Goal: Task Accomplishment & Management: Use online tool/utility

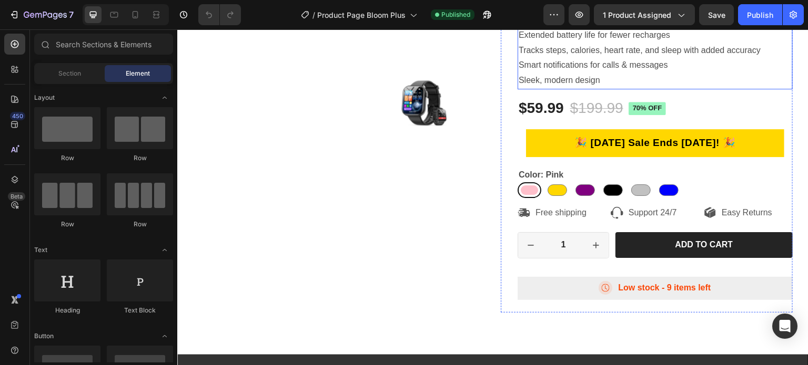
scroll to position [316, 0]
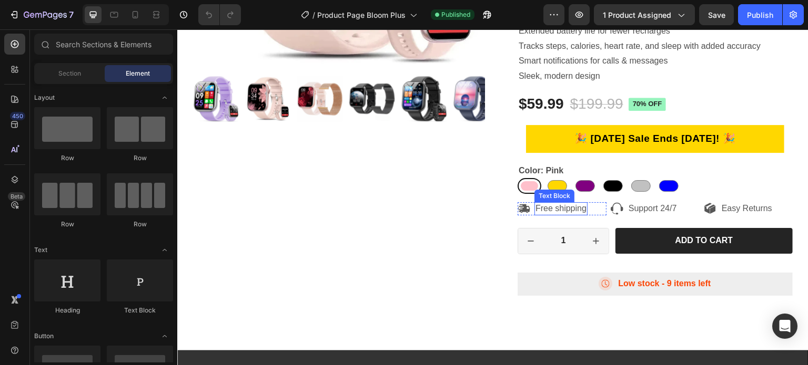
click at [584, 211] on div "Free shipping" at bounding box center [560, 208] width 53 height 13
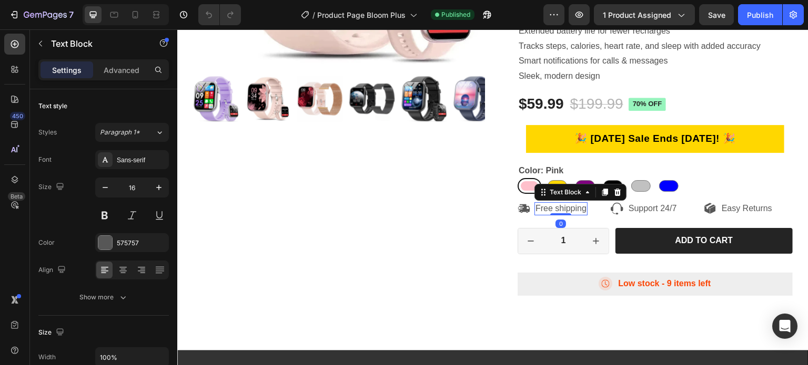
click at [583, 210] on p "Free shipping" at bounding box center [560, 209] width 51 height 11
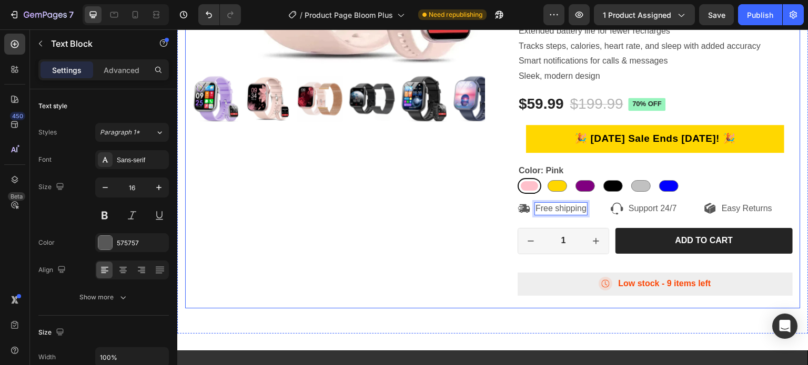
click at [428, 197] on div "Product Images" at bounding box center [339, 43] width 292 height 531
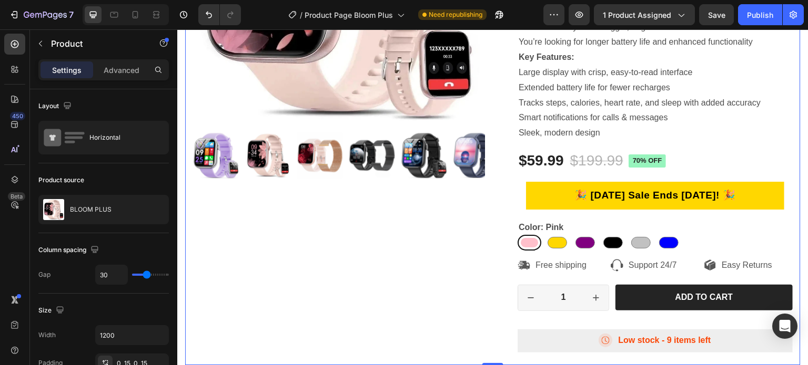
scroll to position [263, 0]
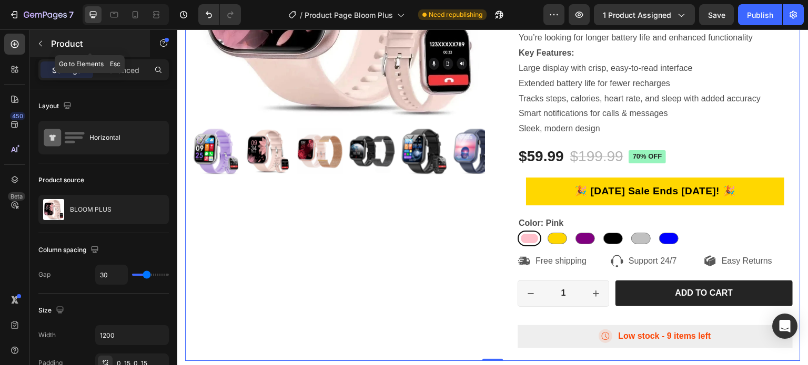
click at [42, 39] on icon "button" at bounding box center [40, 43] width 8 height 8
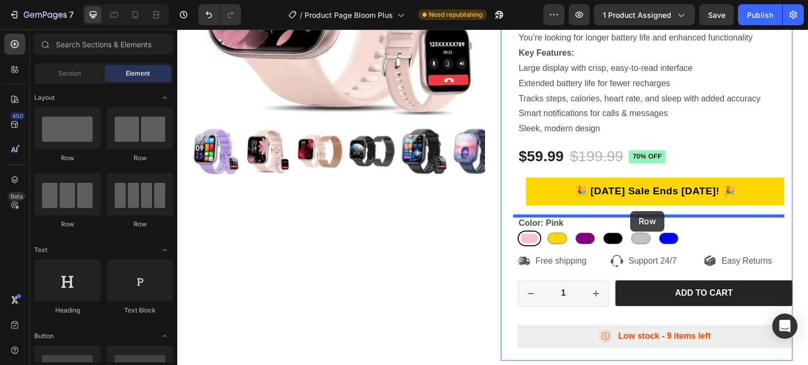
drag, startPoint x: 200, startPoint y: 145, endPoint x: 631, endPoint y: 211, distance: 435.3
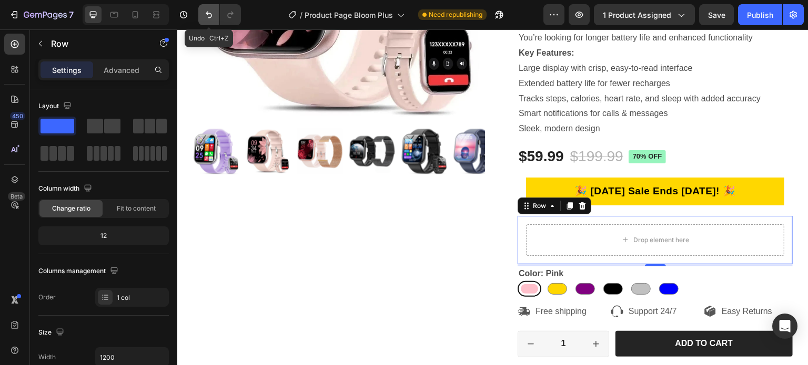
click at [217, 19] on button "Undo/Redo" at bounding box center [208, 14] width 21 height 21
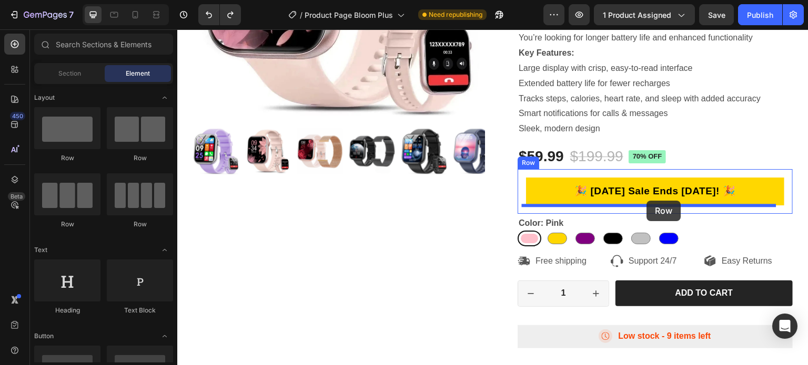
drag, startPoint x: 257, startPoint y: 151, endPoint x: 647, endPoint y: 201, distance: 392.9
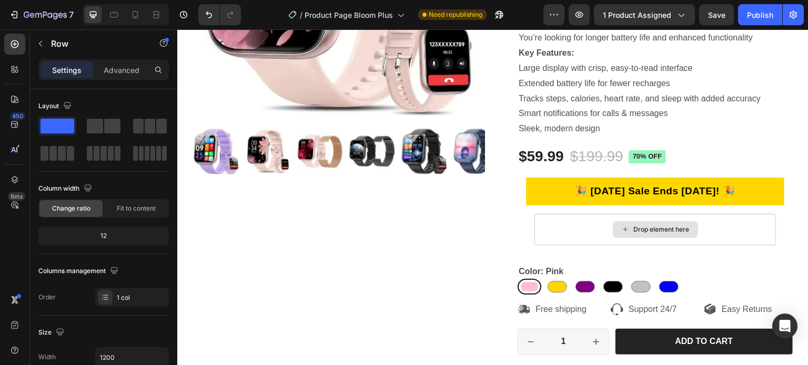
click at [654, 226] on div "Drop element here" at bounding box center [662, 230] width 56 height 8
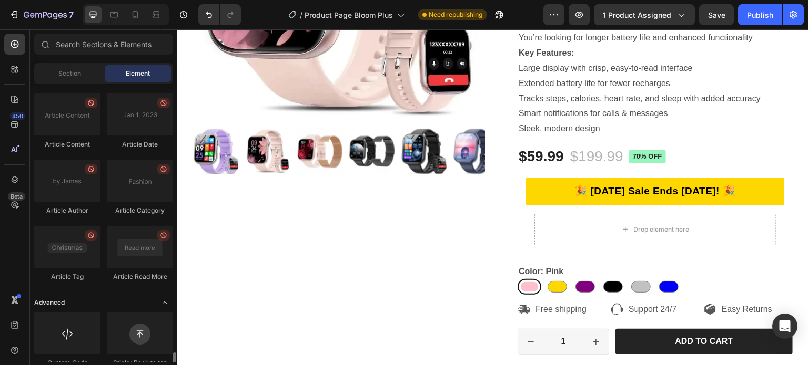
scroll to position [2907, 0]
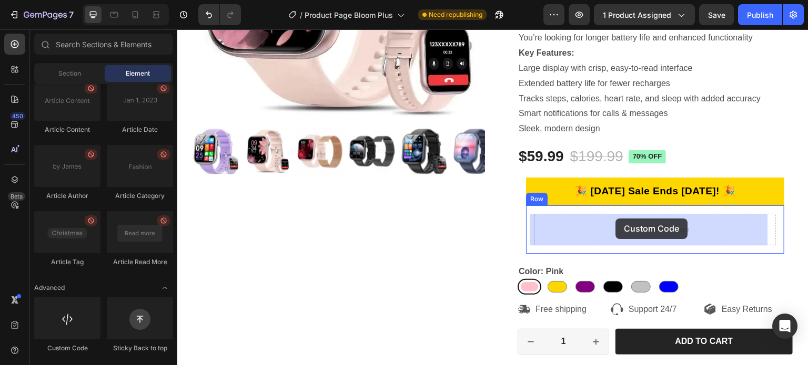
drag, startPoint x: 249, startPoint y: 342, endPoint x: 616, endPoint y: 219, distance: 387.3
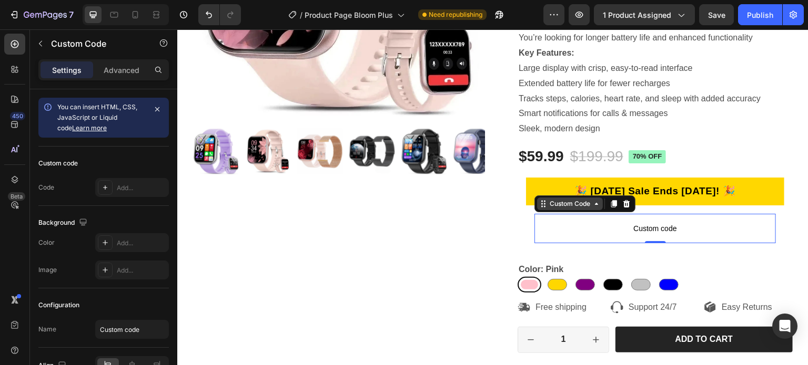
click at [571, 205] on div "Custom Code" at bounding box center [569, 203] width 45 height 9
click at [582, 233] on span "Custom code" at bounding box center [654, 228] width 241 height 13
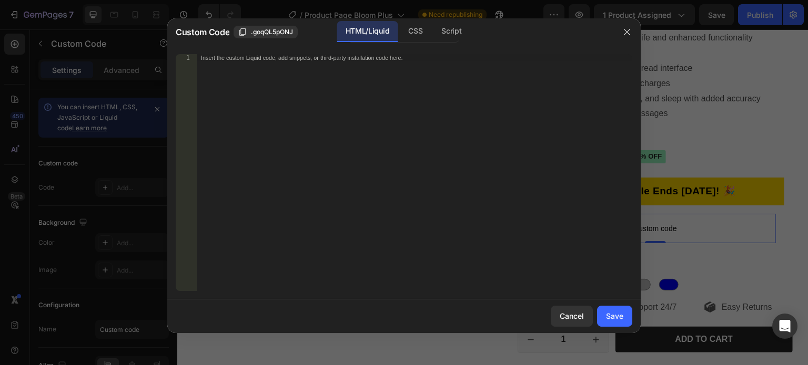
click at [318, 89] on div "Insert the custom Liquid code, add snippets, or third-party installation code h…" at bounding box center [414, 180] width 435 height 252
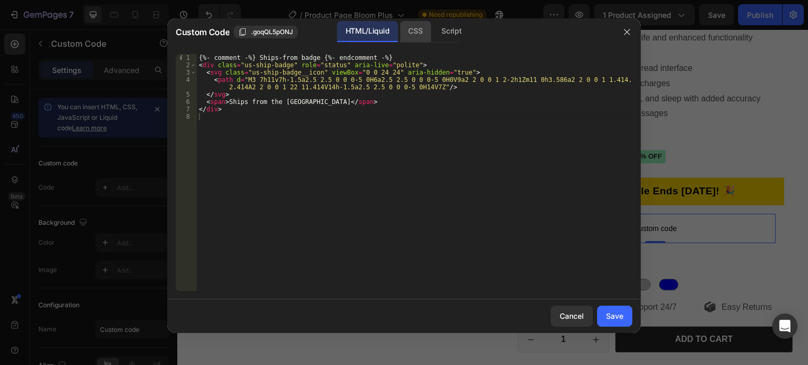
click at [433, 29] on div "CSS" at bounding box center [451, 31] width 37 height 21
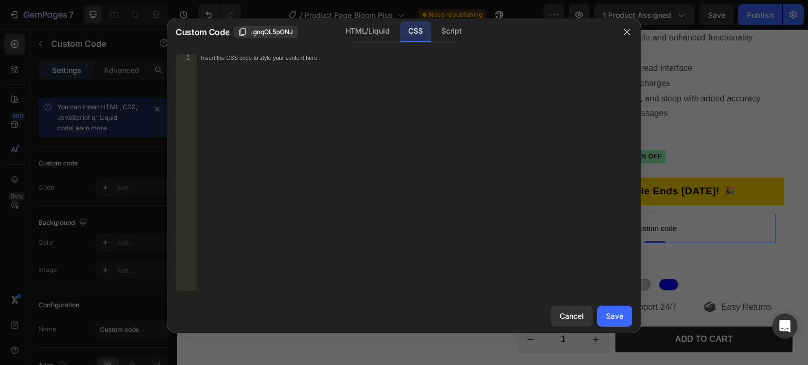
click at [296, 84] on div "Insert the CSS code to style your content here." at bounding box center [414, 180] width 435 height 252
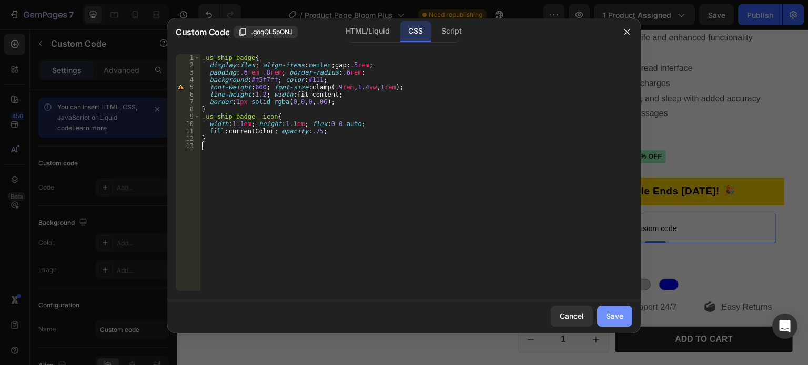
click at [606, 315] on div "Save" at bounding box center [614, 316] width 17 height 11
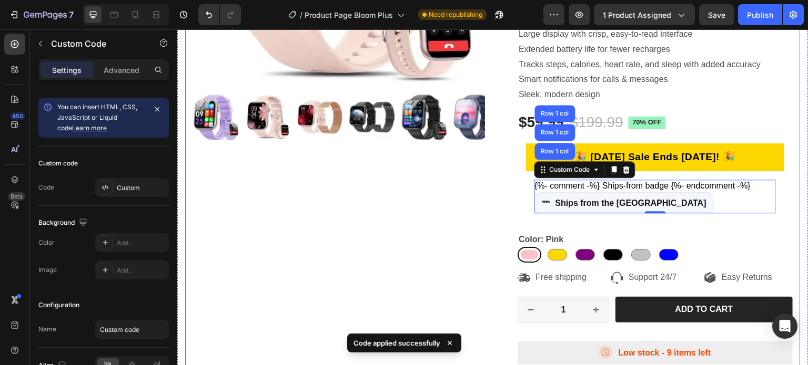
scroll to position [263, 0]
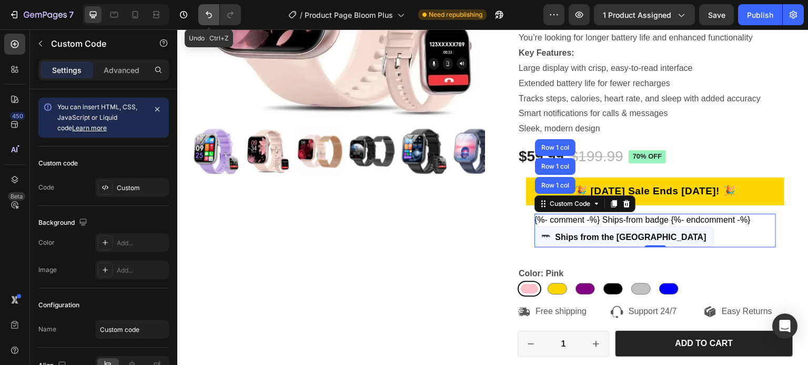
click at [206, 15] on icon "Undo/Redo" at bounding box center [209, 14] width 11 height 11
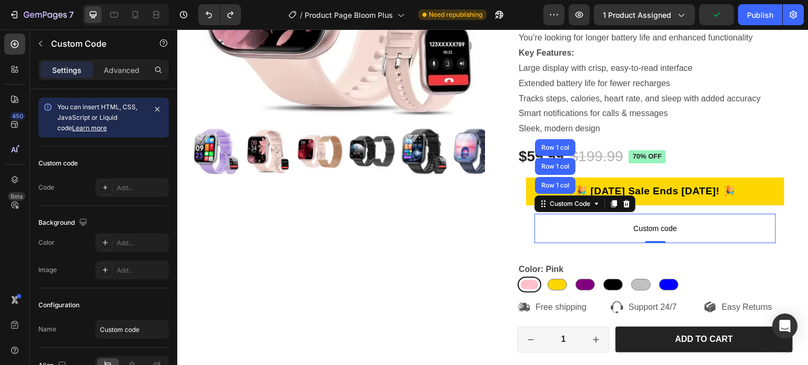
click at [641, 229] on span "Custom code" at bounding box center [654, 228] width 241 height 13
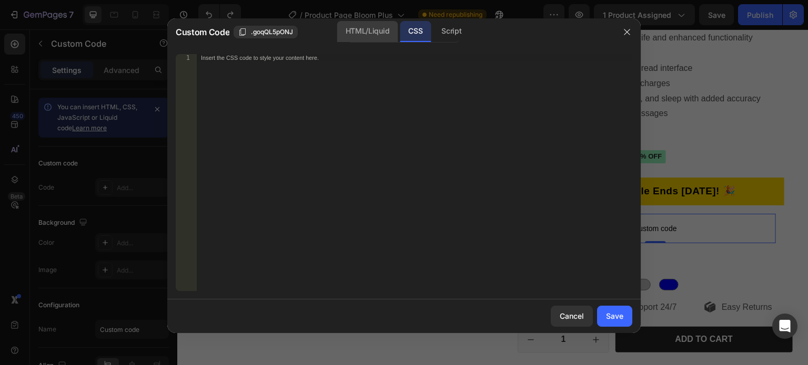
click at [355, 36] on div "HTML/Liquid" at bounding box center [367, 31] width 60 height 21
click at [272, 79] on div "Insert the custom Liquid code, add snippets, or third-party installation code h…" at bounding box center [414, 180] width 435 height 252
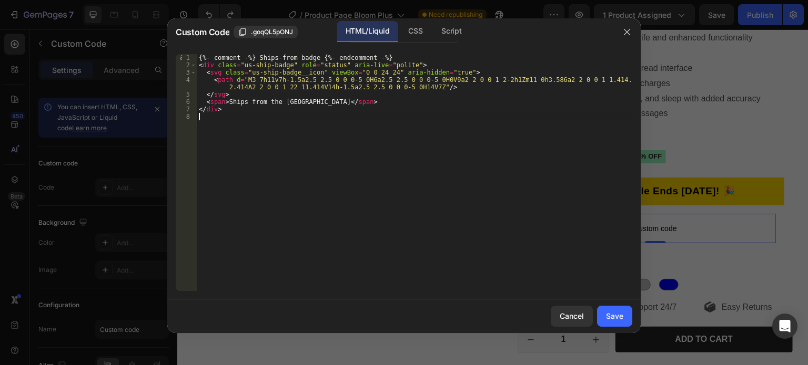
click at [448, 147] on div "{%- comment -%} Ships-from badge {%- endcomment -%} < div class = "us-ship-badg…" at bounding box center [414, 180] width 435 height 252
click at [611, 313] on div "Save" at bounding box center [614, 316] width 17 height 11
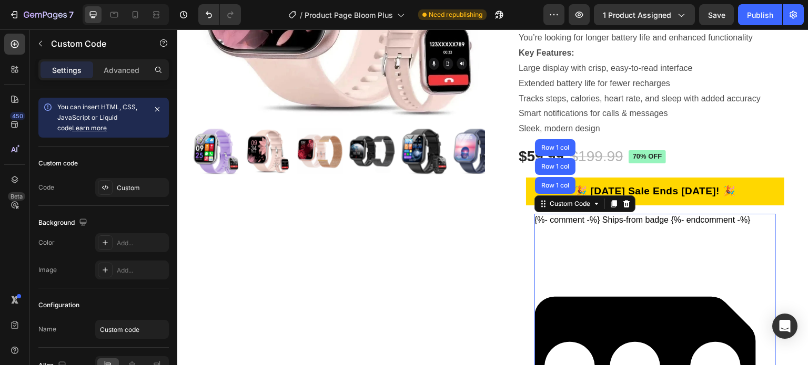
click at [607, 238] on icon at bounding box center [654, 347] width 241 height 241
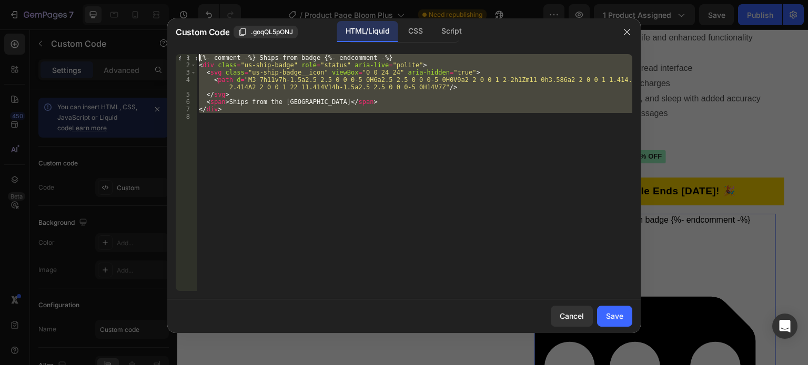
drag, startPoint x: 252, startPoint y: 118, endPoint x: 170, endPoint y: 52, distance: 104.7
click at [170, 52] on div "1 2 3 4 5 6 7 8 {%- comment -%} Ships-from badge {%- endcomment -%} < div class…" at bounding box center [403, 173] width 473 height 254
type textarea "{%- comment -%} Ships-from badge {%- endcomment -%} <div class="us-ship-badge" …"
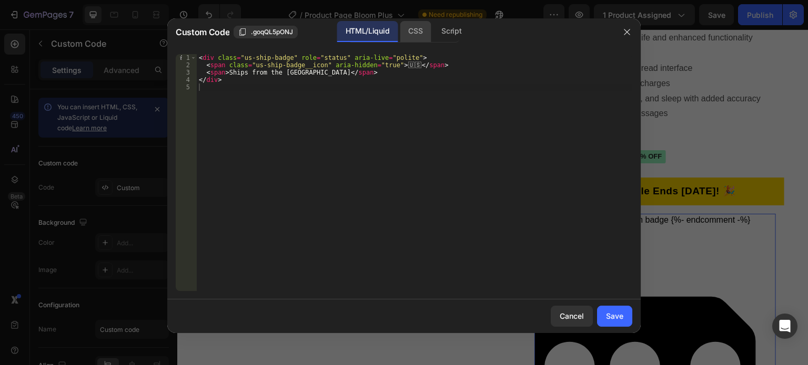
click at [433, 31] on div "CSS" at bounding box center [451, 31] width 37 height 21
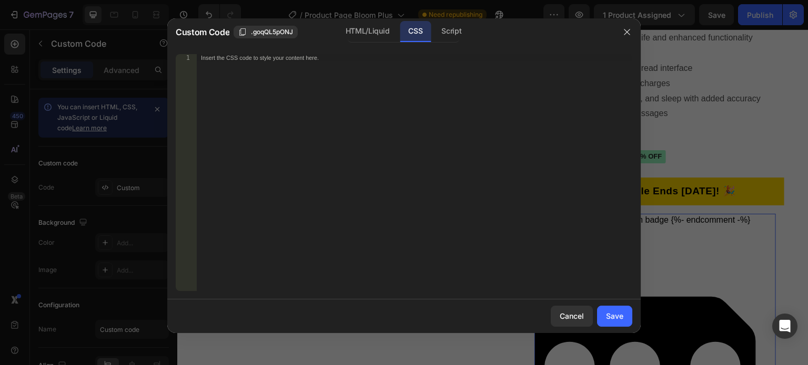
click at [318, 103] on div "Insert the CSS code to style your content here." at bounding box center [414, 180] width 435 height 252
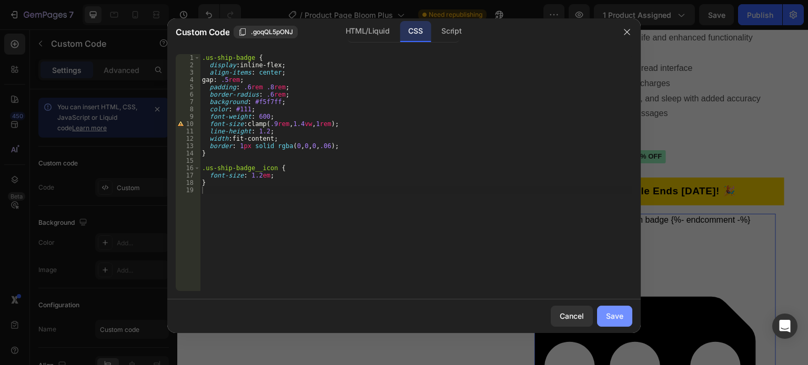
click at [604, 312] on button "Save" at bounding box center [614, 316] width 35 height 21
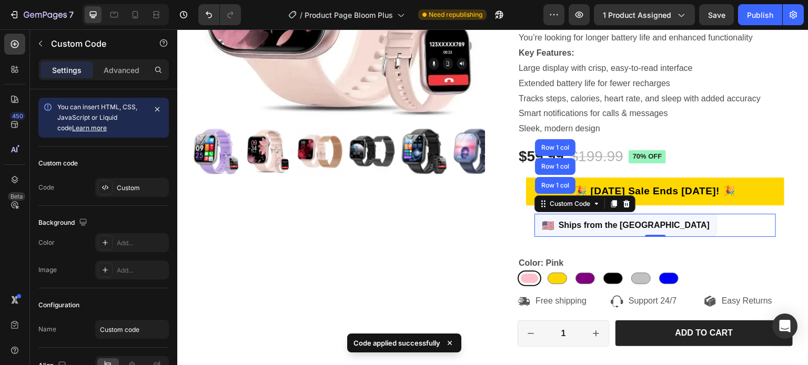
click at [544, 229] on span "🇺🇸" at bounding box center [548, 226] width 13 height 12
click at [570, 228] on span "Ships from the United States" at bounding box center [633, 225] width 151 height 10
click at [558, 228] on span "Ships from the United States" at bounding box center [633, 225] width 151 height 10
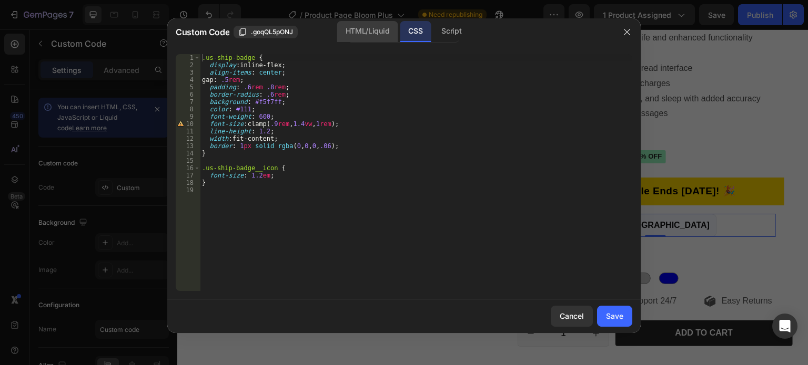
click at [364, 27] on div "HTML/Liquid" at bounding box center [367, 31] width 60 height 21
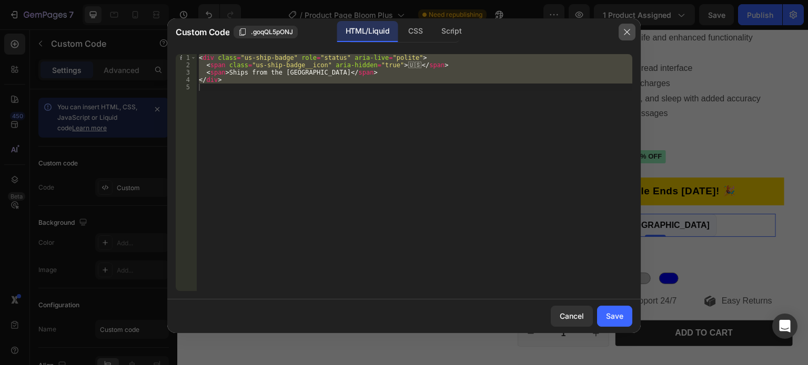
click at [629, 33] on icon "button" at bounding box center [627, 32] width 8 height 8
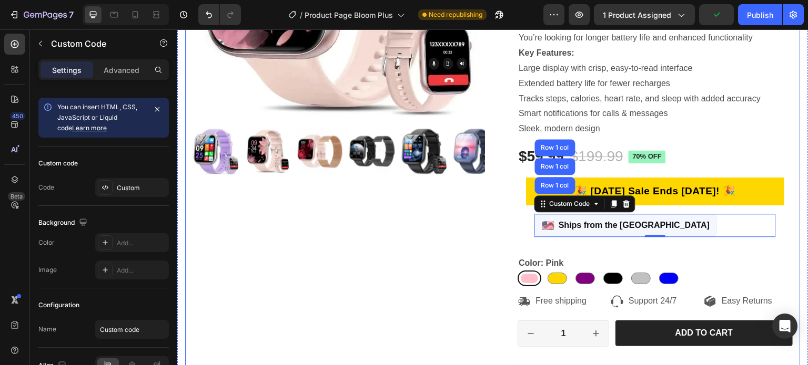
click at [420, 218] on div "Product Images" at bounding box center [339, 115] width 292 height 571
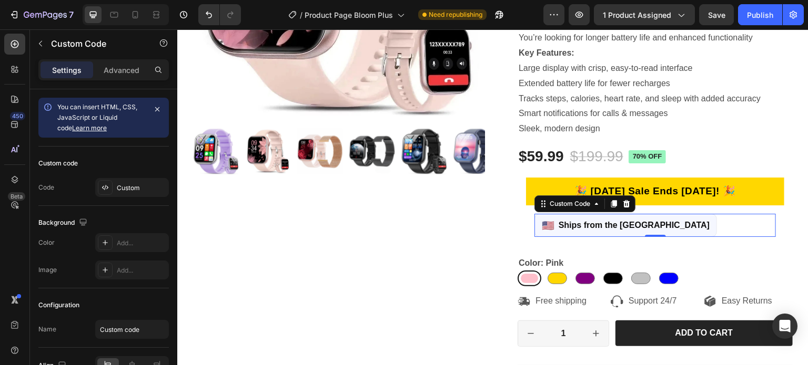
click at [606, 225] on span "Ships from the United States" at bounding box center [633, 225] width 151 height 10
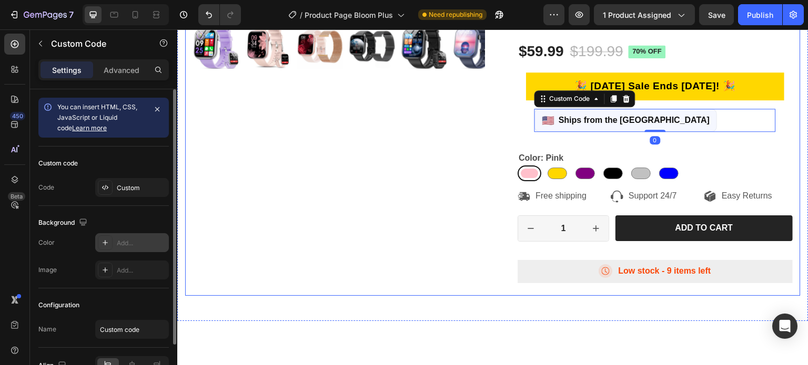
scroll to position [53, 0]
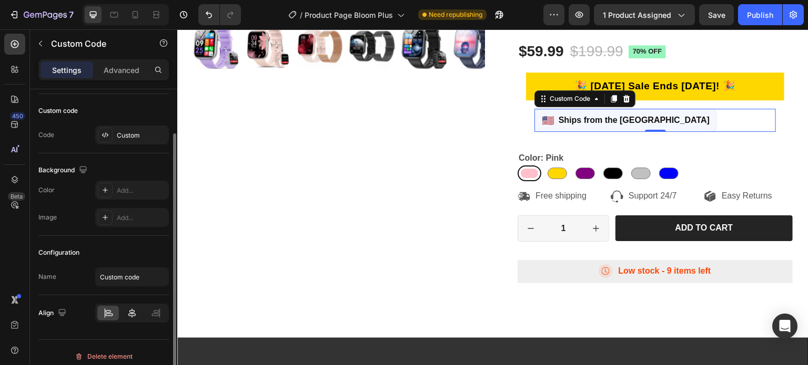
click at [136, 311] on icon at bounding box center [132, 313] width 11 height 11
click at [334, 206] on div "Product Images" at bounding box center [339, 10] width 292 height 571
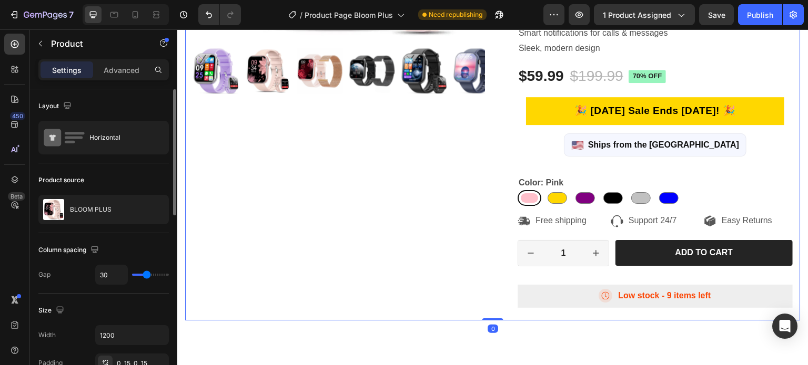
scroll to position [263, 0]
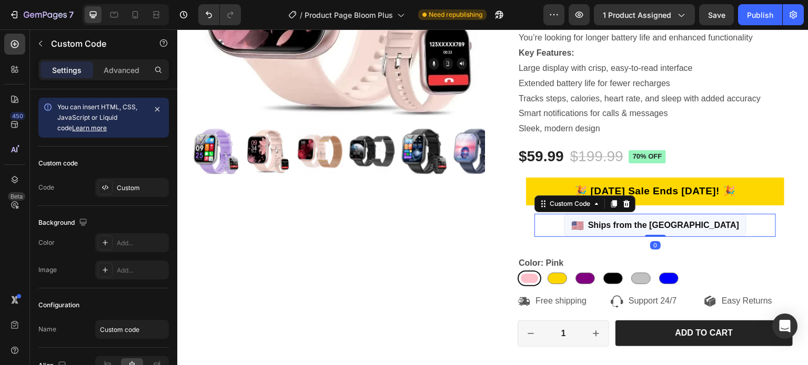
click at [624, 221] on span "Ships from the United States" at bounding box center [663, 225] width 151 height 10
click at [626, 205] on icon at bounding box center [626, 204] width 8 height 8
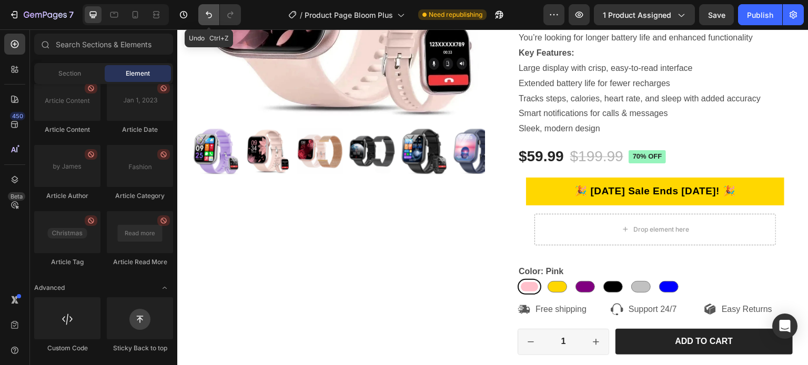
click at [209, 18] on icon "Undo/Redo" at bounding box center [209, 15] width 6 height 7
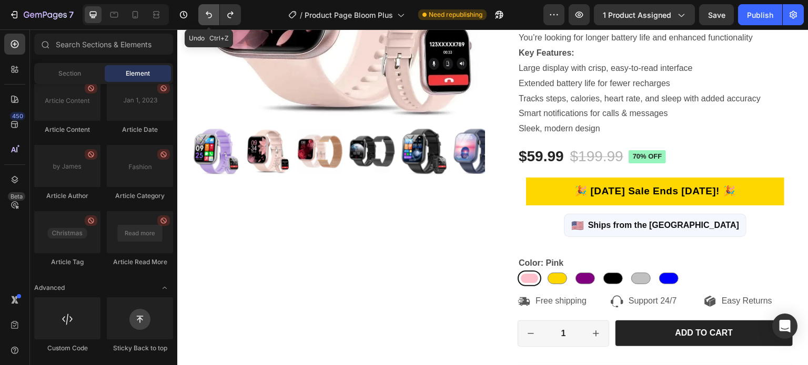
click at [209, 18] on icon "Undo/Redo" at bounding box center [209, 15] width 6 height 7
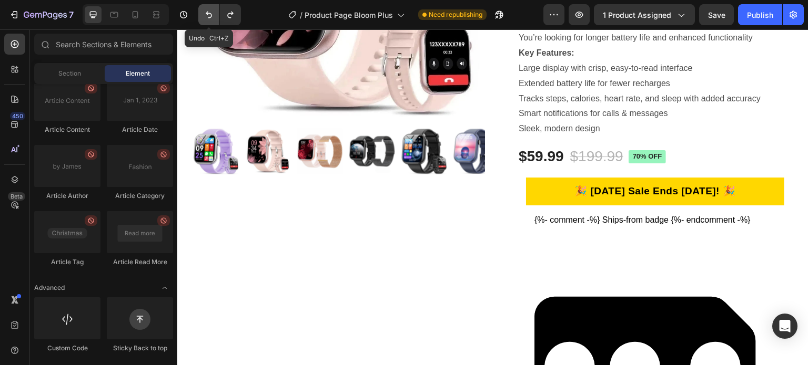
click at [209, 18] on icon "Undo/Redo" at bounding box center [209, 15] width 6 height 7
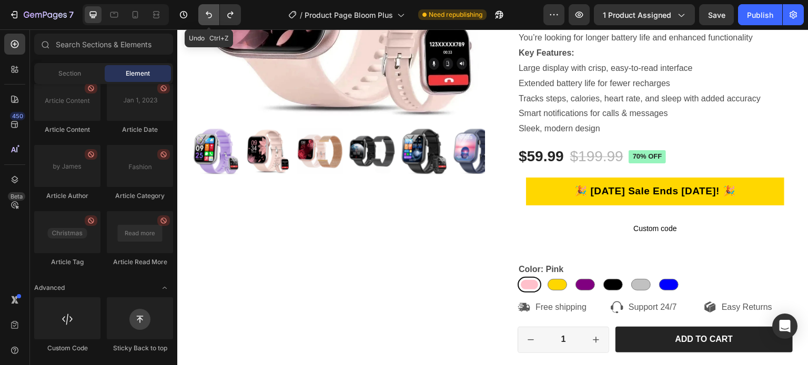
click at [209, 18] on icon "Undo/Redo" at bounding box center [209, 15] width 6 height 7
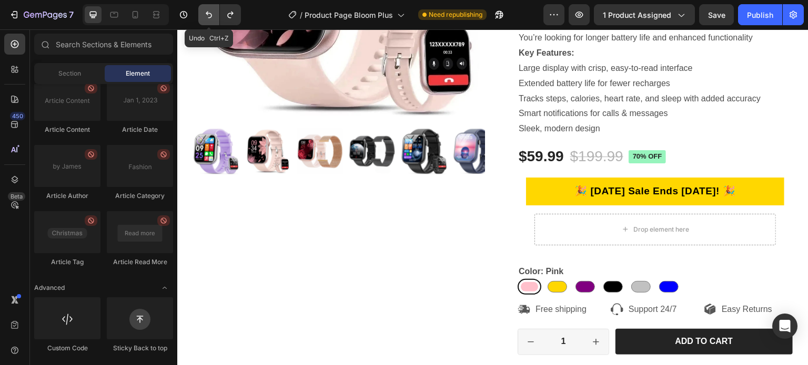
click at [209, 18] on icon "Undo/Redo" at bounding box center [209, 15] width 6 height 7
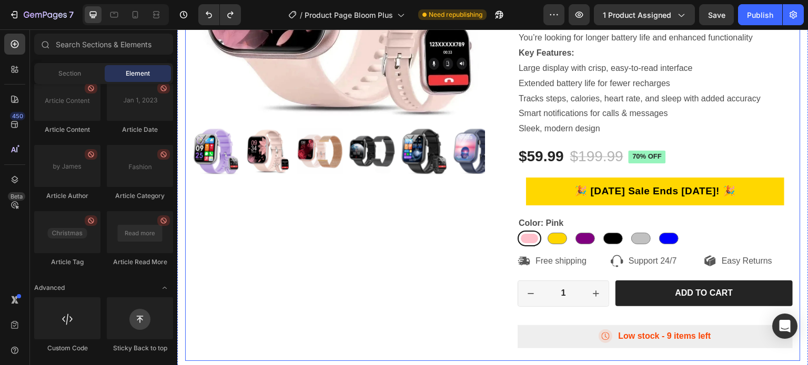
click at [374, 267] on div "Product Images" at bounding box center [339, 95] width 292 height 531
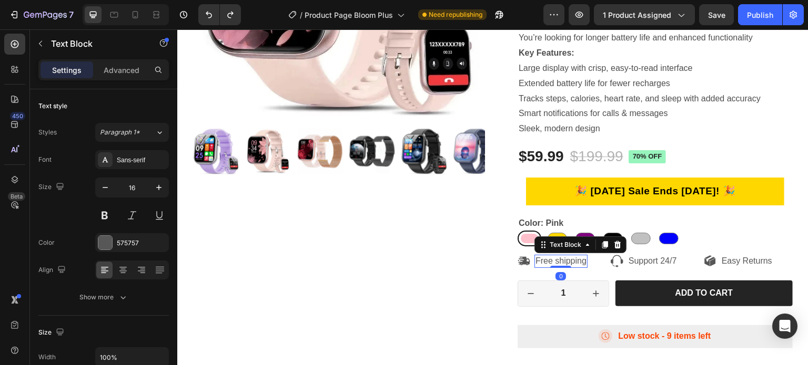
click at [551, 265] on p "Free shipping" at bounding box center [560, 261] width 51 height 11
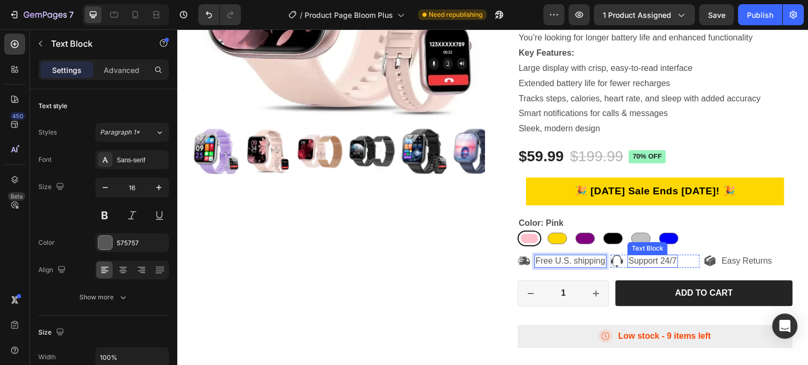
click at [652, 266] on p "Support 24/7" at bounding box center [652, 261] width 48 height 11
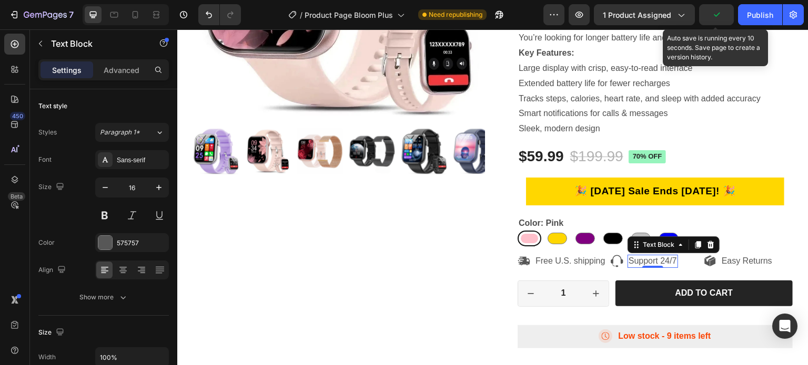
click at [714, 16] on icon "button" at bounding box center [716, 14] width 11 height 11
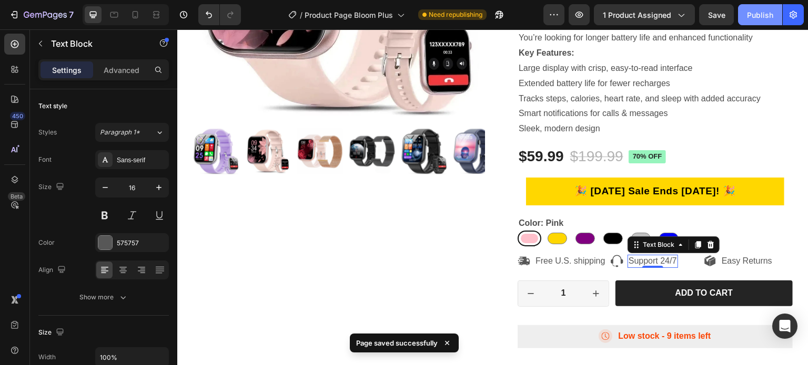
click at [753, 16] on div "Publish" at bounding box center [760, 14] width 26 height 11
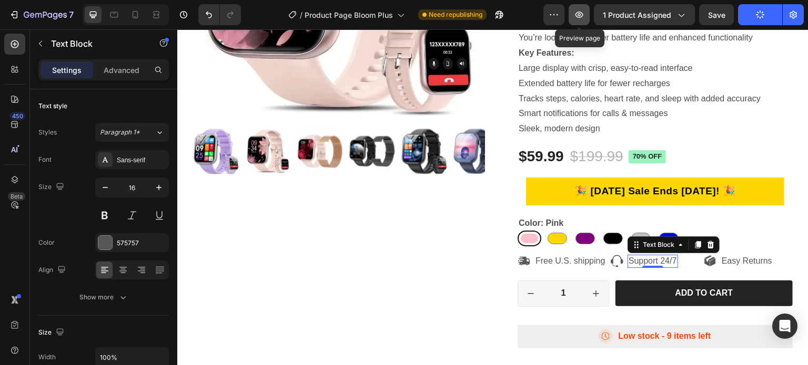
click at [579, 13] on icon "button" at bounding box center [579, 14] width 11 height 11
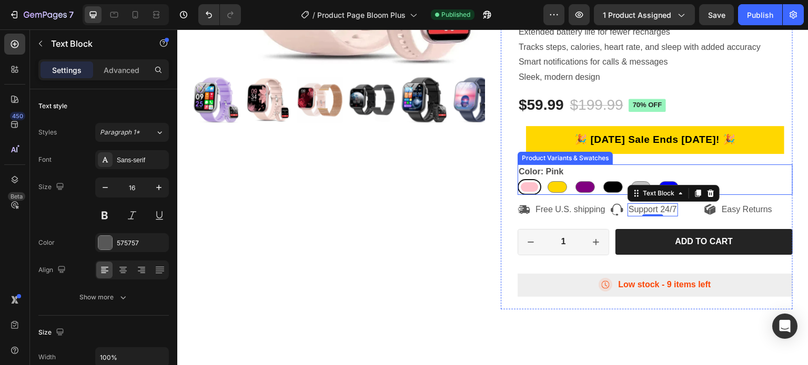
scroll to position [316, 0]
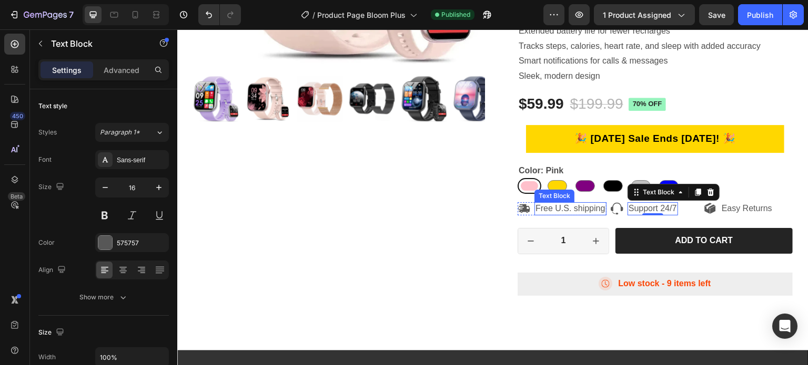
click at [595, 215] on p "Free U.S. shipping" at bounding box center [570, 209] width 70 height 11
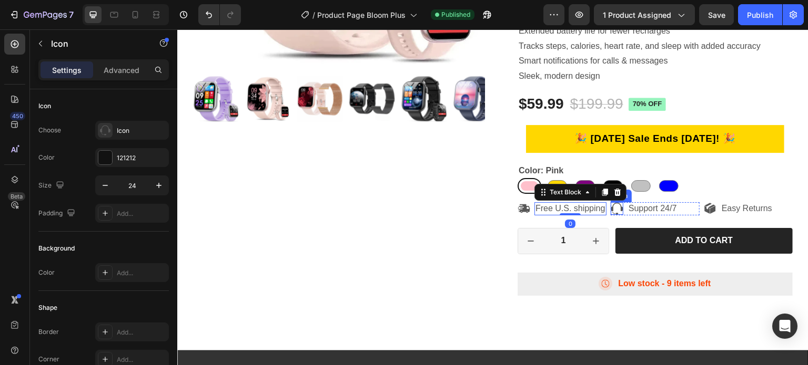
click at [614, 215] on icon at bounding box center [617, 208] width 13 height 13
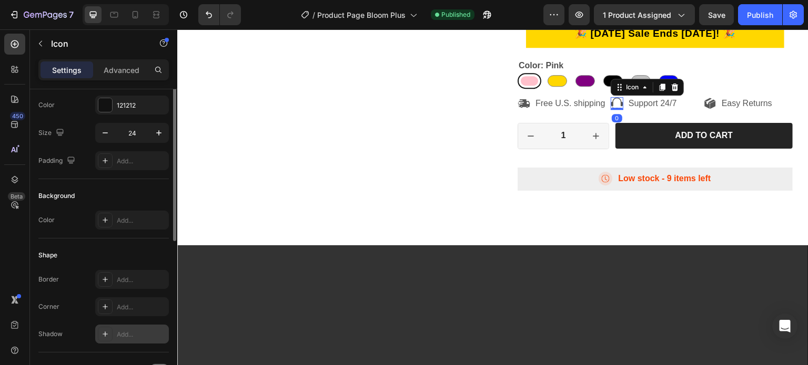
scroll to position [151, 0]
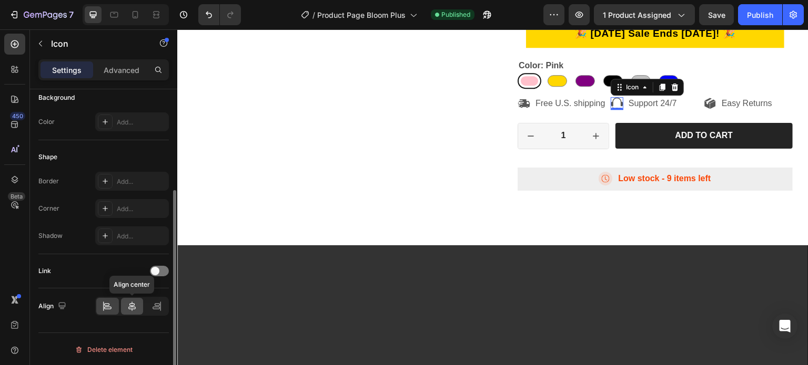
click at [135, 307] on icon at bounding box center [131, 306] width 7 height 9
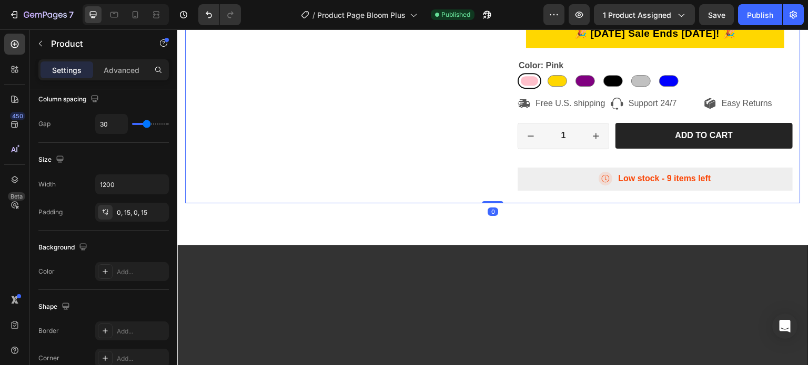
scroll to position [0, 0]
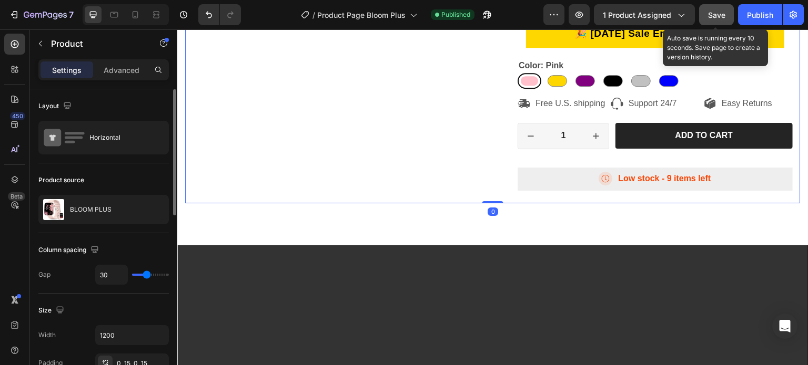
click at [715, 16] on span "Save" at bounding box center [716, 15] width 17 height 9
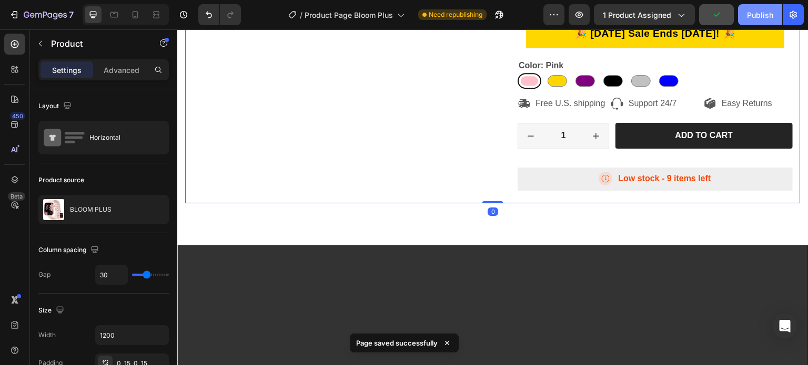
click at [758, 14] on div "Publish" at bounding box center [760, 14] width 26 height 11
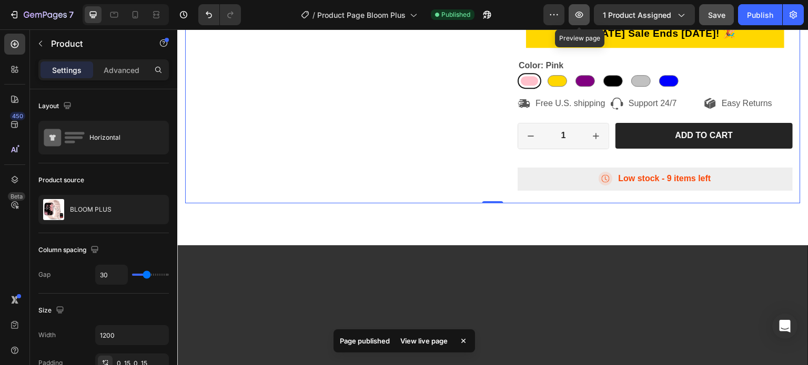
click at [587, 16] on button "button" at bounding box center [578, 14] width 21 height 21
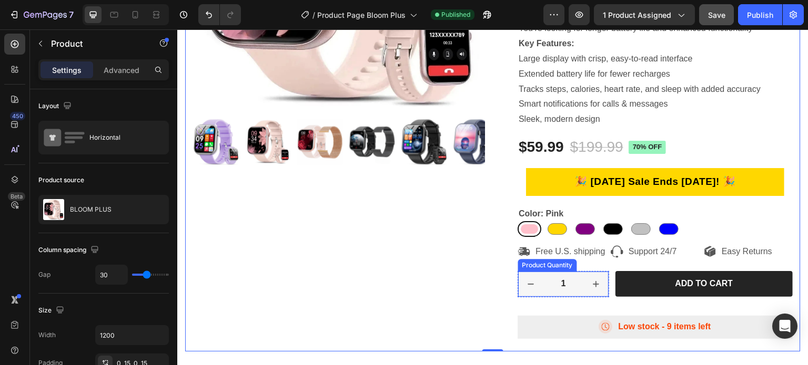
scroll to position [263, 0]
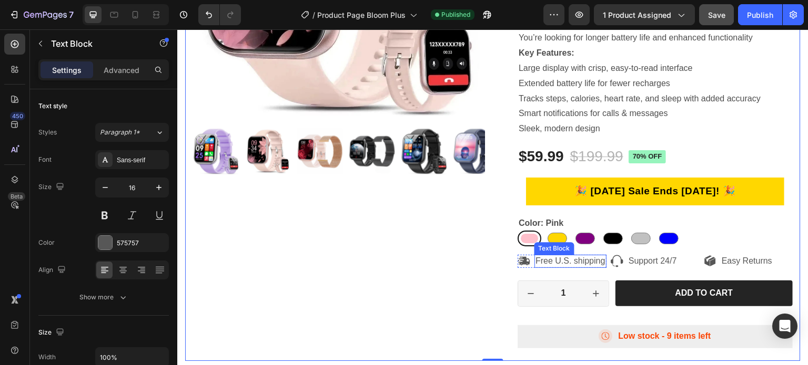
click at [563, 267] on p "Free U.S. shipping" at bounding box center [570, 261] width 70 height 11
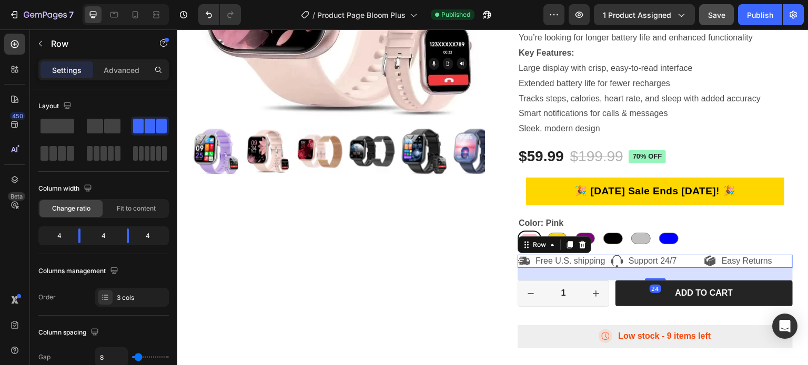
click at [732, 258] on div "Icon Easy Returns Text Block Row" at bounding box center [748, 261] width 89 height 13
click at [120, 206] on span "Fit to content" at bounding box center [136, 208] width 39 height 9
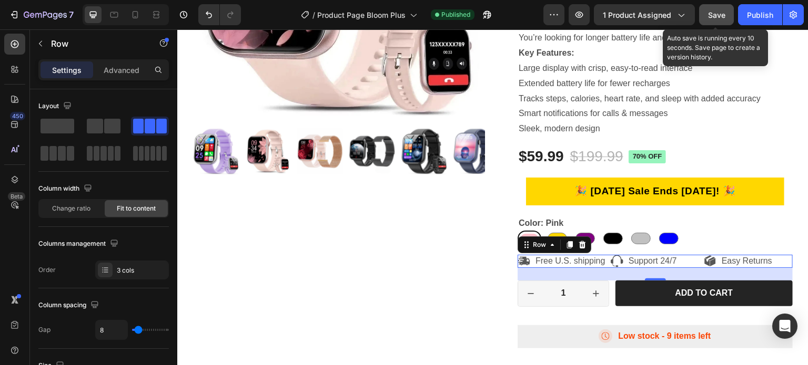
click at [715, 16] on span "Save" at bounding box center [716, 15] width 17 height 9
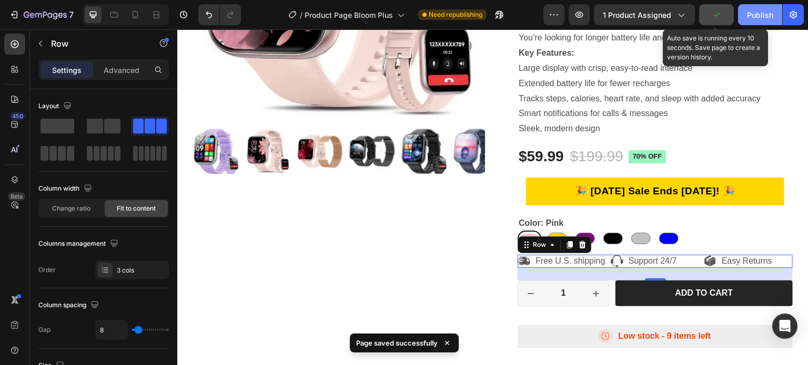
click at [757, 14] on div "Publish" at bounding box center [760, 14] width 26 height 11
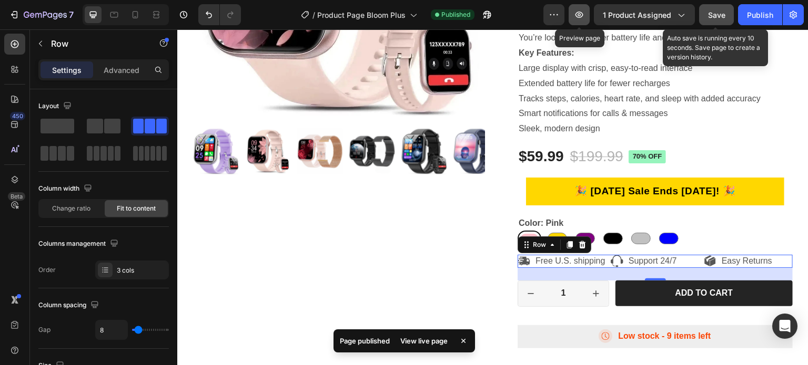
click at [583, 16] on icon "button" at bounding box center [579, 15] width 8 height 6
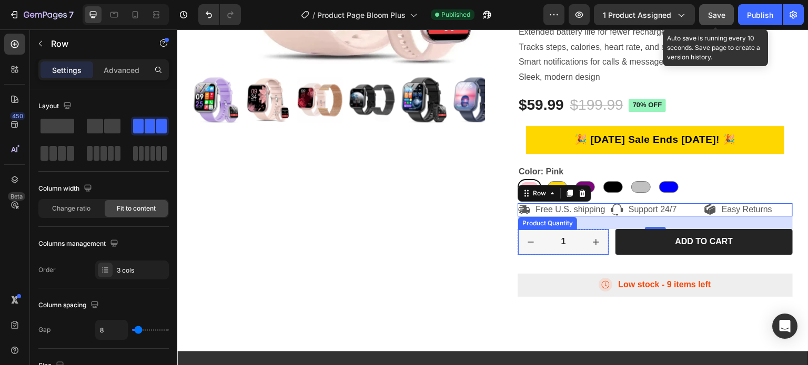
scroll to position [316, 0]
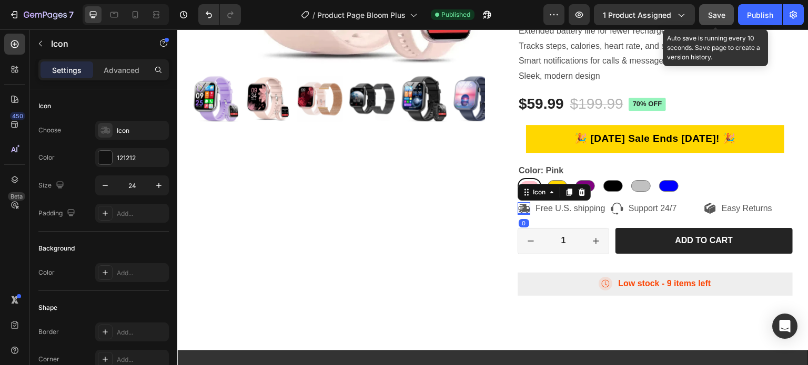
click at [523, 215] on div "Icon 0" at bounding box center [523, 208] width 13 height 13
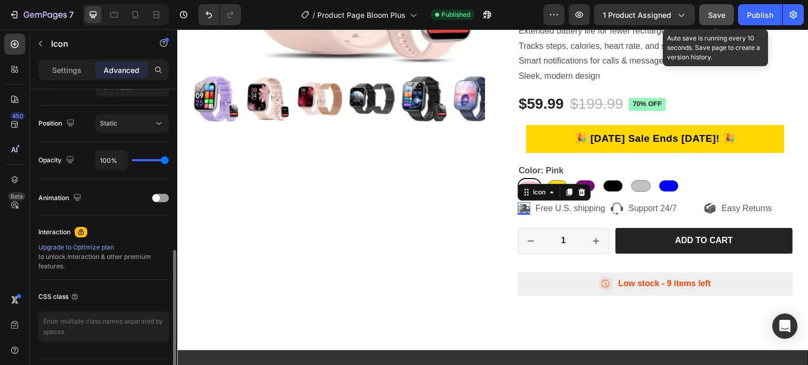
scroll to position [394, 0]
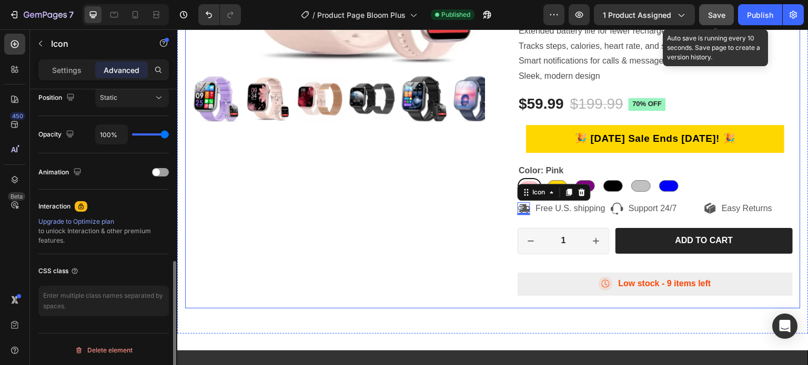
click at [297, 198] on div "Product Images" at bounding box center [339, 43] width 292 height 531
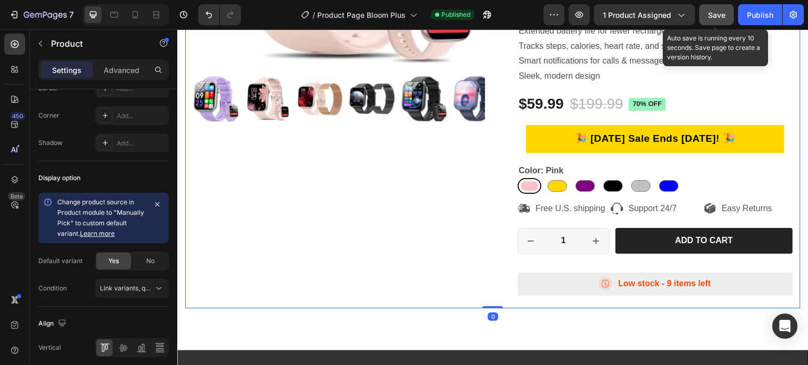
scroll to position [0, 0]
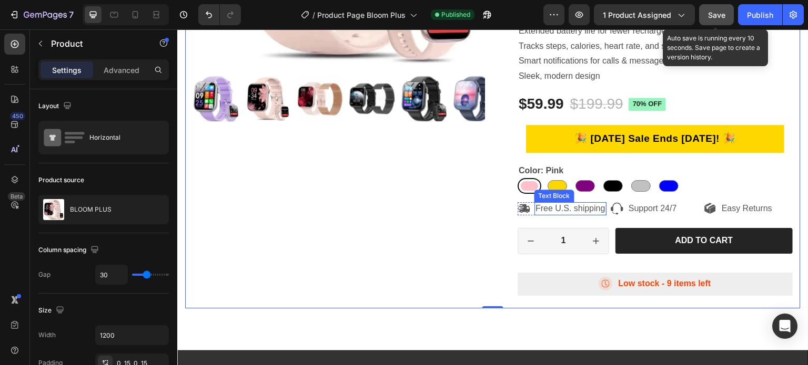
click at [550, 215] on p "Free U.S. shipping" at bounding box center [570, 209] width 70 height 11
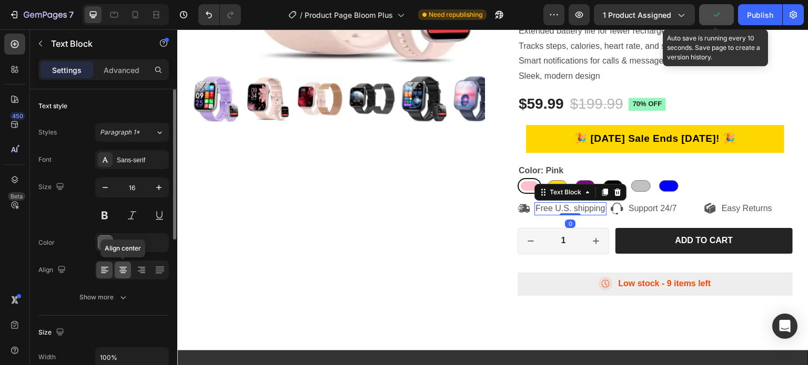
click at [123, 266] on icon at bounding box center [123, 270] width 11 height 11
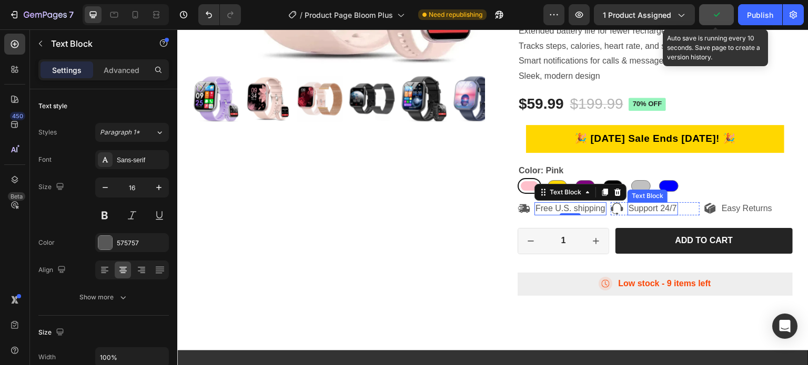
click at [641, 215] on p "Support 24/7" at bounding box center [652, 209] width 48 height 11
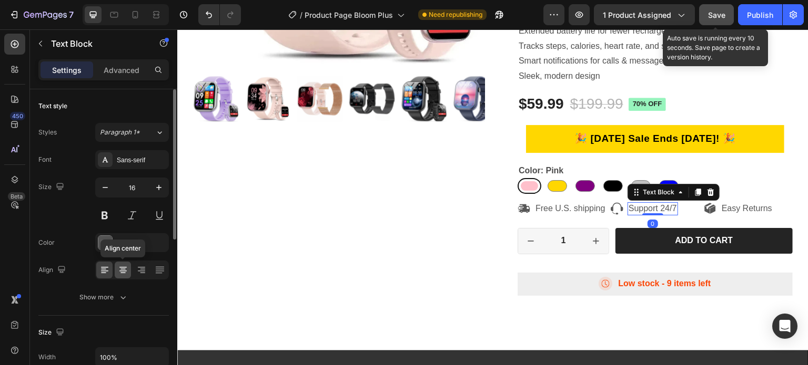
click at [126, 271] on icon at bounding box center [123, 270] width 11 height 11
click at [732, 215] on p "Easy Returns" at bounding box center [747, 209] width 50 height 11
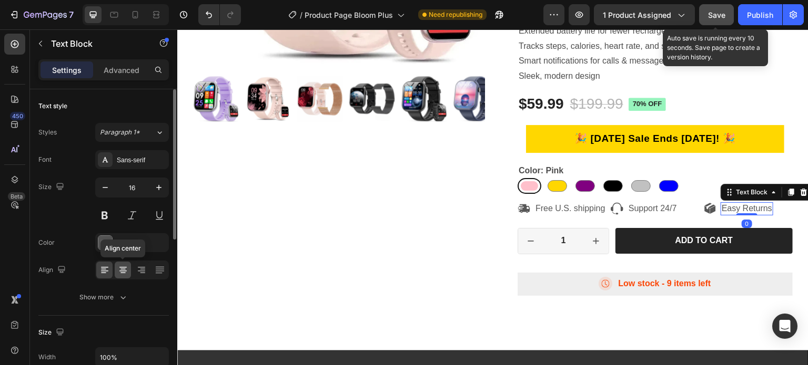
click at [120, 273] on icon at bounding box center [123, 270] width 11 height 11
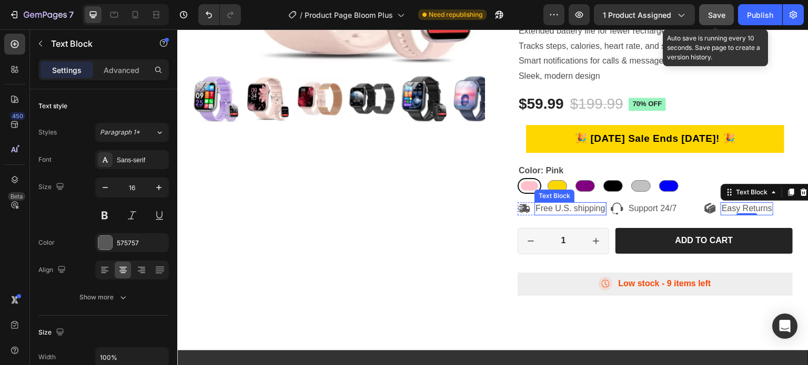
click at [564, 215] on p "Free U.S. shipping" at bounding box center [570, 209] width 70 height 11
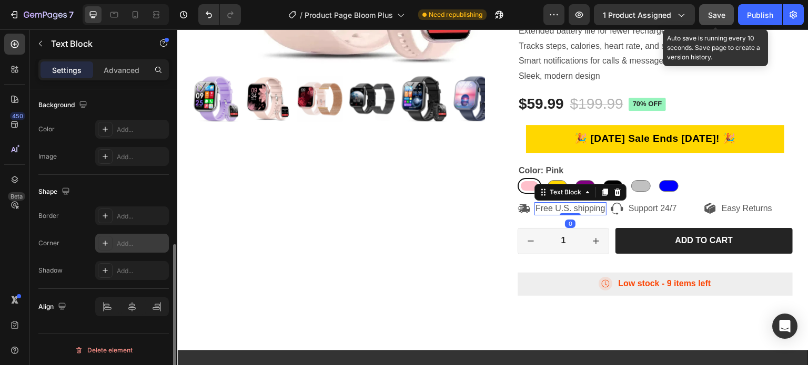
scroll to position [316, 0]
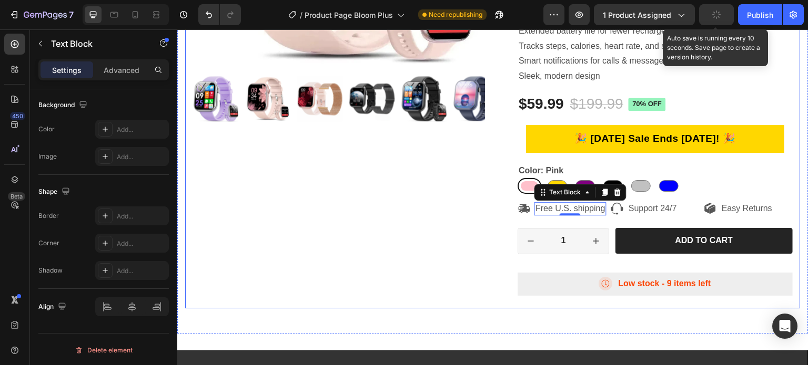
click at [279, 205] on div "Product Images" at bounding box center [339, 43] width 292 height 531
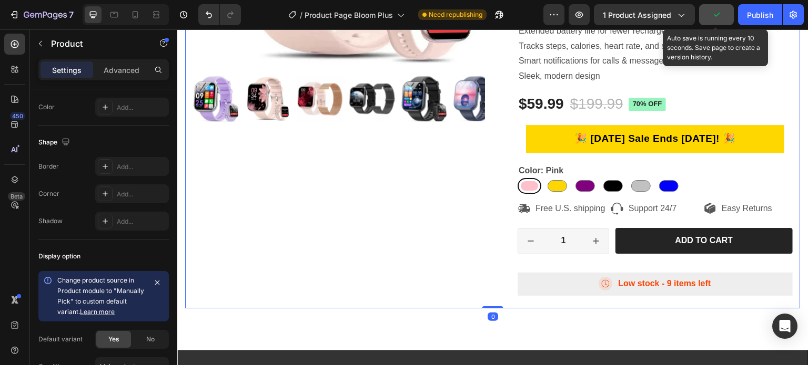
scroll to position [0, 0]
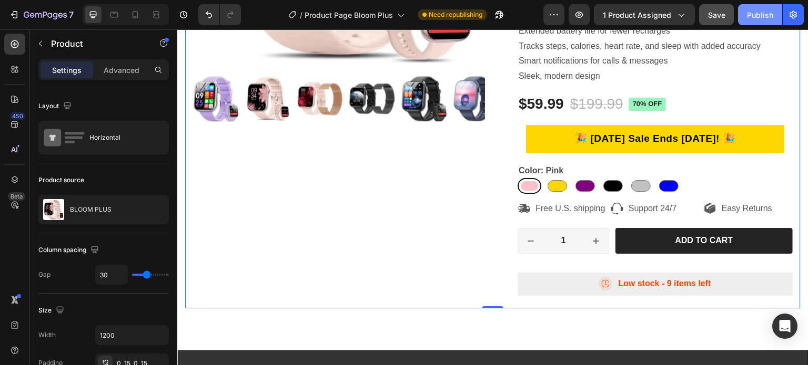
click at [752, 19] on div "Publish" at bounding box center [760, 14] width 26 height 11
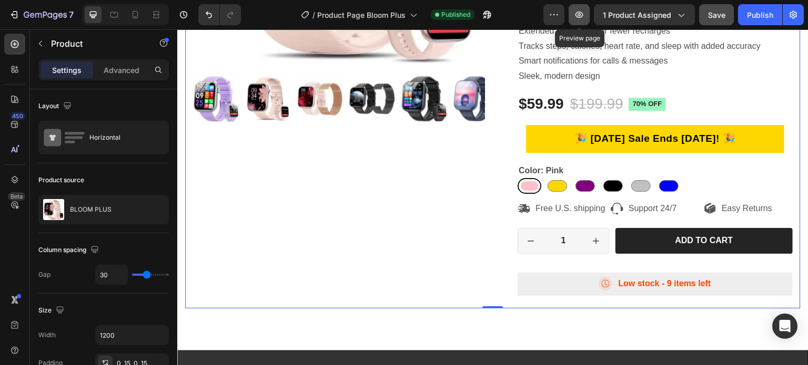
click at [579, 16] on icon "button" at bounding box center [579, 14] width 11 height 11
click at [556, 215] on p "Free U.S. shipping" at bounding box center [570, 209] width 70 height 11
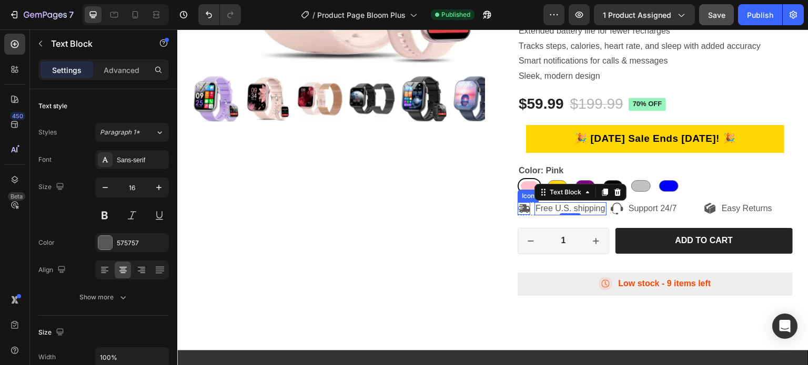
click at [518, 213] on icon at bounding box center [524, 209] width 12 height 8
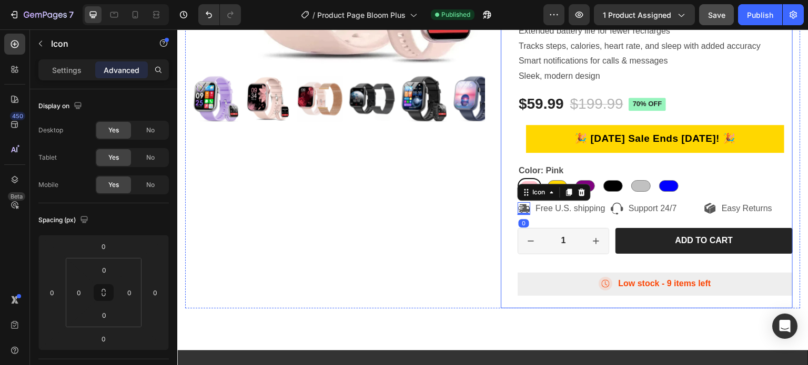
click at [507, 206] on div "BLOOM PLUS Product Title Icon Icon Icon Icon Icon Icon List 443 Reviews Text Bl…" at bounding box center [647, 43] width 292 height 531
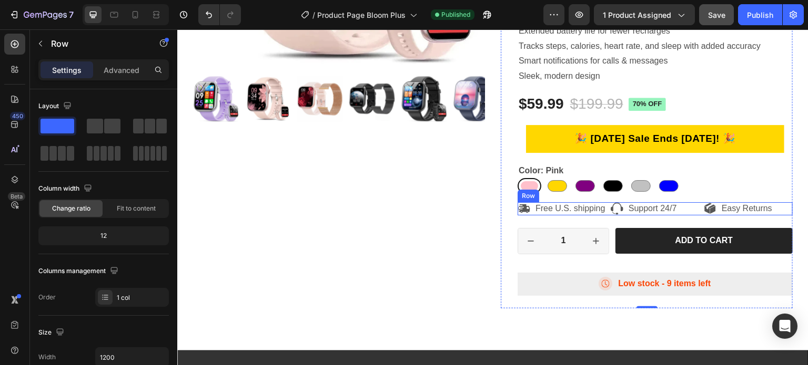
click at [664, 204] on div "Icon Support 24/7 Text Block Row" at bounding box center [655, 208] width 89 height 13
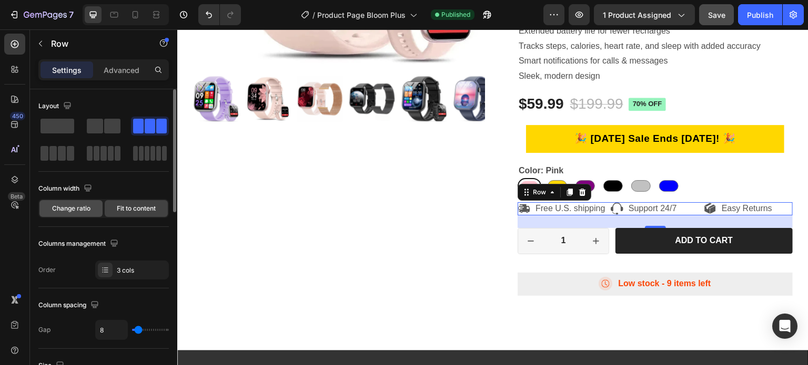
click at [82, 210] on span "Change ratio" at bounding box center [71, 208] width 38 height 9
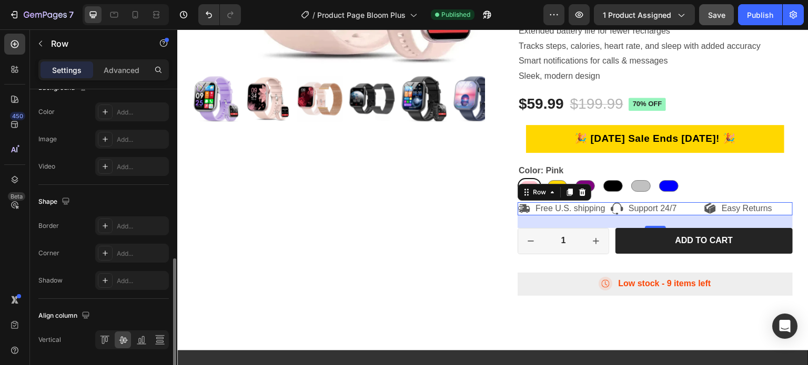
scroll to position [454, 0]
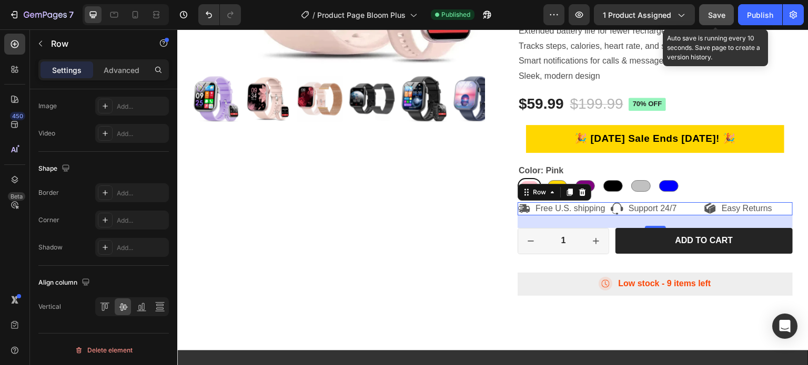
click at [721, 17] on span "Save" at bounding box center [716, 15] width 17 height 9
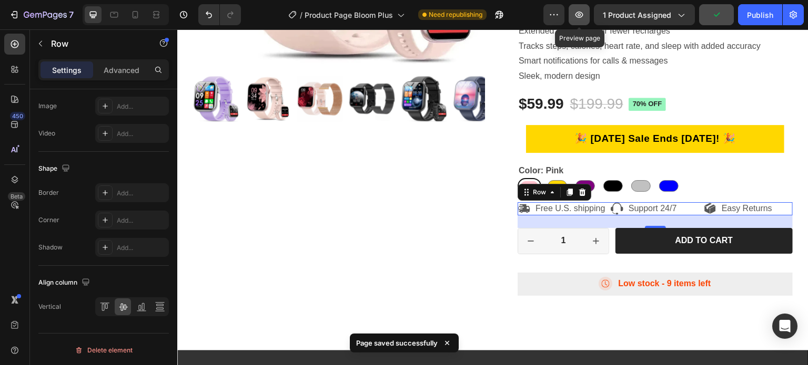
click at [581, 16] on icon "button" at bounding box center [579, 15] width 8 height 6
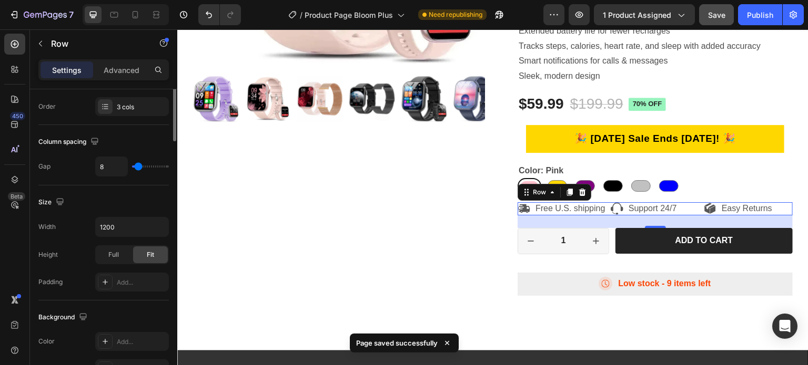
scroll to position [0, 0]
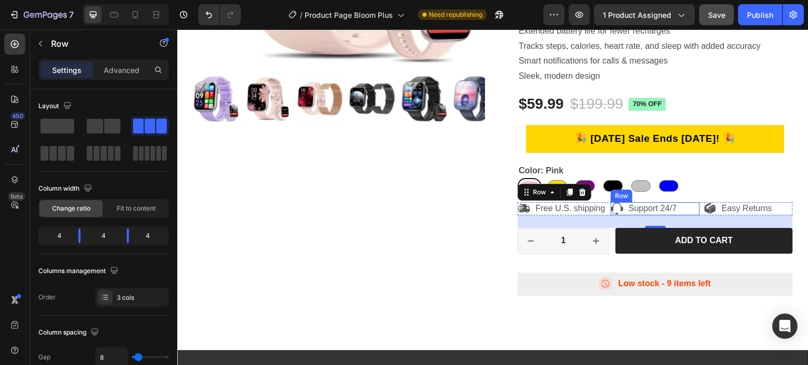
click at [619, 213] on div "Icon Support 24/7 Text Block Row" at bounding box center [655, 208] width 89 height 13
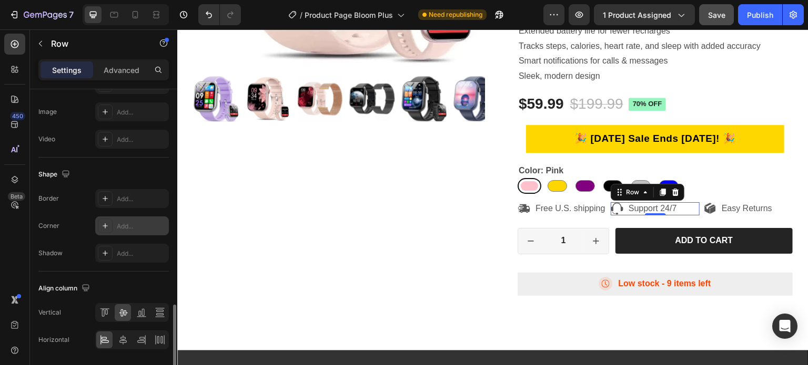
scroll to position [454, 0]
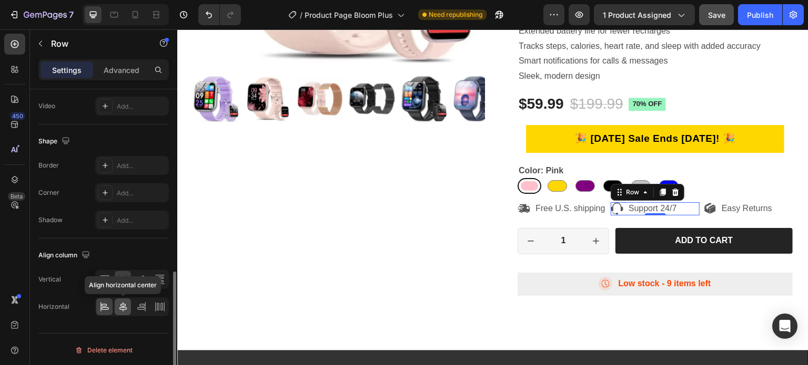
click at [123, 306] on icon at bounding box center [122, 306] width 7 height 9
click at [285, 263] on div "Product Images" at bounding box center [339, 43] width 292 height 531
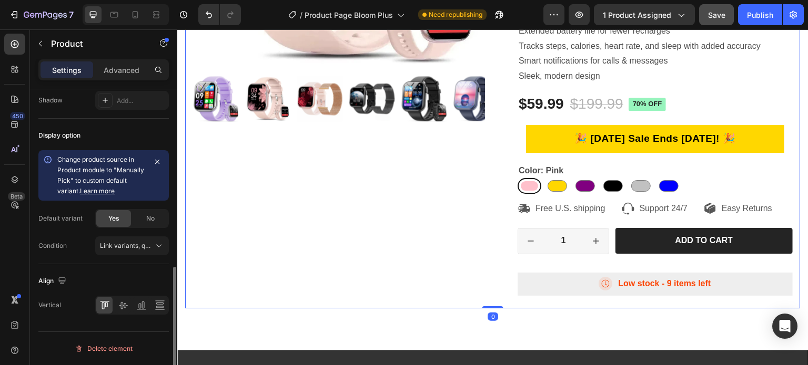
scroll to position [0, 0]
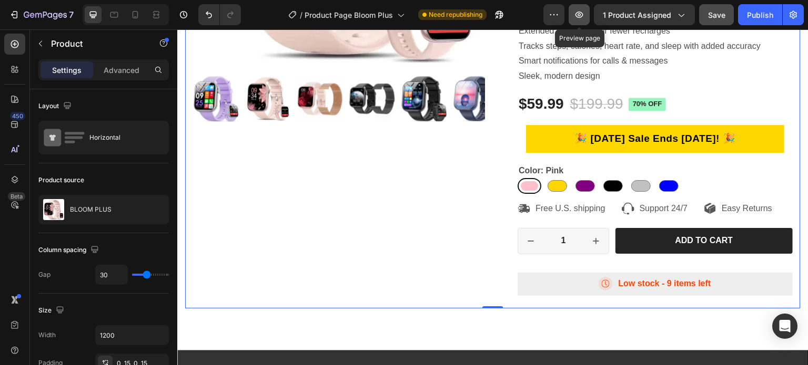
click at [578, 12] on icon "button" at bounding box center [579, 15] width 8 height 6
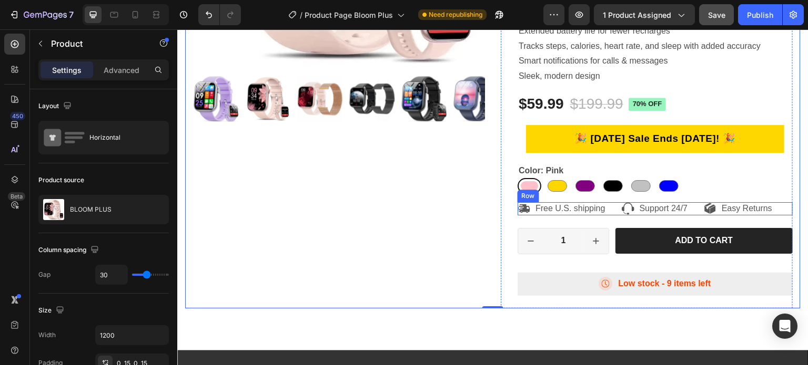
click at [604, 202] on div "Icon Free U.S. shipping Text Block Row Icon Support 24/7 Text Block Row Icon Ea…" at bounding box center [654, 208] width 275 height 13
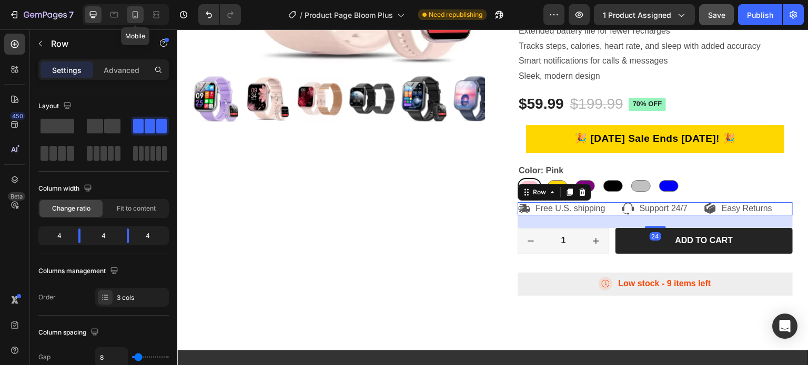
click at [136, 15] on icon at bounding box center [135, 14] width 11 height 11
type input "0"
type input "100%"
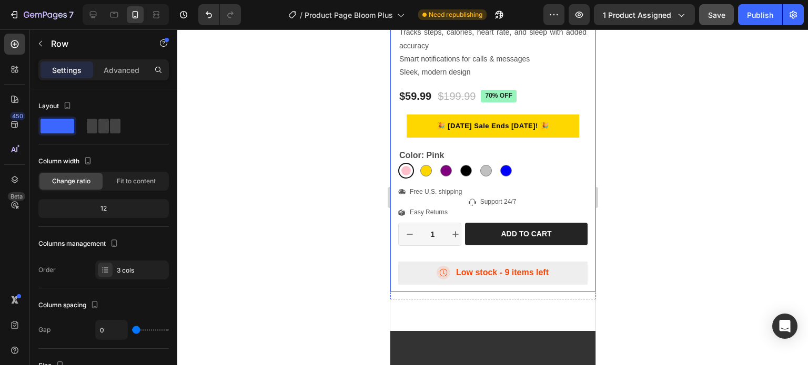
scroll to position [516, 0]
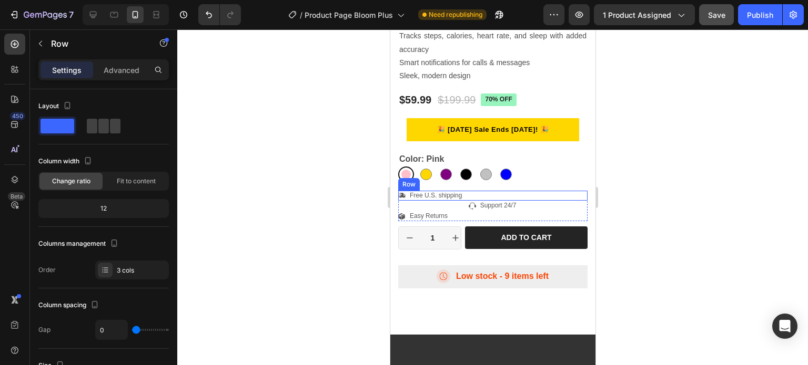
click at [466, 191] on div "Icon Free U.S. shipping Text Block Row" at bounding box center [492, 196] width 189 height 11
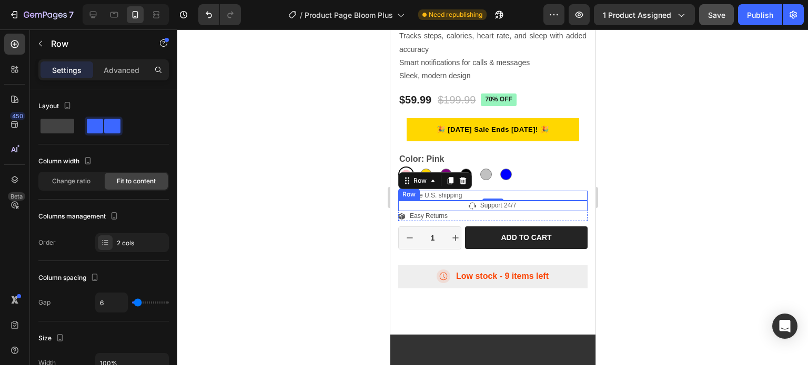
click at [460, 201] on div "Icon Support 24/7 Text Block Row" at bounding box center [492, 206] width 189 height 11
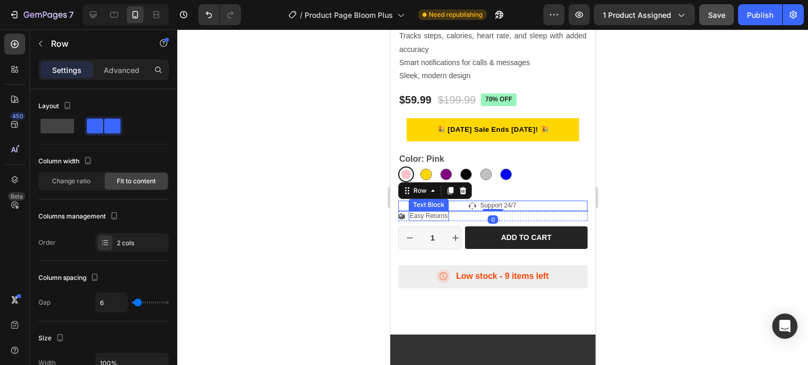
click at [440, 212] on p "Easy Returns" at bounding box center [428, 216] width 38 height 8
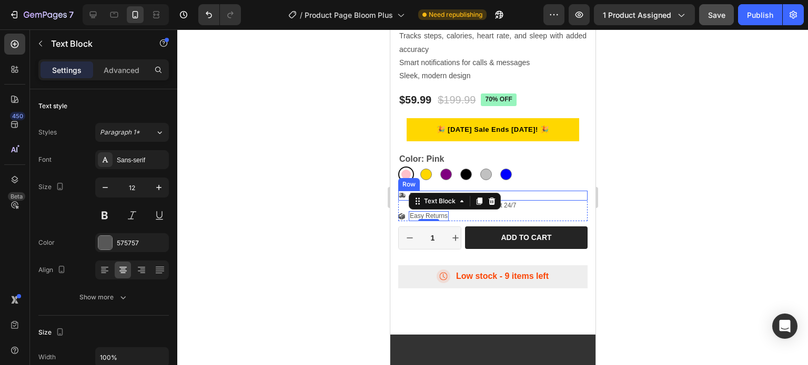
click at [524, 191] on div "Icon Free U.S. shipping Text Block Row" at bounding box center [492, 196] width 189 height 11
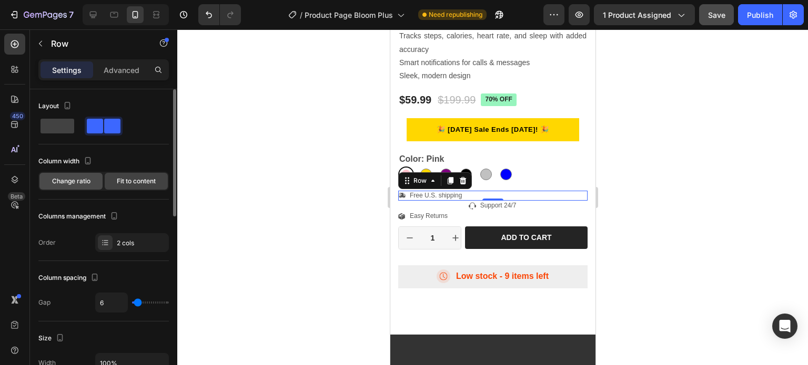
click at [74, 178] on span "Change ratio" at bounding box center [71, 181] width 38 height 9
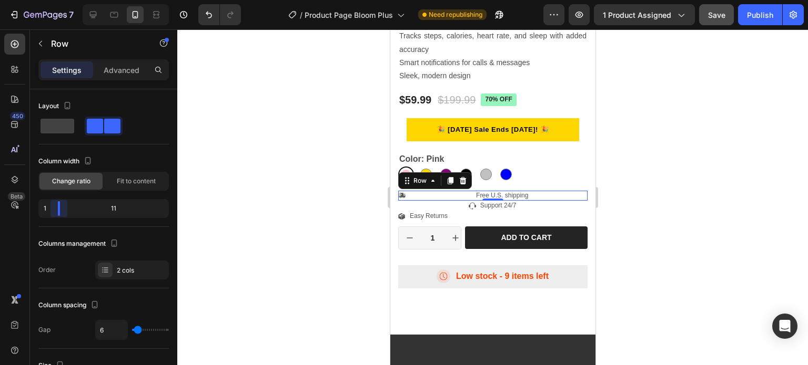
drag, startPoint x: 105, startPoint y: 206, endPoint x: 22, endPoint y: 191, distance: 84.5
click at [22, 0] on body "7 Version history / Product Page Bloom Plus Need republishing Preview 1 product…" at bounding box center [404, 0] width 808 height 0
click at [204, 17] on icon "Undo/Redo" at bounding box center [209, 14] width 11 height 11
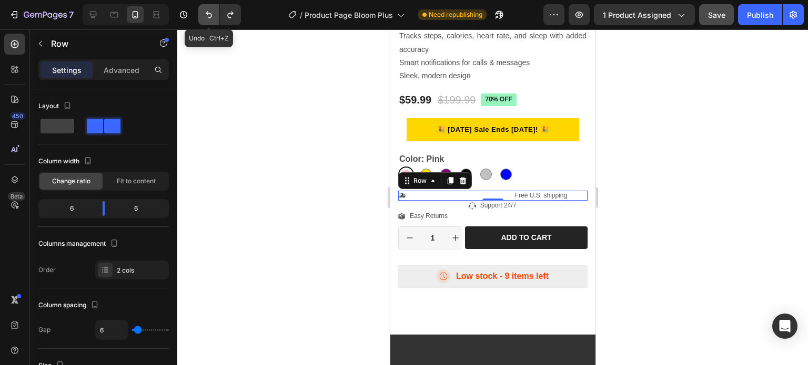
click at [204, 17] on icon "Undo/Redo" at bounding box center [209, 14] width 11 height 11
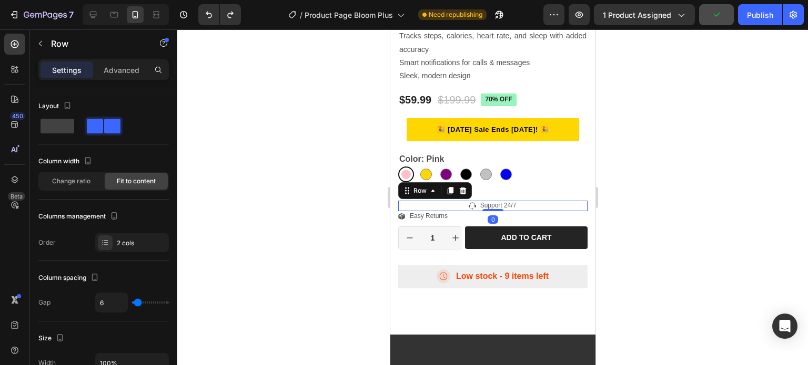
click at [474, 201] on div "Icon Support 24/7 Text Block Row 0" at bounding box center [492, 206] width 189 height 11
click at [482, 191] on div "Icon Free U.S. shipping Text Block Row" at bounding box center [492, 196] width 189 height 11
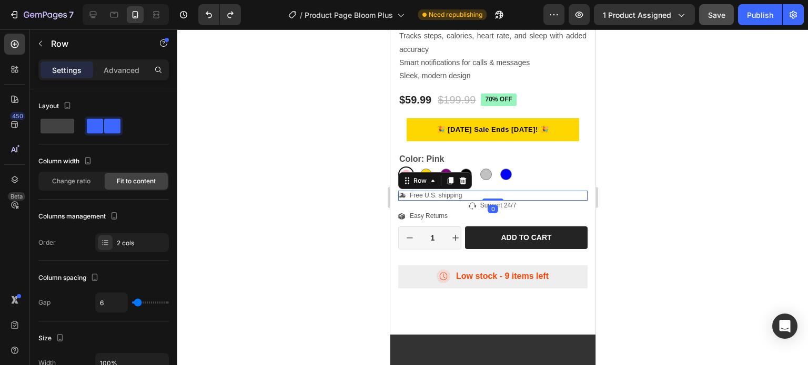
click at [477, 191] on div "Icon Free U.S. shipping Text Block Row 0" at bounding box center [492, 196] width 189 height 11
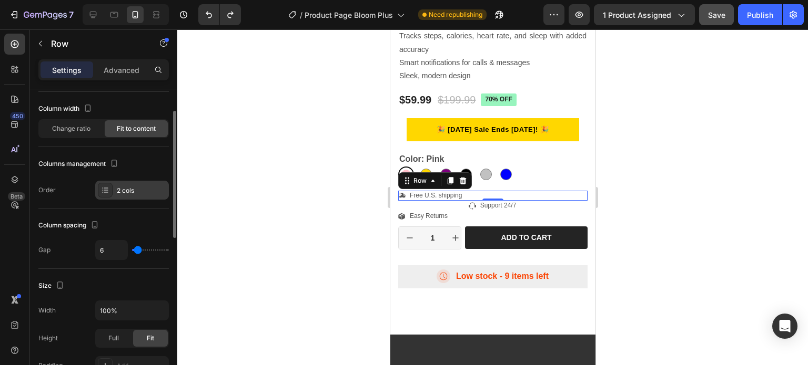
click at [100, 190] on div at bounding box center [105, 190] width 15 height 15
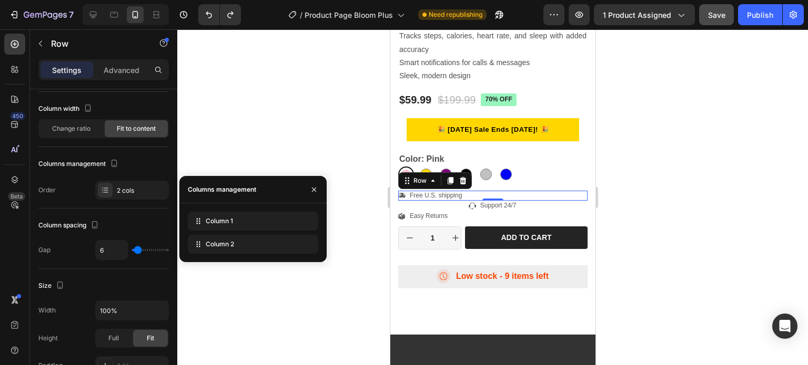
click at [243, 140] on div at bounding box center [492, 197] width 631 height 336
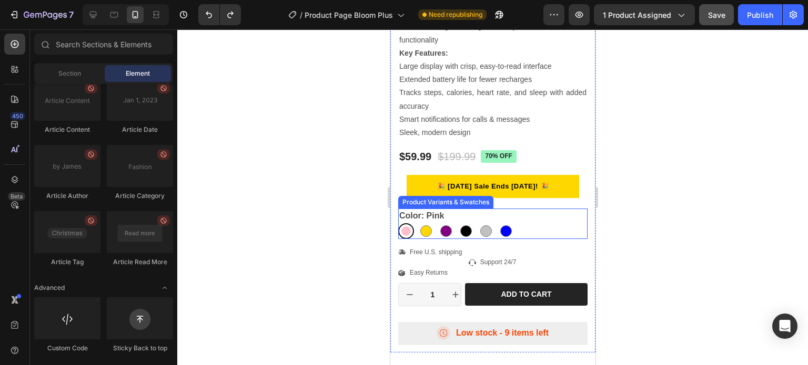
scroll to position [464, 0]
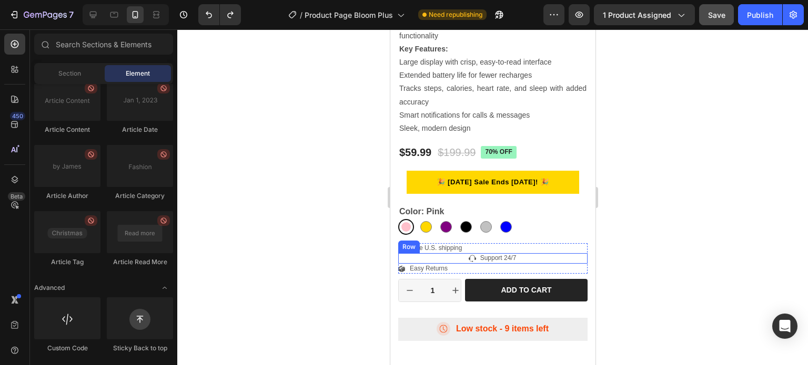
click at [398, 253] on div "Icon Support 24/7 Text Block Row" at bounding box center [492, 258] width 189 height 11
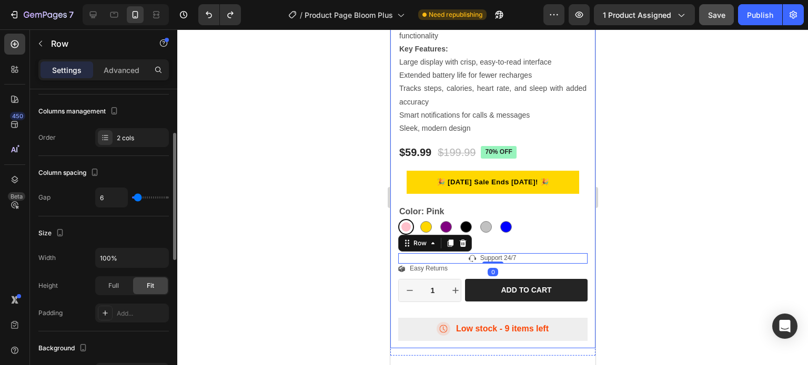
scroll to position [316, 0]
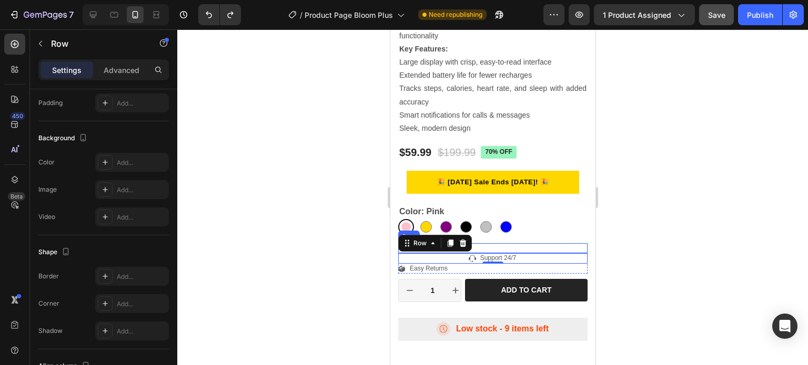
click at [576, 243] on div "Icon Free U.S. shipping Text Block Row" at bounding box center [492, 248] width 189 height 11
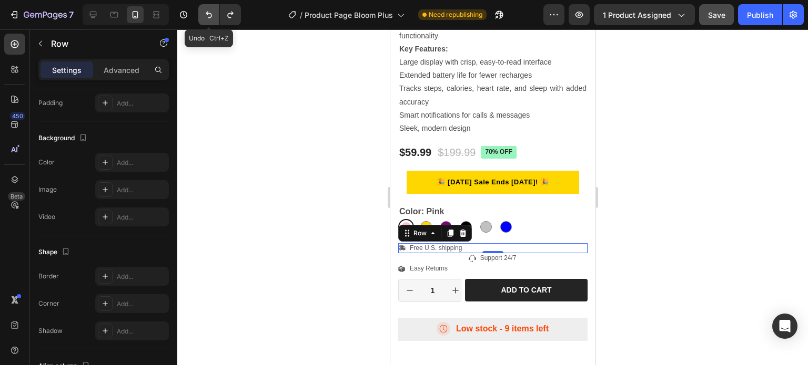
click at [208, 16] on icon "Undo/Redo" at bounding box center [209, 14] width 11 height 11
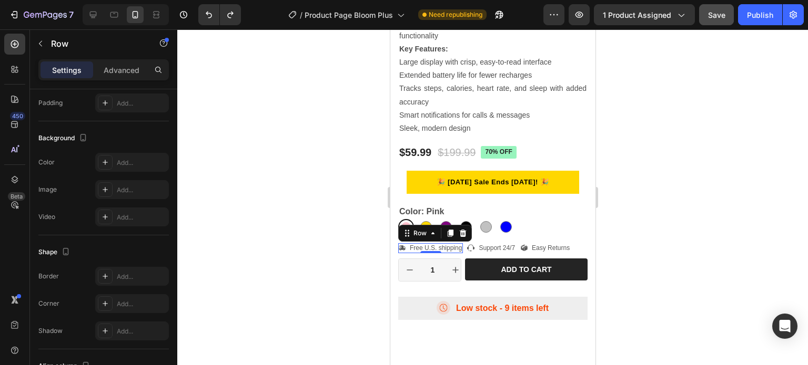
click at [291, 126] on div at bounding box center [492, 197] width 631 height 336
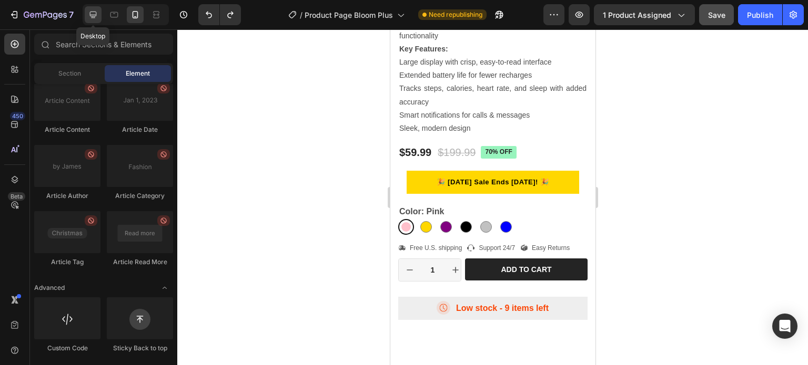
click at [97, 13] on icon at bounding box center [93, 14] width 11 height 11
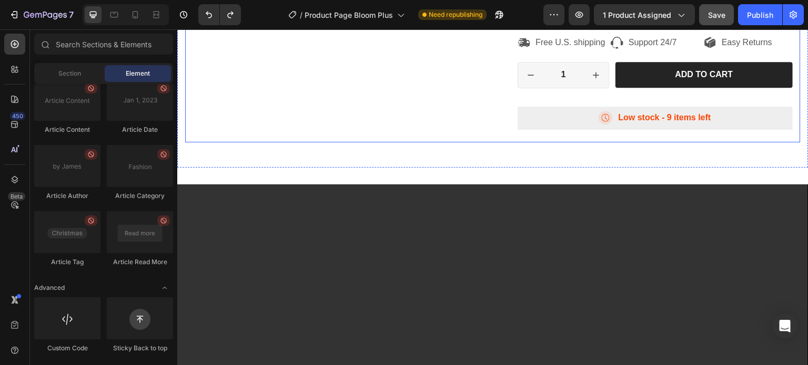
scroll to position [324, 0]
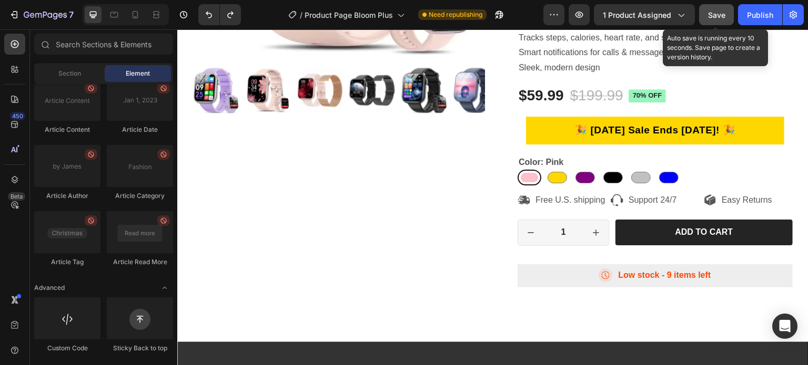
click at [716, 16] on span "Save" at bounding box center [716, 15] width 17 height 9
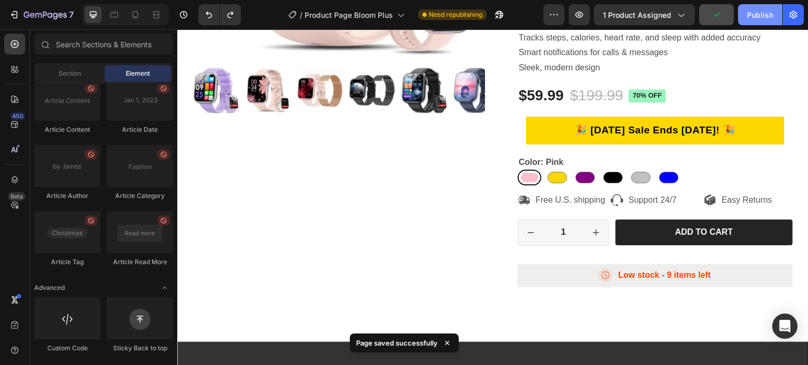
click at [754, 15] on div "Publish" at bounding box center [760, 14] width 26 height 11
click at [134, 16] on icon at bounding box center [135, 14] width 11 height 11
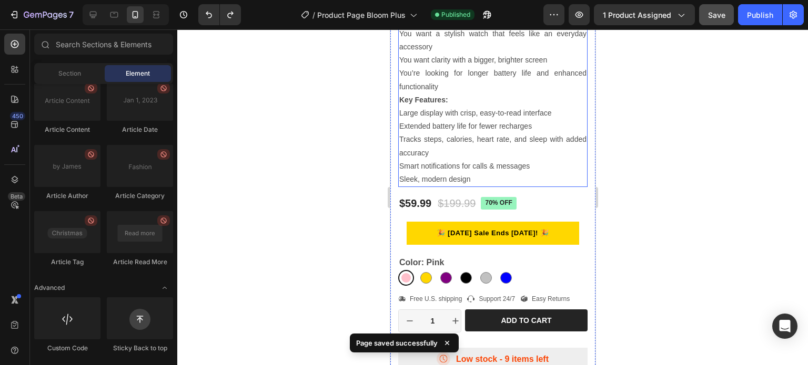
scroll to position [416, 0]
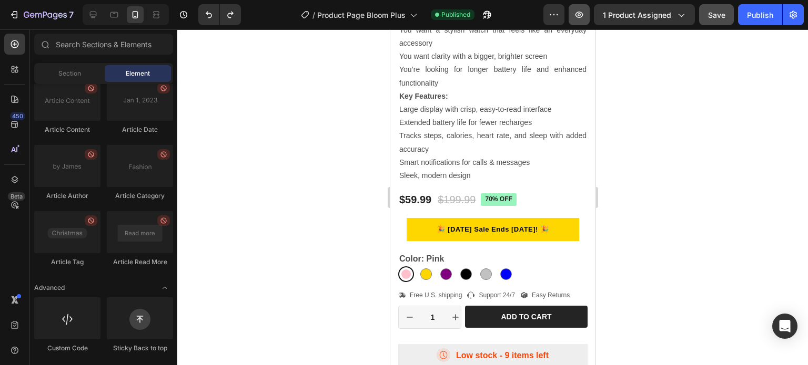
click at [580, 14] on icon "button" at bounding box center [579, 14] width 11 height 11
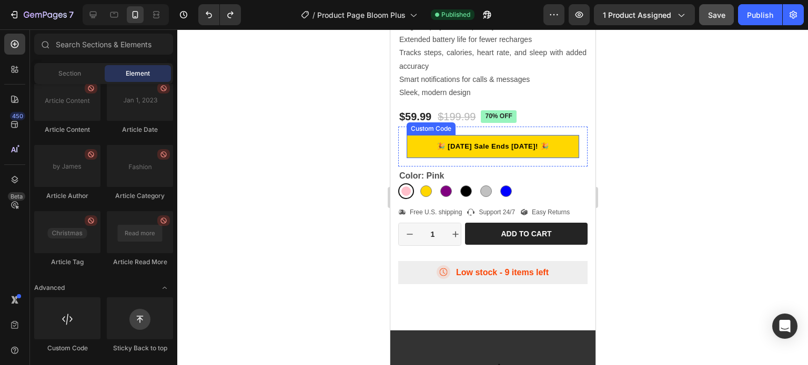
scroll to position [522, 0]
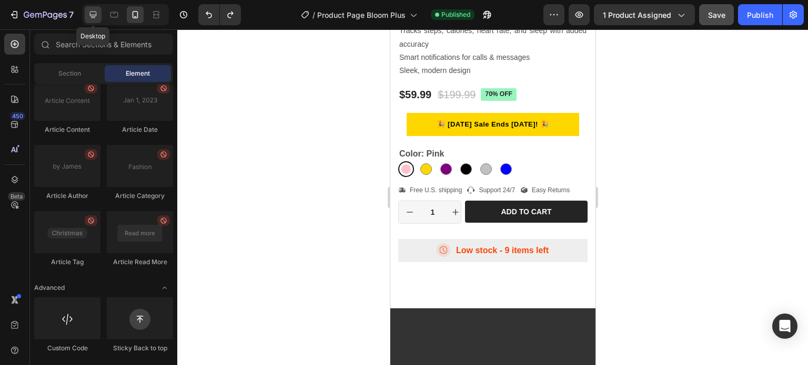
click at [95, 13] on icon at bounding box center [93, 14] width 11 height 11
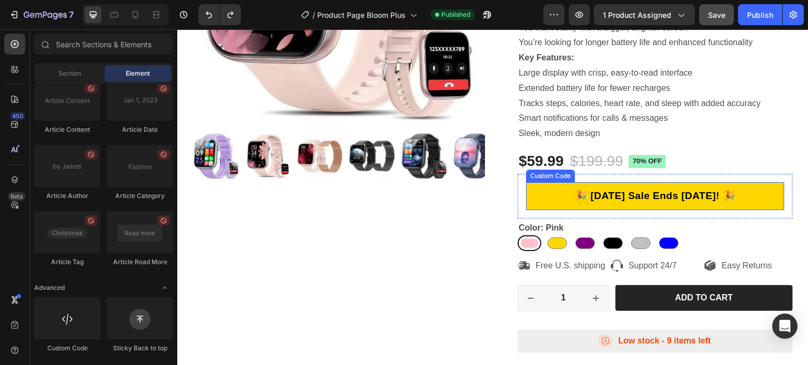
scroll to position [263, 0]
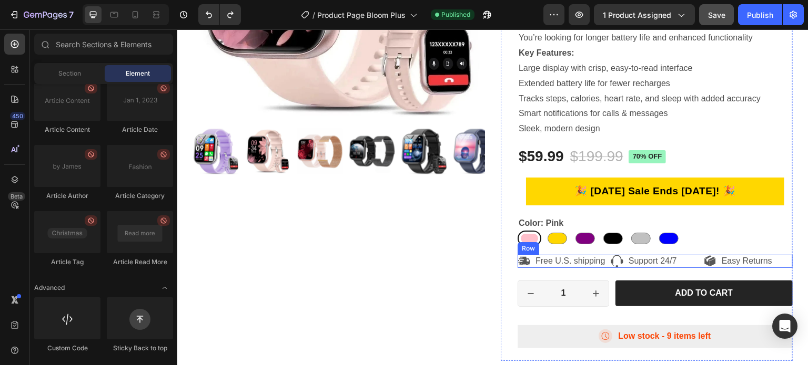
click at [611, 256] on div "Icon Support 24/7 Text Block Row" at bounding box center [655, 261] width 89 height 13
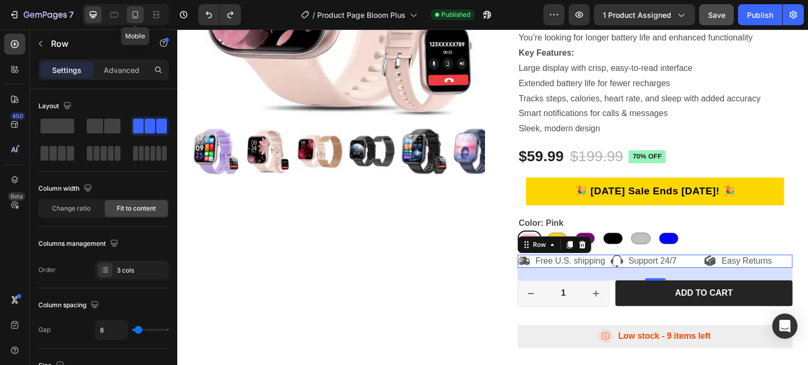
click at [137, 12] on icon at bounding box center [136, 14] width 6 height 7
type input "100%"
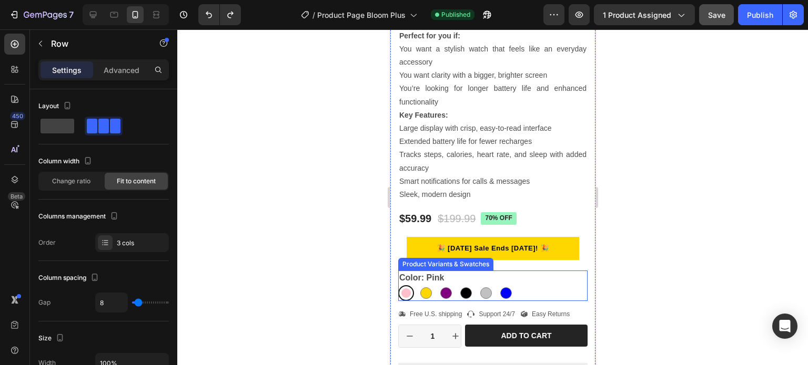
scroll to position [466, 0]
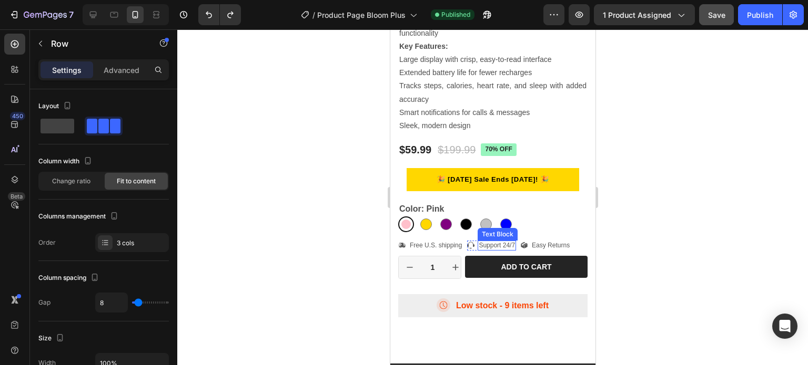
click at [489, 242] on p "Support 24/7" at bounding box center [496, 246] width 36 height 8
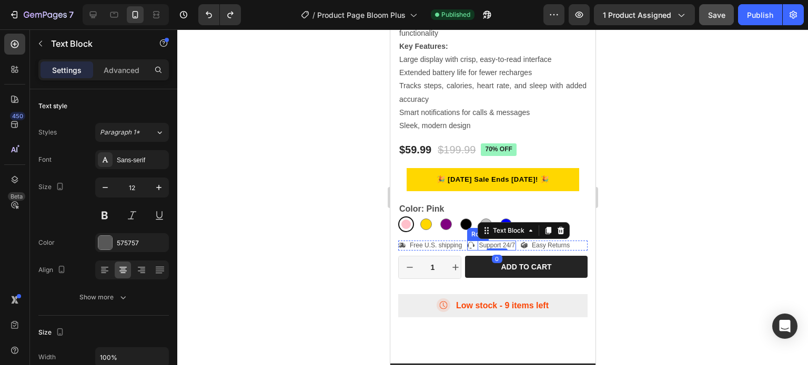
click at [479, 231] on div "Row" at bounding box center [477, 234] width 22 height 13
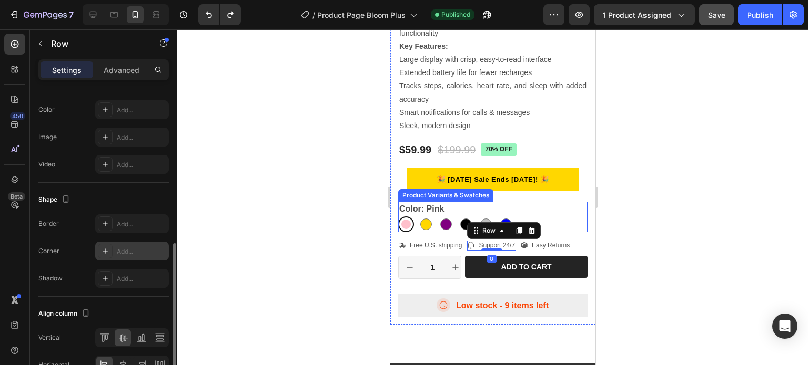
scroll to position [426, 0]
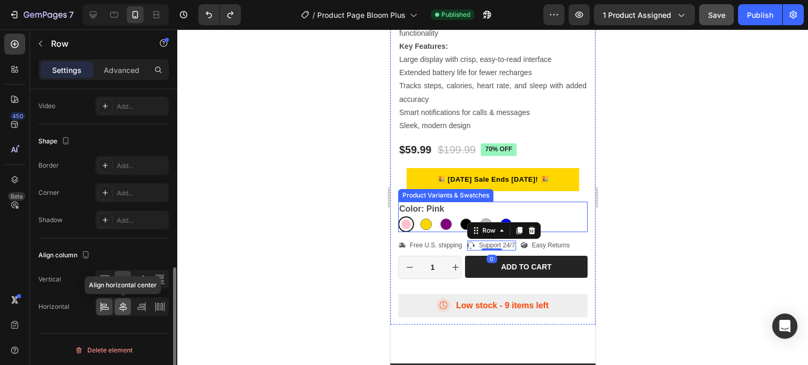
click at [125, 305] on icon at bounding box center [123, 307] width 11 height 11
click at [261, 192] on div at bounding box center [492, 197] width 631 height 336
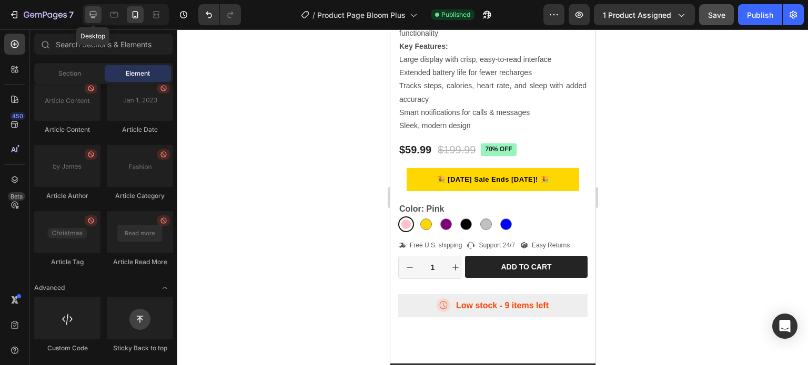
click at [95, 13] on icon at bounding box center [93, 14] width 11 height 11
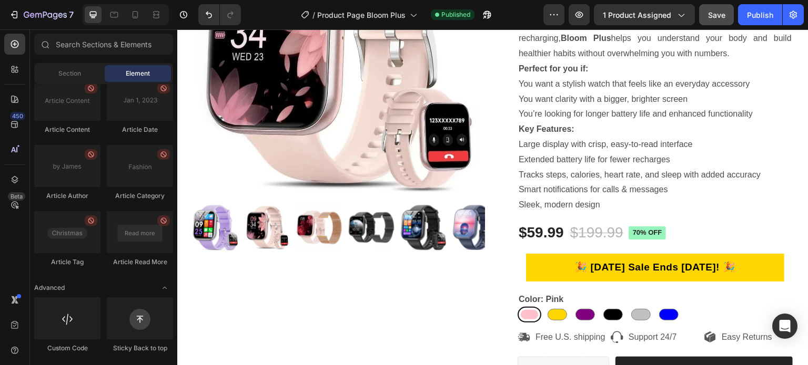
scroll to position [182, 0]
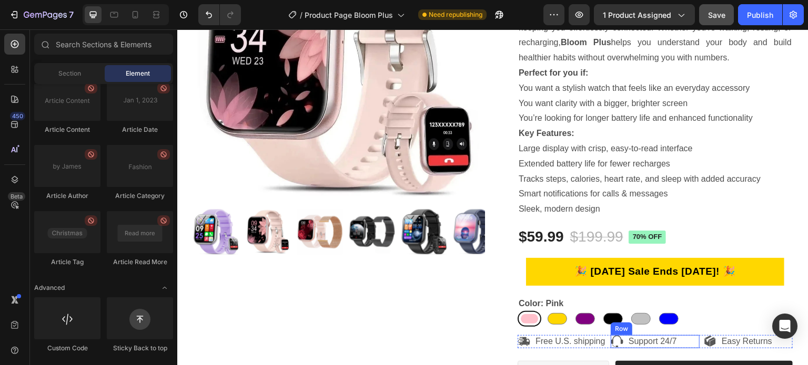
click at [619, 342] on div "Icon Support 24/7 Text Block Row" at bounding box center [655, 342] width 89 height 13
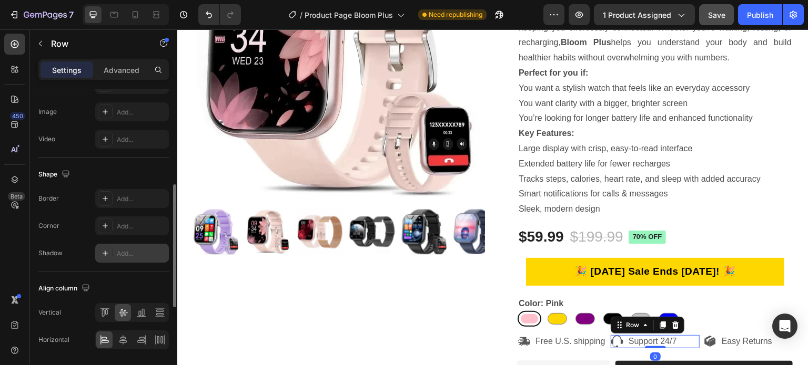
scroll to position [454, 0]
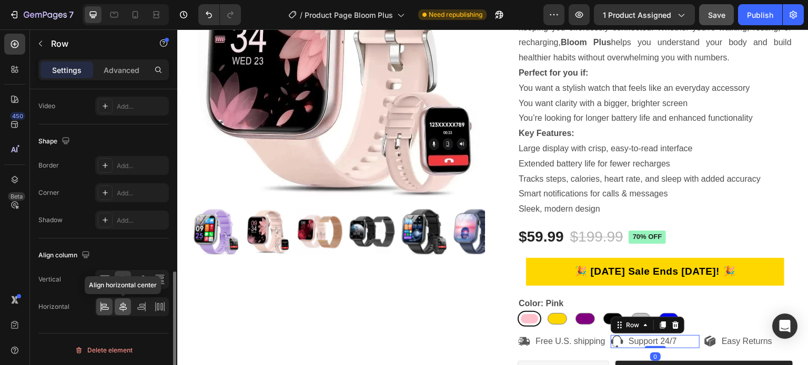
click at [122, 304] on icon at bounding box center [123, 307] width 11 height 11
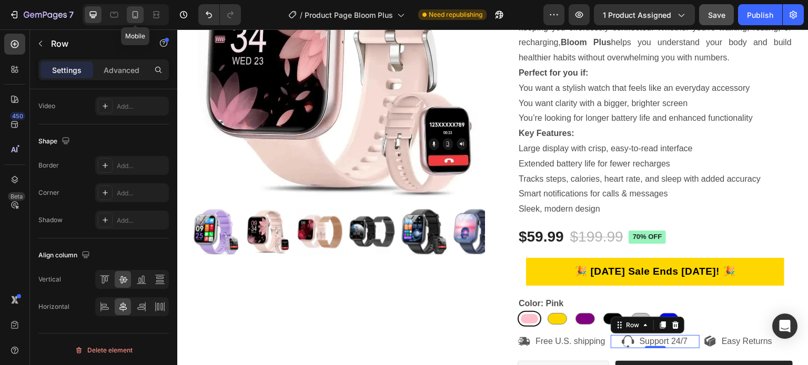
click at [134, 15] on icon at bounding box center [135, 14] width 11 height 11
type input "6"
type input "100%"
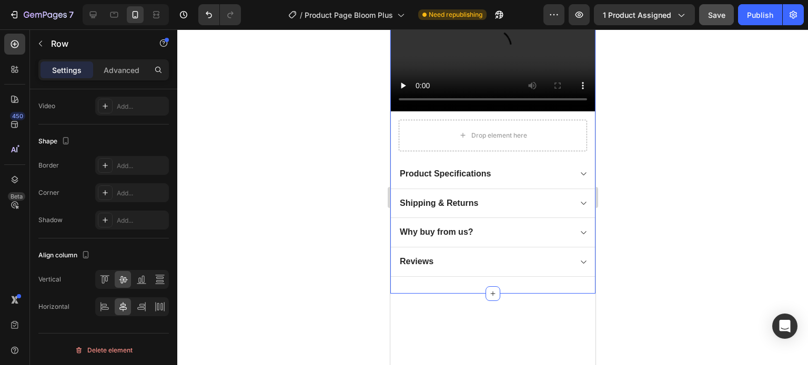
scroll to position [520, 0]
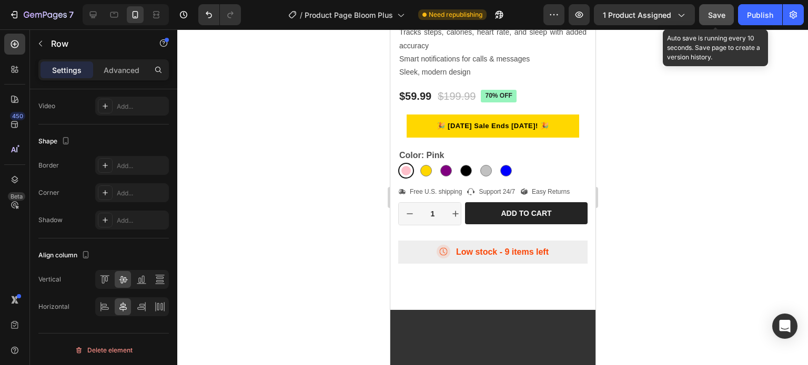
click at [713, 18] on span "Save" at bounding box center [716, 15] width 17 height 9
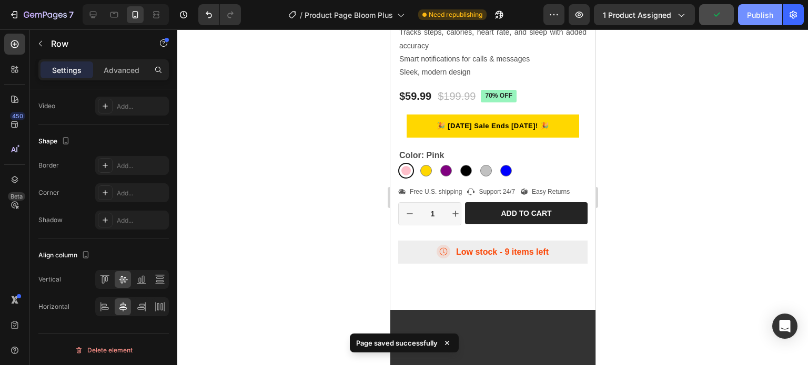
click at [756, 17] on div "Publish" at bounding box center [760, 14] width 26 height 11
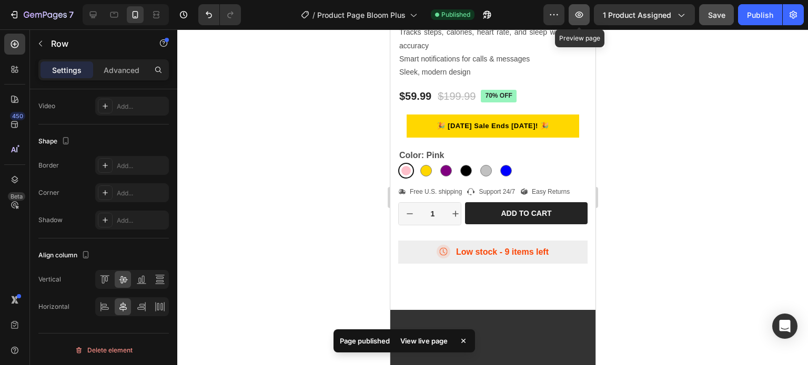
click at [578, 16] on icon "button" at bounding box center [579, 14] width 11 height 11
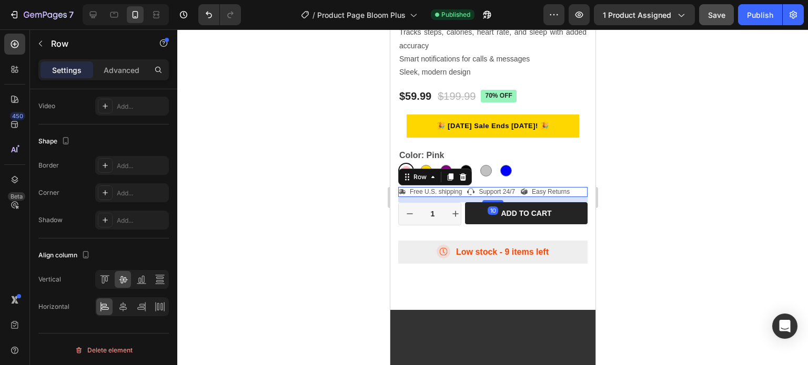
click at [574, 187] on div "Icon Free U.S. shipping Text Block Row Icon Support 24/7 Text Block Row Icon Ea…" at bounding box center [492, 192] width 189 height 11
click at [118, 305] on icon at bounding box center [123, 307] width 11 height 11
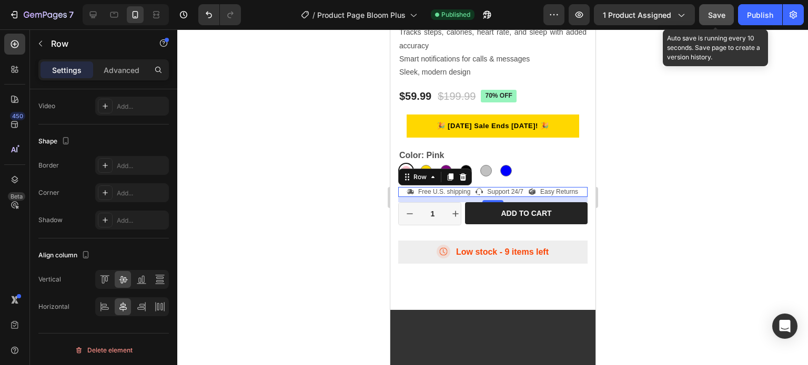
click at [716, 17] on span "Save" at bounding box center [716, 15] width 17 height 9
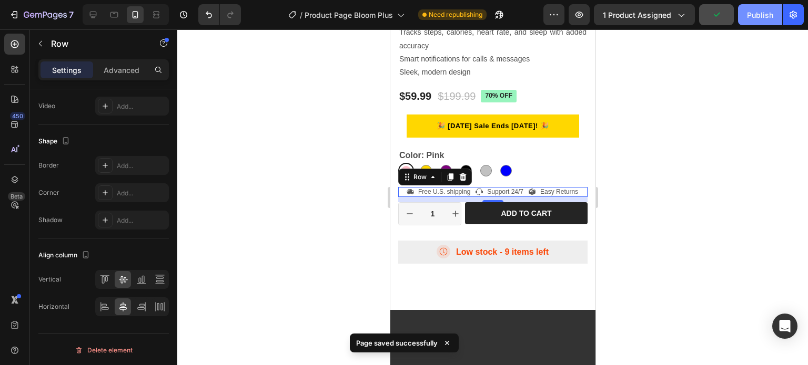
click at [753, 14] on div "Publish" at bounding box center [760, 14] width 26 height 11
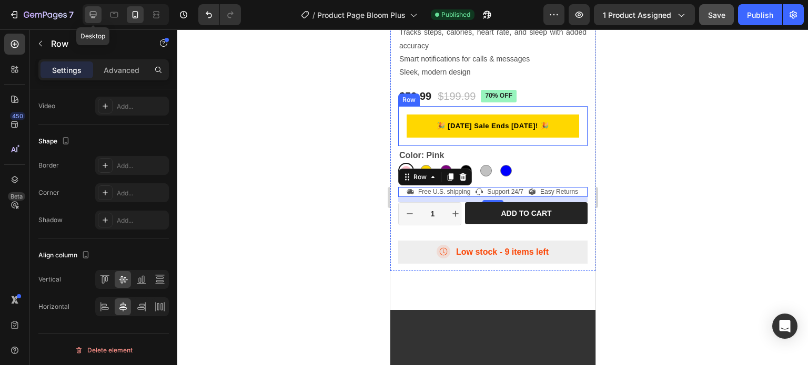
click at [89, 17] on icon at bounding box center [93, 14] width 11 height 11
type input "1200"
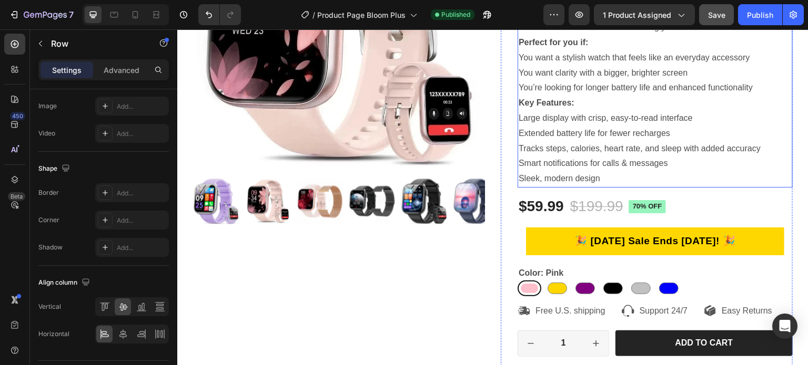
scroll to position [217, 0]
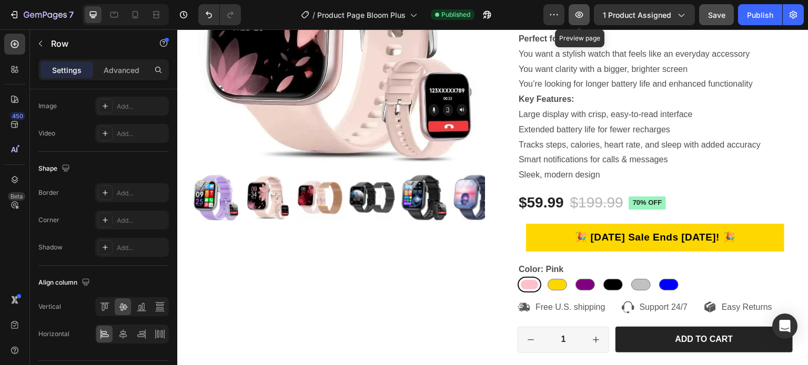
click at [588, 13] on button "button" at bounding box center [578, 14] width 21 height 21
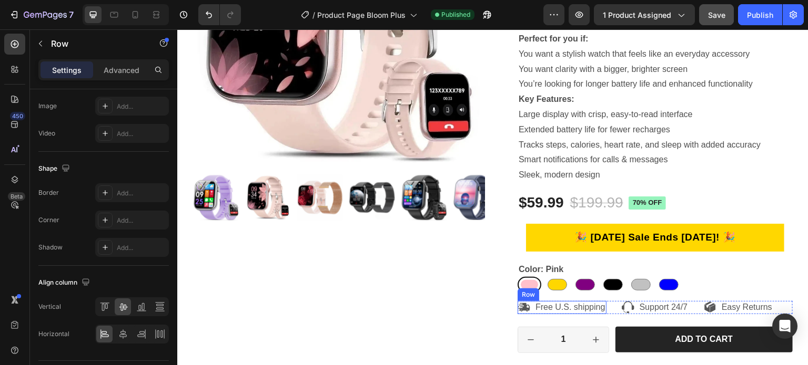
click at [517, 303] on div "Icon" at bounding box center [523, 307] width 13 height 13
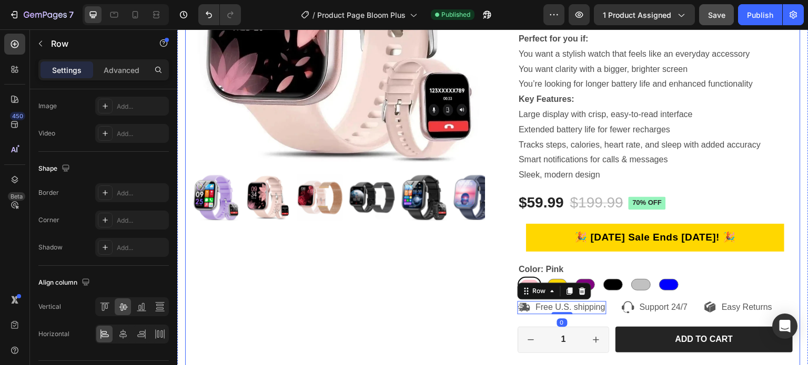
click at [464, 301] on div "Product Images" at bounding box center [339, 141] width 292 height 531
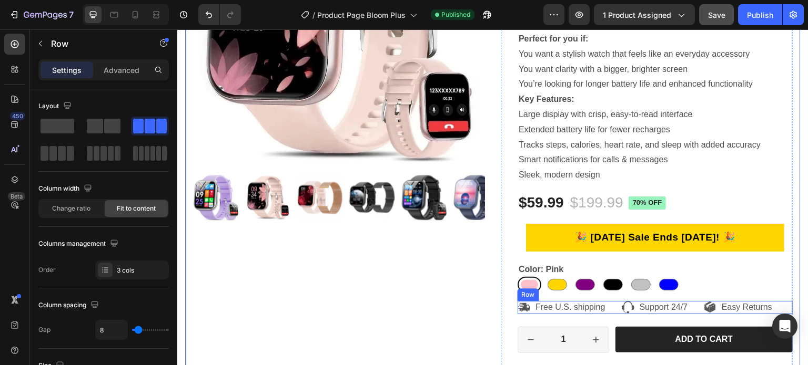
click at [603, 303] on div "Icon Free U.S. shipping Text Block Row Icon Support 24/7 Text Block Row Icon Ea…" at bounding box center [654, 307] width 275 height 13
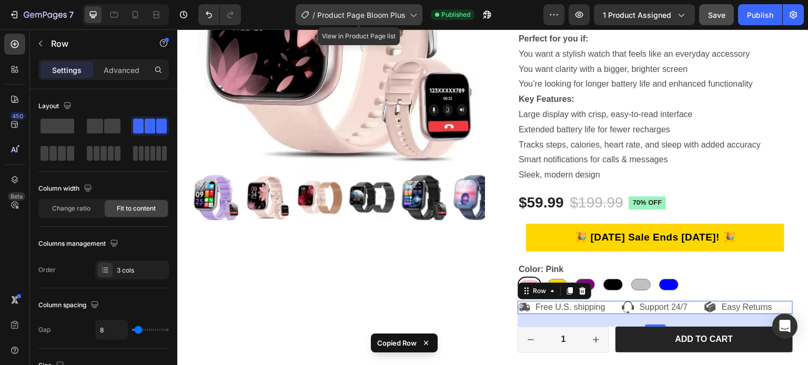
click at [375, 16] on span "Product Page Bloom Plus" at bounding box center [361, 14] width 88 height 11
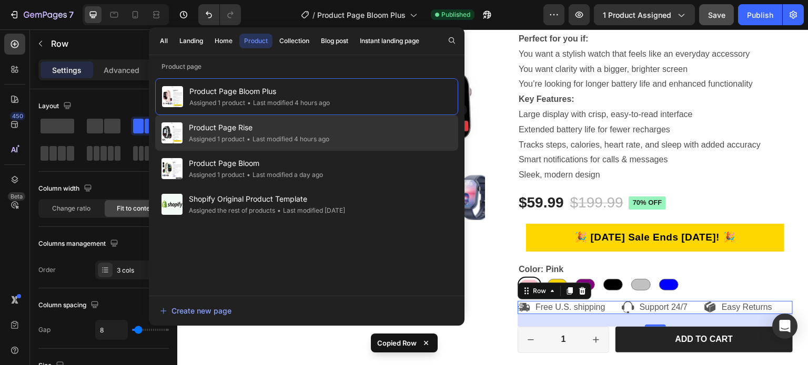
click at [250, 132] on span "Product Page Rise" at bounding box center [259, 127] width 140 height 13
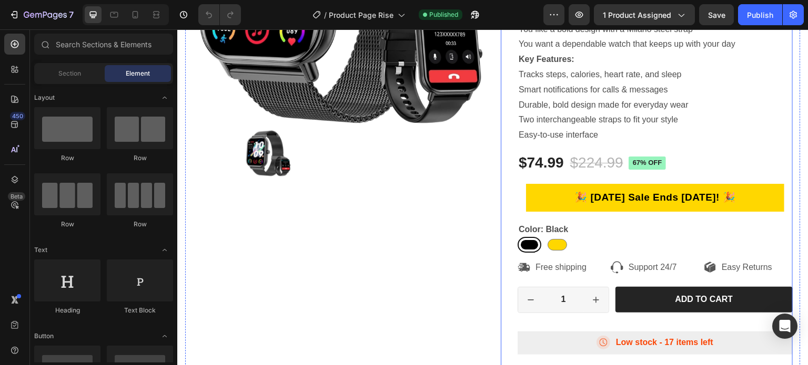
scroll to position [263, 0]
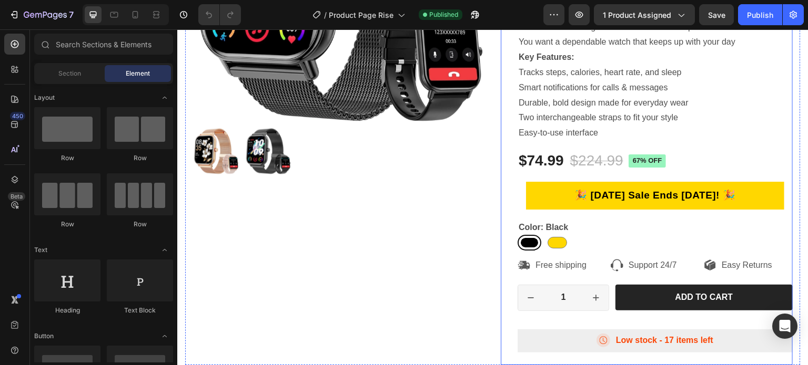
click at [603, 256] on div "RISE Product Title Icon Icon Icon Icon Icon Icon List 667 Reviews Text Block Ro…" at bounding box center [654, 97] width 275 height 535
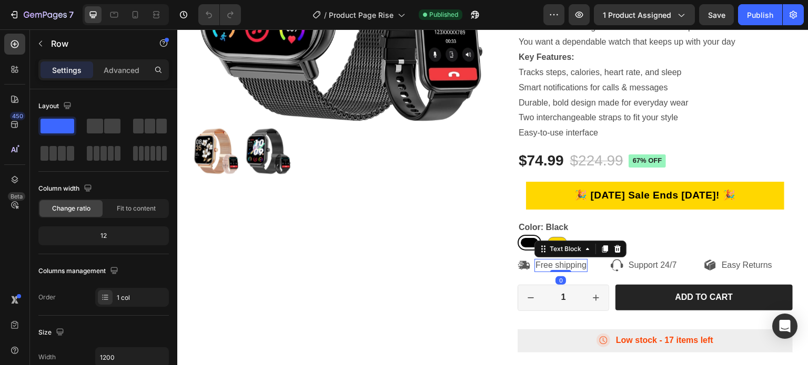
click at [547, 266] on p "Free shipping" at bounding box center [560, 265] width 51 height 11
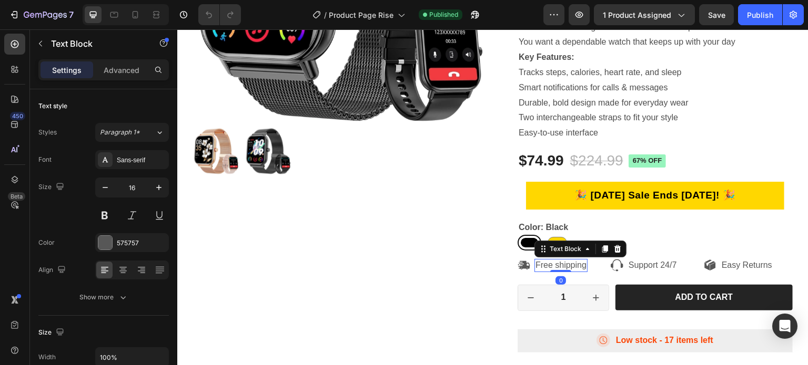
click at [555, 280] on div "0" at bounding box center [560, 281] width 11 height 8
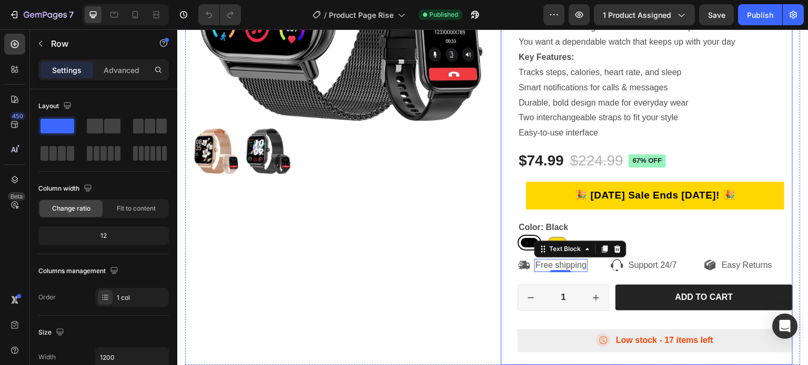
click at [675, 255] on div "RISE Product Title Icon Icon Icon Icon Icon Icon List 667 Reviews Text Block Ro…" at bounding box center [654, 97] width 275 height 535
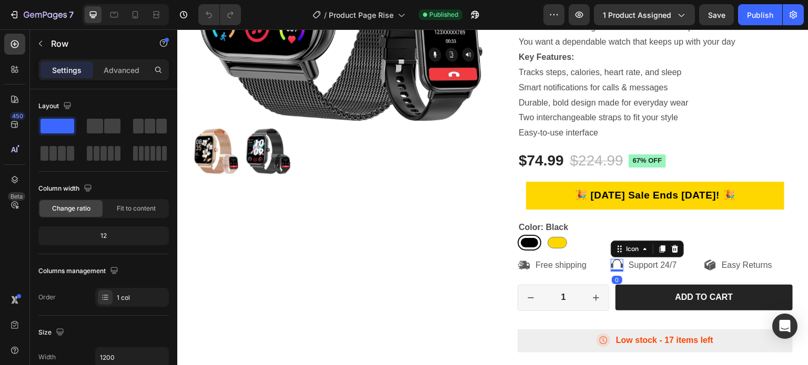
click at [611, 261] on icon at bounding box center [617, 265] width 13 height 13
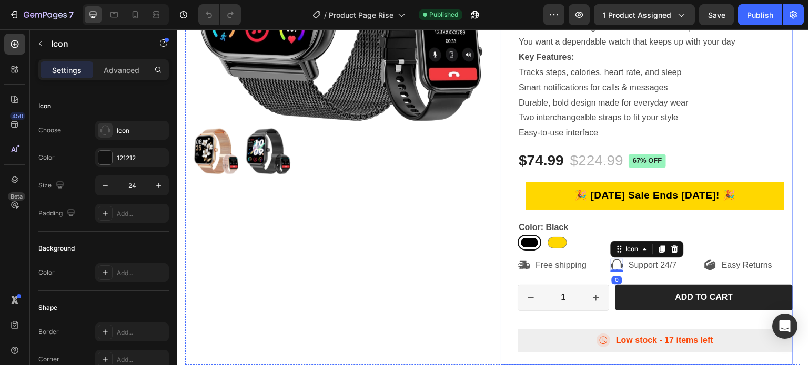
click at [596, 252] on div "RISE Product Title Icon Icon Icon Icon Icon Icon List 667 Reviews Text Block Ro…" at bounding box center [654, 97] width 275 height 535
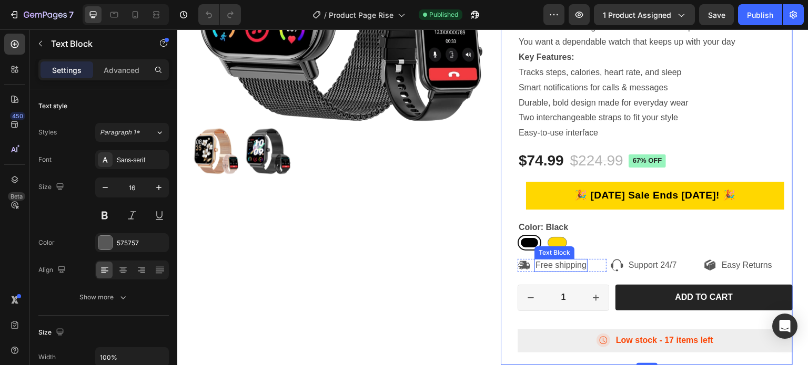
click at [572, 268] on p "Free shipping" at bounding box center [560, 265] width 51 height 11
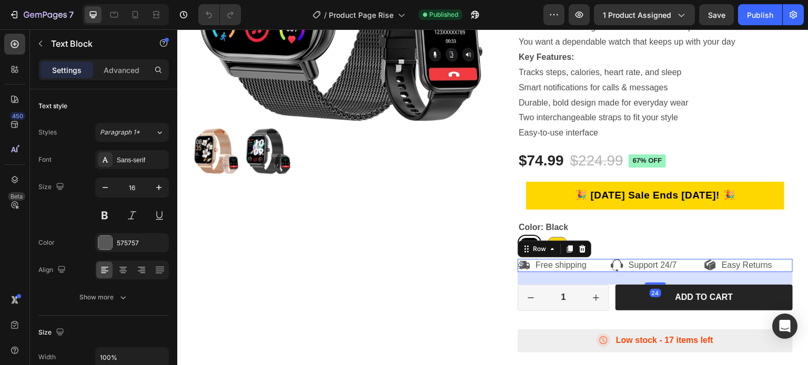
click at [603, 271] on div "Icon Free shipping Text Block Row Icon Support 24/7 Text Block Row Icon Easy Re…" at bounding box center [654, 265] width 275 height 13
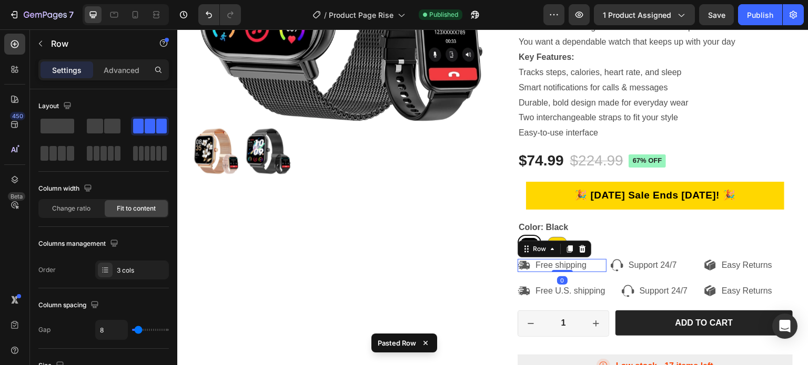
click at [596, 260] on div "Icon Free shipping Text Block Row 0" at bounding box center [561, 265] width 89 height 13
click at [579, 249] on icon at bounding box center [582, 249] width 7 height 7
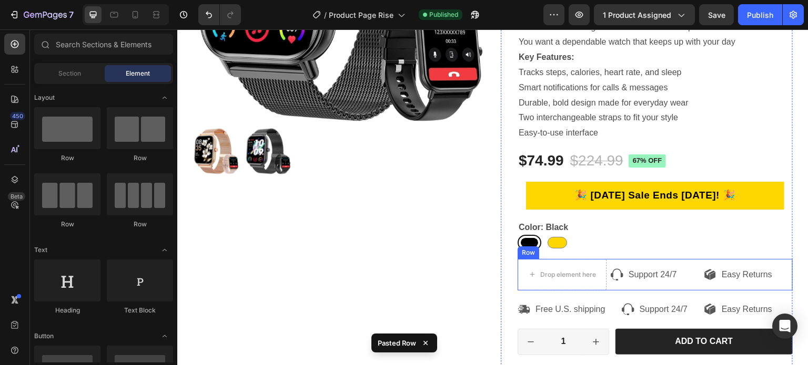
click at [622, 267] on div "Icon Support 24/7 Text Block Row" at bounding box center [655, 275] width 89 height 32
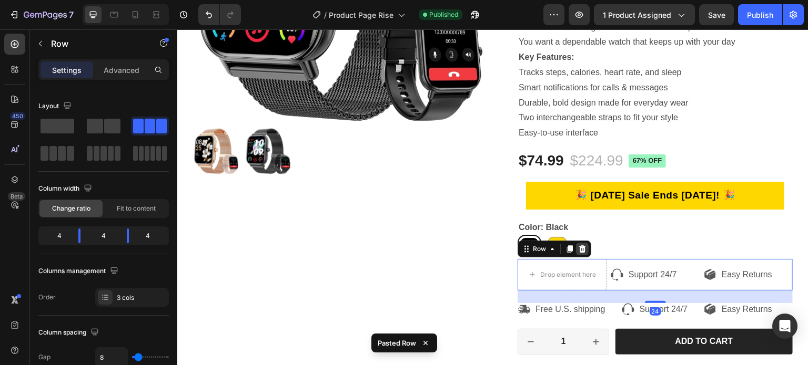
click at [578, 249] on icon at bounding box center [582, 249] width 8 height 8
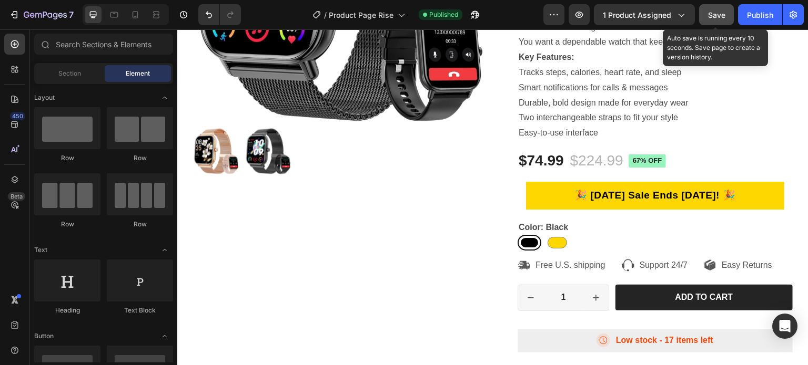
click at [714, 12] on span "Save" at bounding box center [716, 15] width 17 height 9
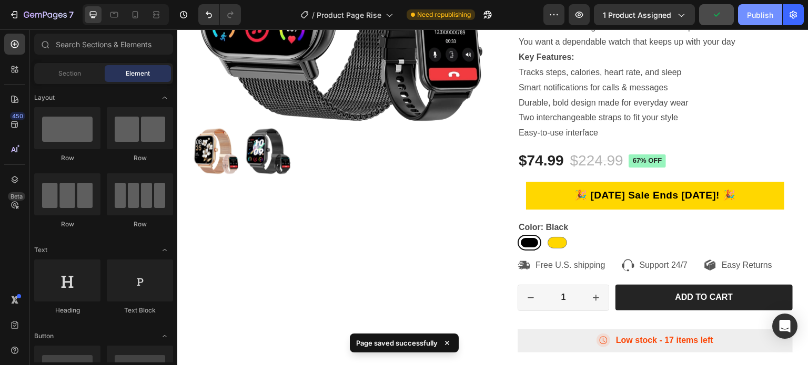
click at [750, 15] on div "Publish" at bounding box center [760, 14] width 26 height 11
click at [136, 17] on icon at bounding box center [135, 14] width 11 height 11
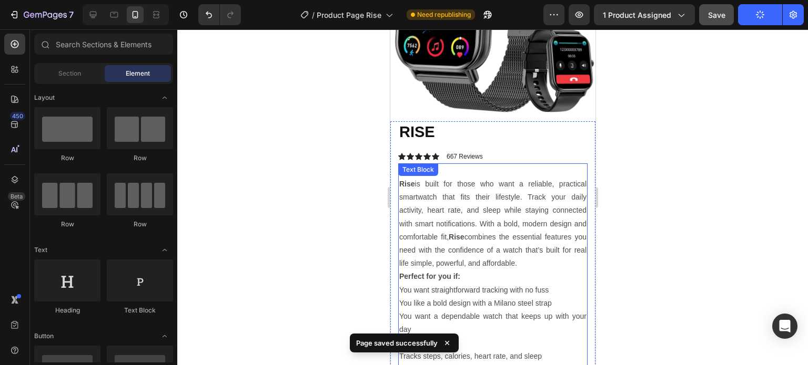
scroll to position [105, 0]
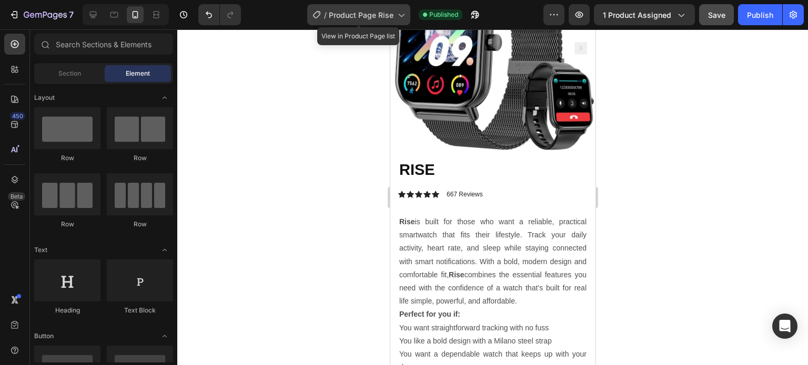
click at [354, 19] on span "Product Page Rise" at bounding box center [361, 14] width 65 height 11
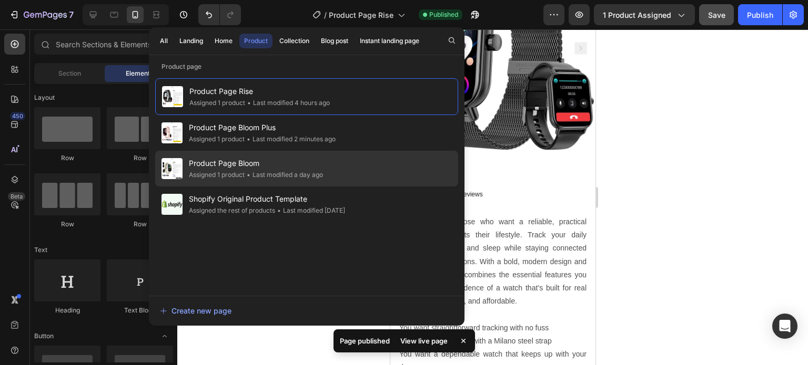
click at [240, 161] on span "Product Page Bloom" at bounding box center [256, 163] width 134 height 13
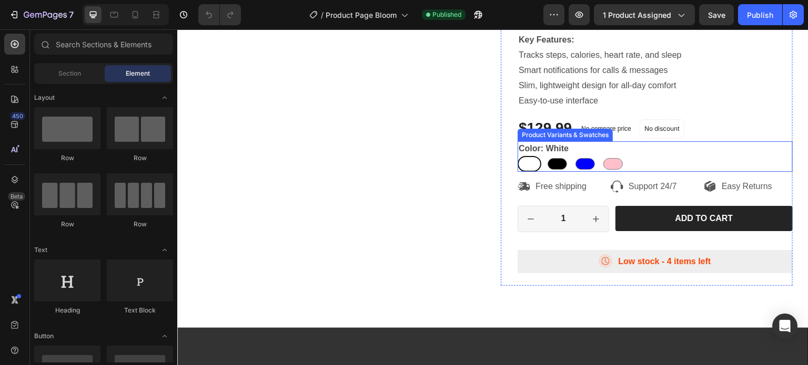
scroll to position [263, 0]
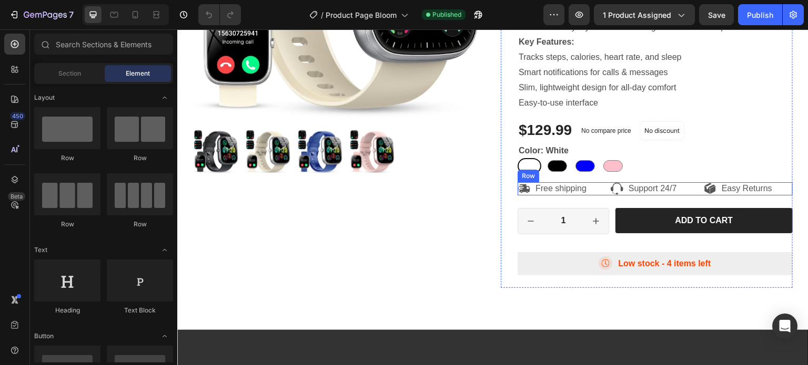
click at [604, 196] on div "Icon Free shipping Text Block Row Icon Support 24/7 Text Block Row Icon Easy Re…" at bounding box center [654, 188] width 275 height 13
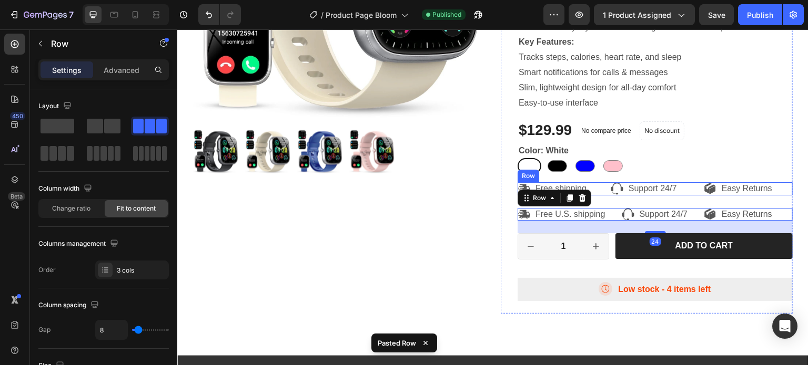
click at [601, 196] on div "Icon Free shipping Text Block Row Icon Support 24/7 Text Block Row Icon Easy Re…" at bounding box center [654, 188] width 275 height 13
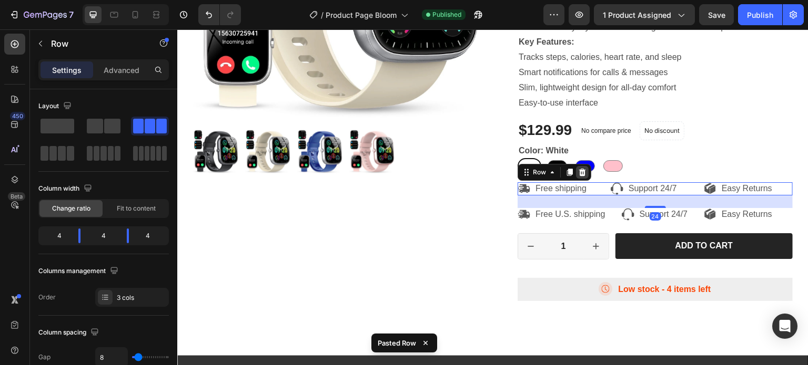
click at [580, 176] on icon at bounding box center [582, 172] width 7 height 7
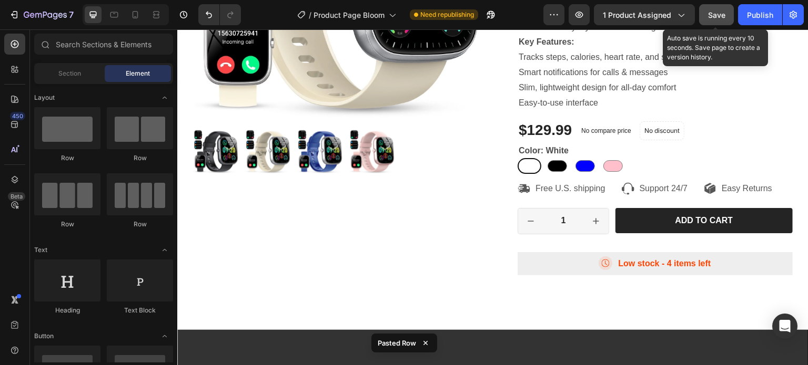
click at [714, 9] on div "Save" at bounding box center [716, 14] width 17 height 11
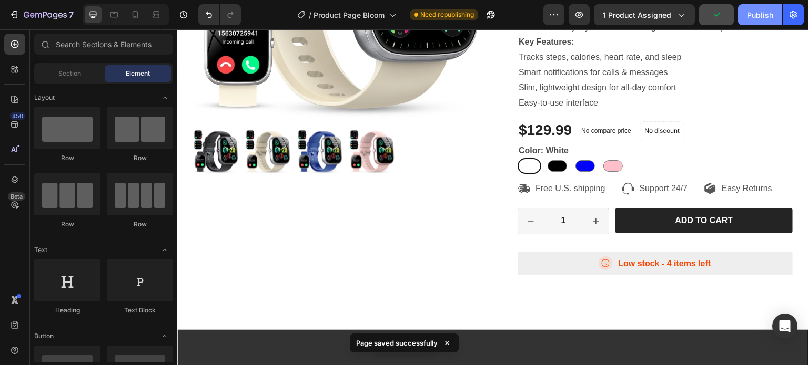
drag, startPoint x: 754, startPoint y: 13, endPoint x: 584, endPoint y: 4, distance: 170.6
click at [754, 13] on div "Publish" at bounding box center [760, 14] width 26 height 11
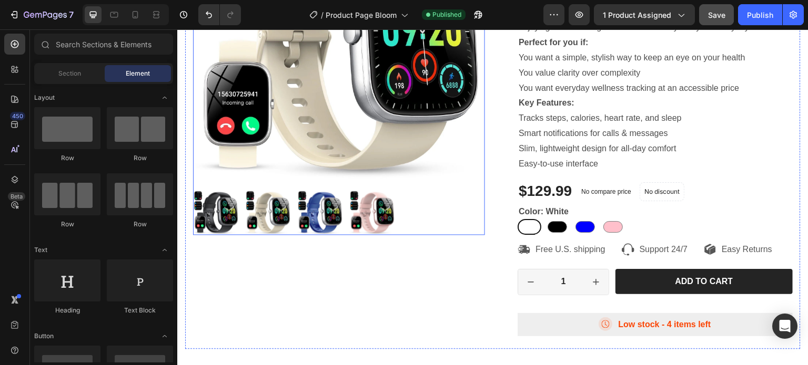
scroll to position [210, 0]
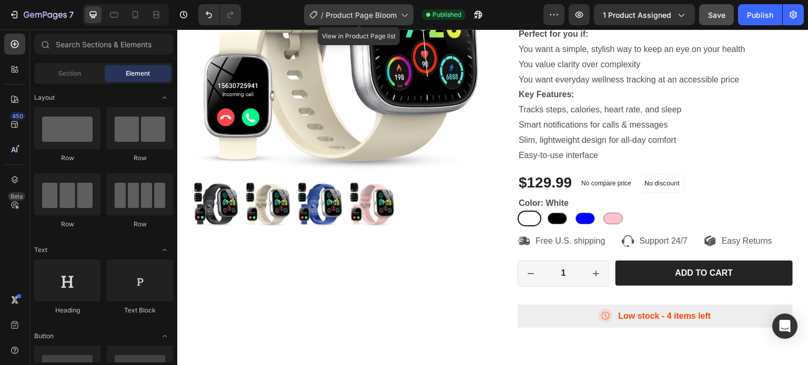
click at [362, 13] on span "Product Page Bloom" at bounding box center [361, 14] width 71 height 11
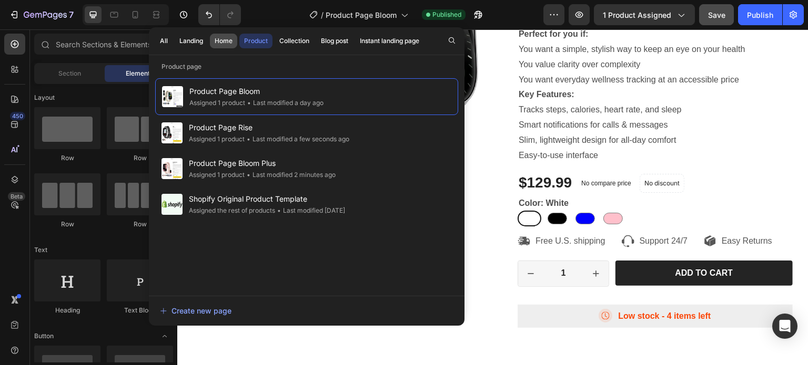
click at [219, 39] on div "Home" at bounding box center [224, 40] width 18 height 9
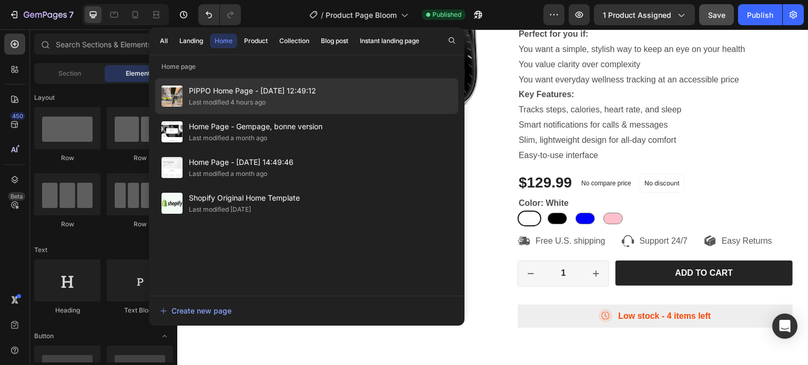
click at [215, 92] on span "PIPPO Home Page - Jul 26, 12:49:12" at bounding box center [252, 91] width 127 height 13
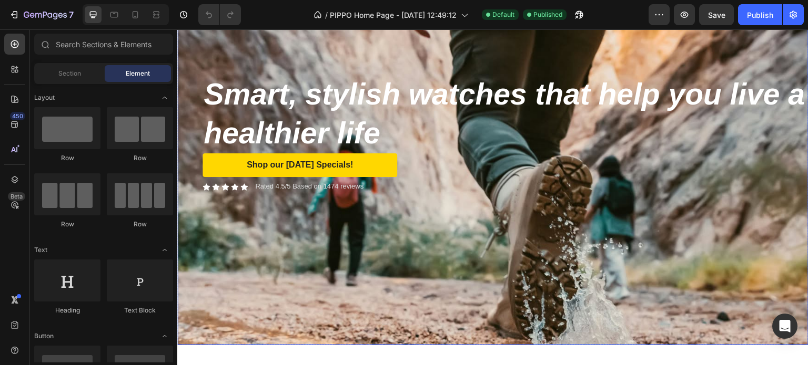
scroll to position [47, 0]
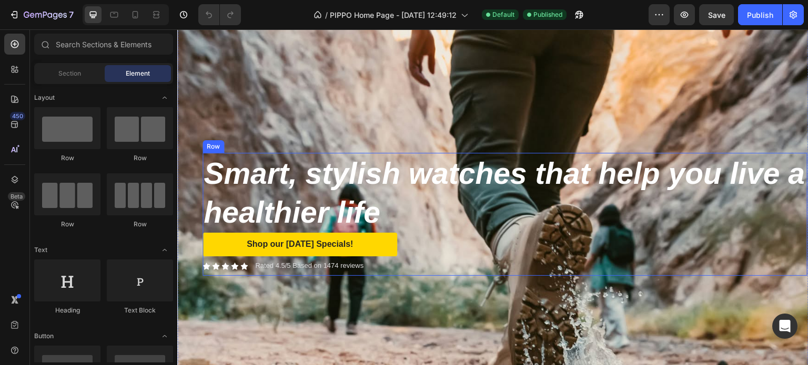
click at [333, 272] on div "Smart, stylish watches that help you live a healthier life Heading Shop our Lab…" at bounding box center [504, 214] width 605 height 123
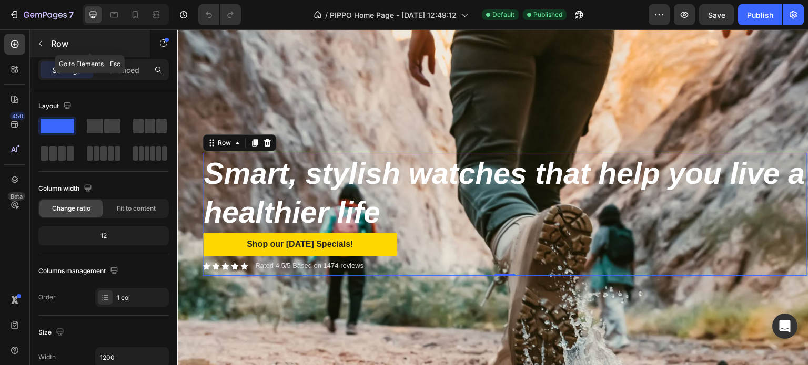
click at [51, 42] on p "Row" at bounding box center [95, 43] width 89 height 13
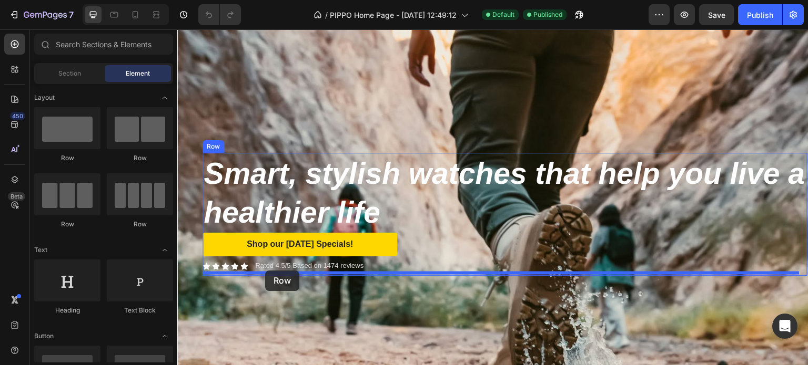
drag, startPoint x: 243, startPoint y: 161, endPoint x: 265, endPoint y: 271, distance: 111.6
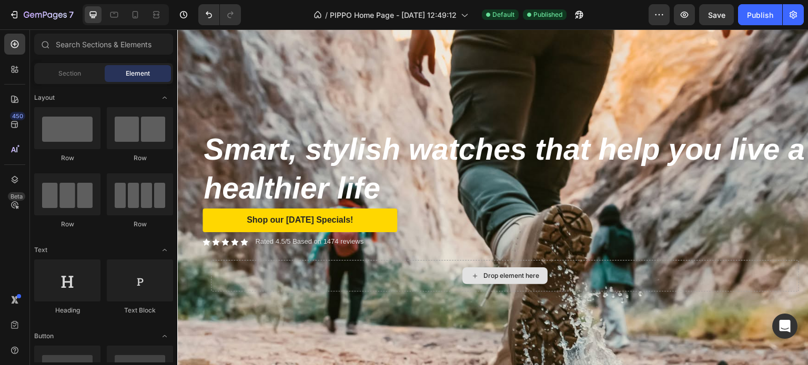
click at [476, 269] on div "Drop element here" at bounding box center [504, 276] width 85 height 17
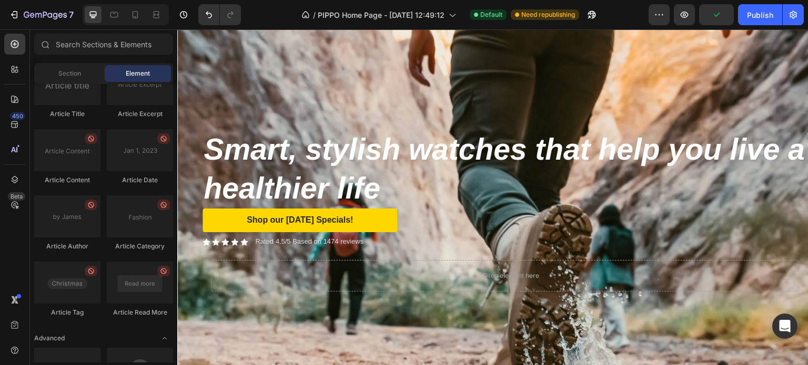
scroll to position [2838, 0]
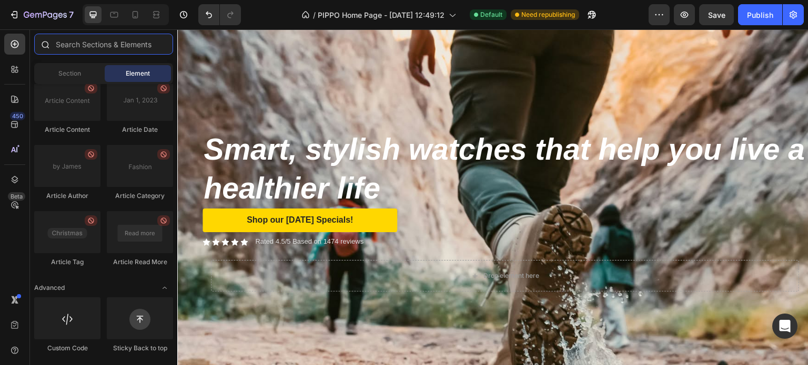
click at [93, 42] on input "text" at bounding box center [103, 44] width 139 height 21
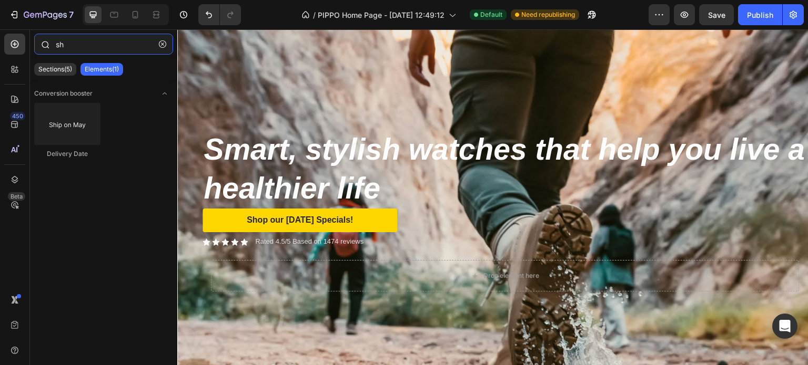
type input "s"
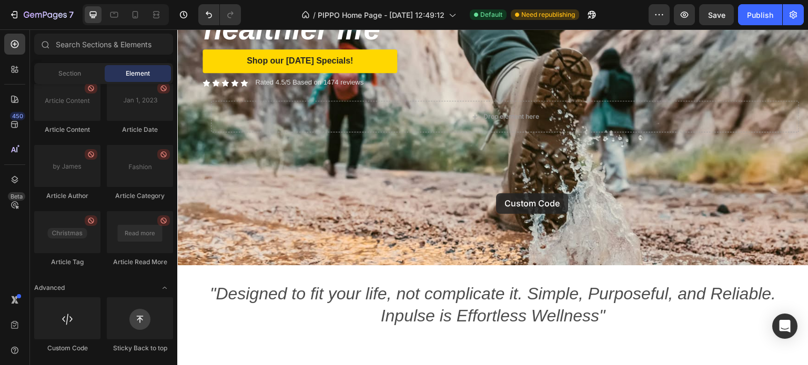
scroll to position [214, 0]
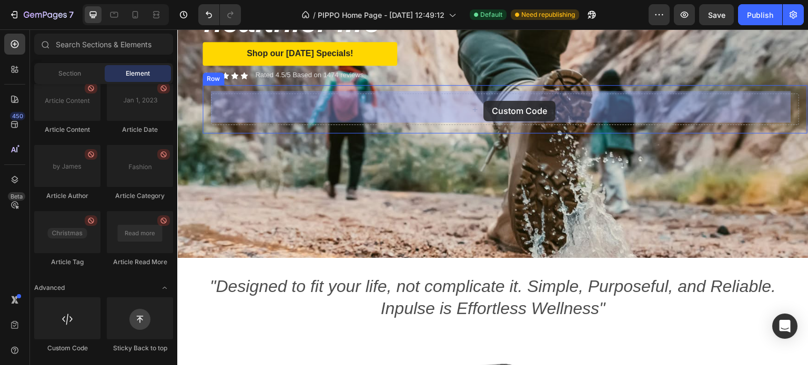
drag, startPoint x: 244, startPoint y: 351, endPoint x: 483, endPoint y: 101, distance: 346.3
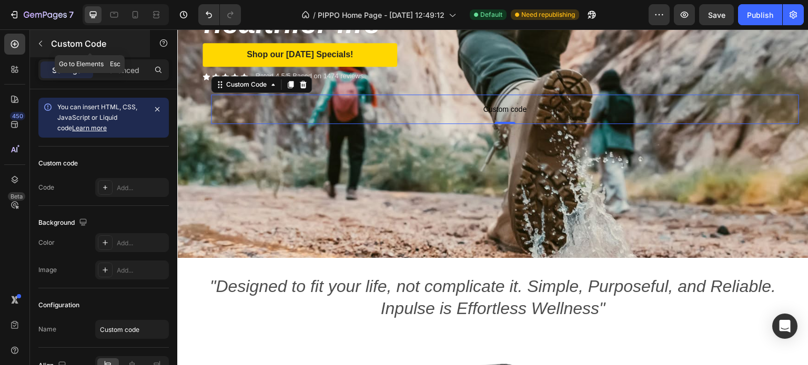
click at [43, 41] on icon "button" at bounding box center [40, 43] width 8 height 8
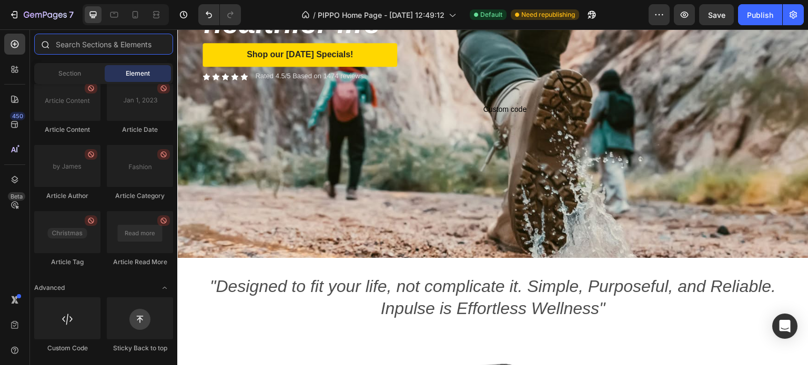
click at [68, 43] on input "text" at bounding box center [103, 44] width 139 height 21
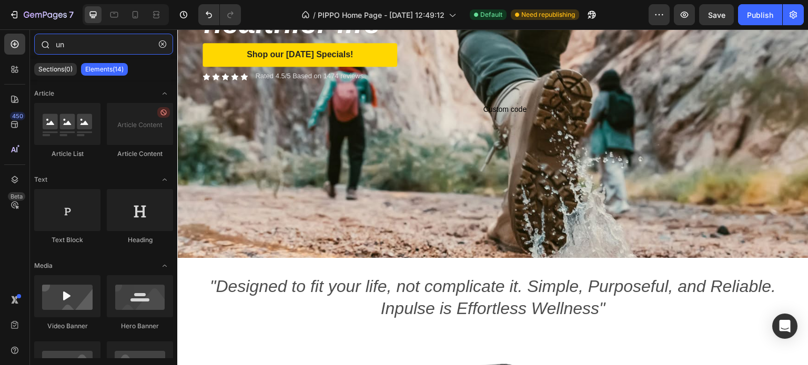
type input "u"
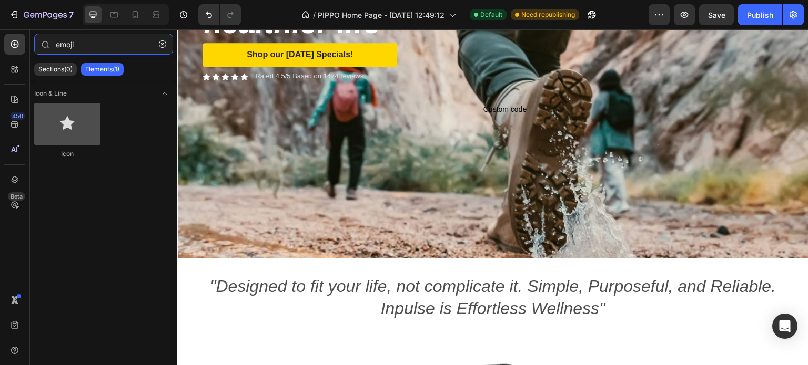
type input "emoji"
click at [69, 131] on div at bounding box center [67, 124] width 66 height 42
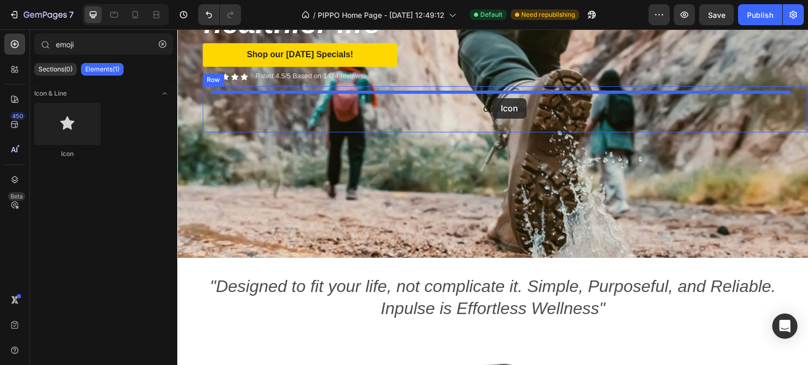
drag, startPoint x: 247, startPoint y: 161, endPoint x: 492, endPoint y: 98, distance: 253.4
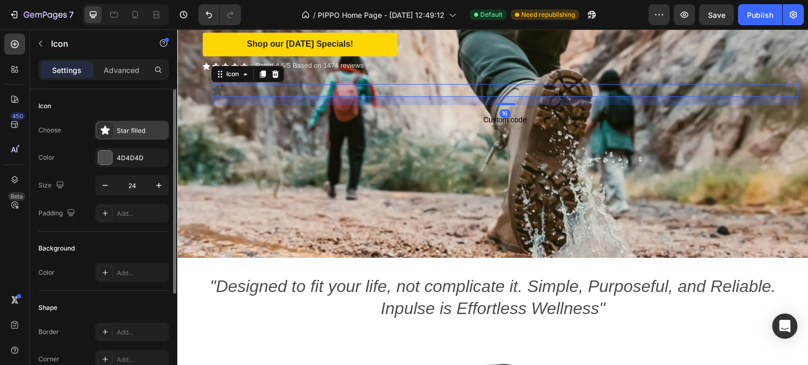
click at [122, 127] on div "Star filled" at bounding box center [141, 130] width 49 height 9
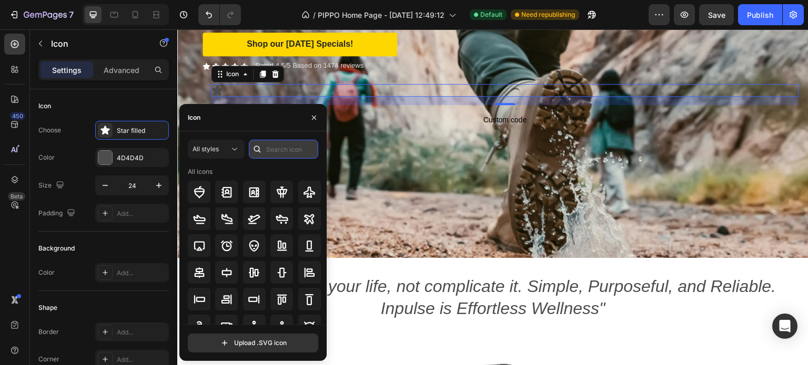
click at [285, 146] on input "text" at bounding box center [283, 149] width 69 height 19
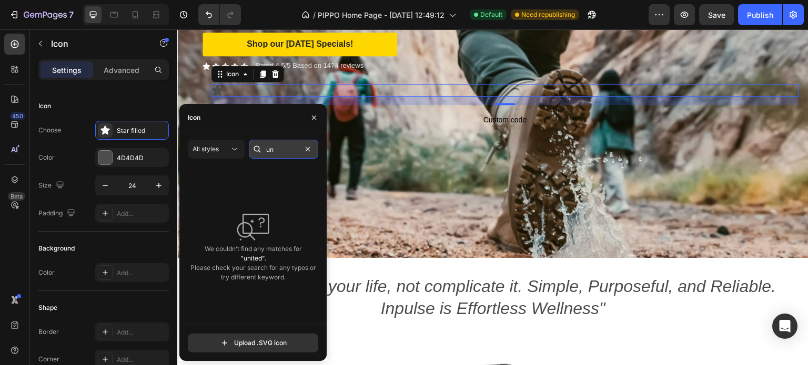
type input "u"
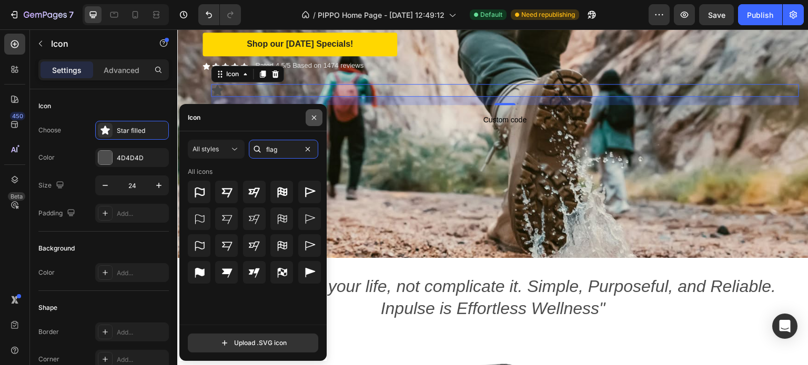
type input "flag"
click at [318, 119] on button "button" at bounding box center [314, 117] width 17 height 17
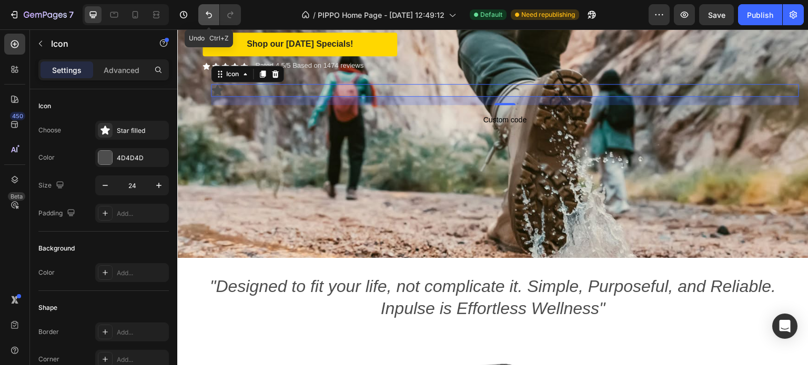
click at [210, 10] on icon "Undo/Redo" at bounding box center [209, 14] width 11 height 11
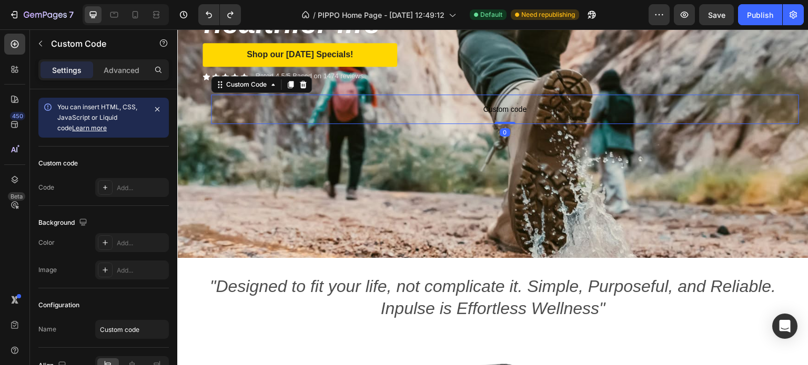
click at [511, 106] on span "Custom code" at bounding box center [505, 109] width 588 height 13
click at [496, 104] on span "Custom code" at bounding box center [505, 109] width 588 height 13
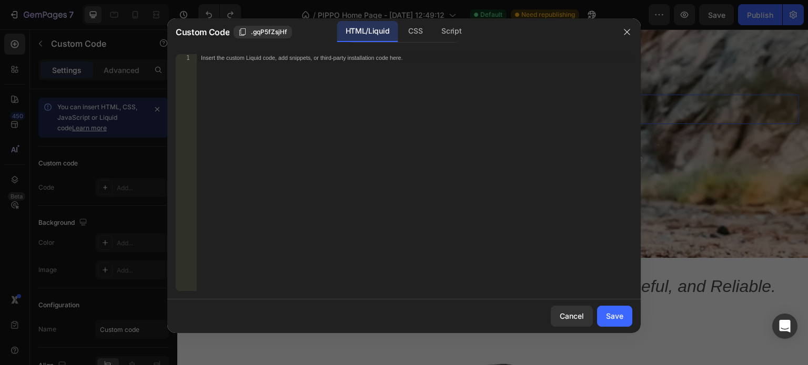
click at [324, 69] on div "Insert the custom Liquid code, add snippets, or third-party installation code h…" at bounding box center [414, 180] width 435 height 252
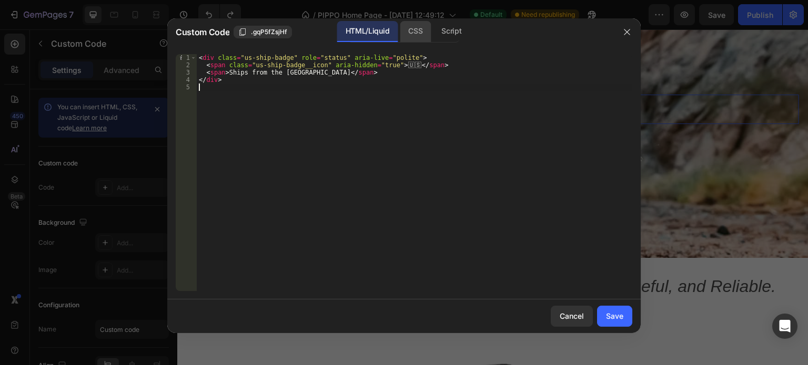
click at [433, 33] on div "CSS" at bounding box center [451, 31] width 37 height 21
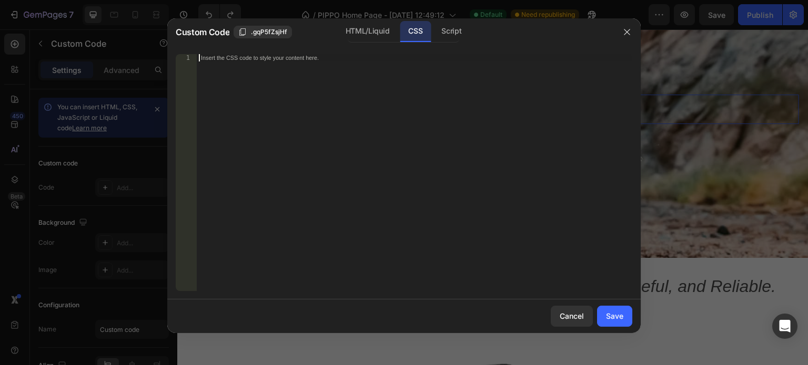
click at [361, 113] on div "Insert the CSS code to style your content here." at bounding box center [414, 180] width 435 height 252
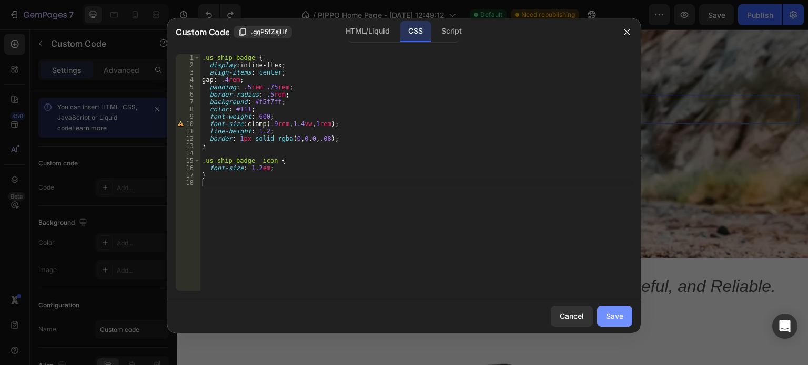
click at [609, 314] on div "Save" at bounding box center [614, 316] width 17 height 11
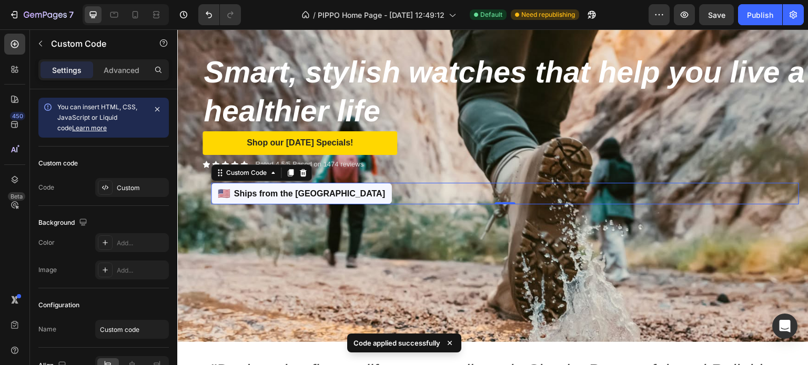
scroll to position [108, 0]
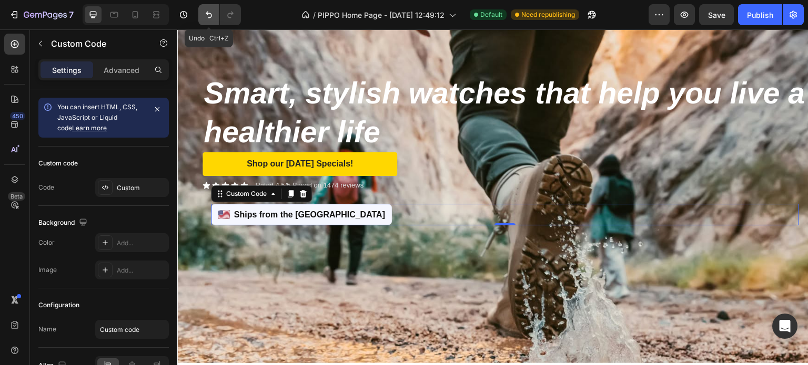
click at [207, 14] on icon "Undo/Redo" at bounding box center [209, 15] width 6 height 7
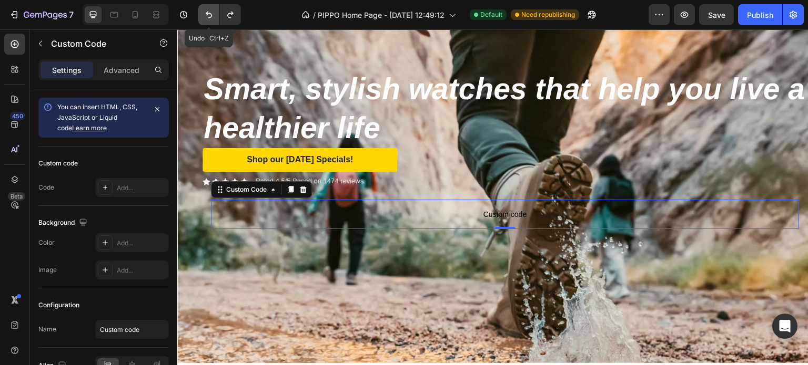
click at [207, 14] on icon "Undo/Redo" at bounding box center [209, 15] width 6 height 7
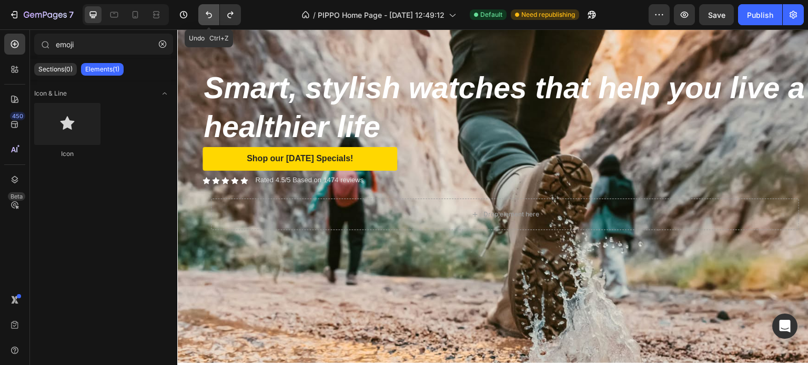
click at [207, 14] on icon "Undo/Redo" at bounding box center [209, 15] width 6 height 7
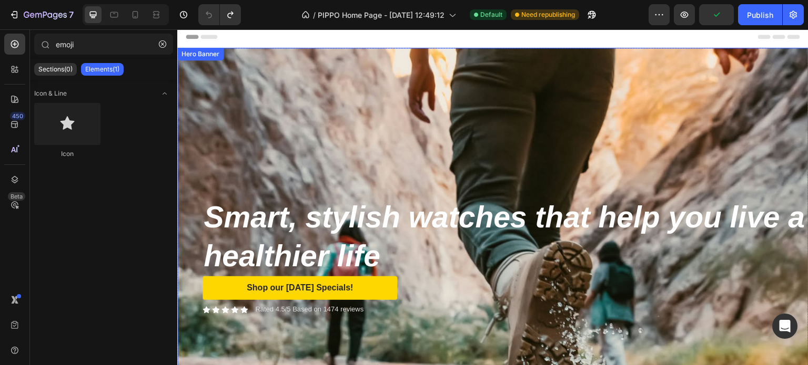
scroll to position [0, 0]
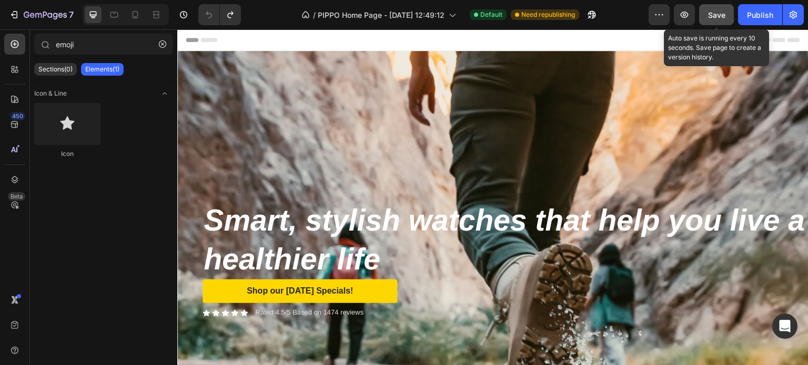
click at [719, 16] on span "Save" at bounding box center [716, 15] width 17 height 9
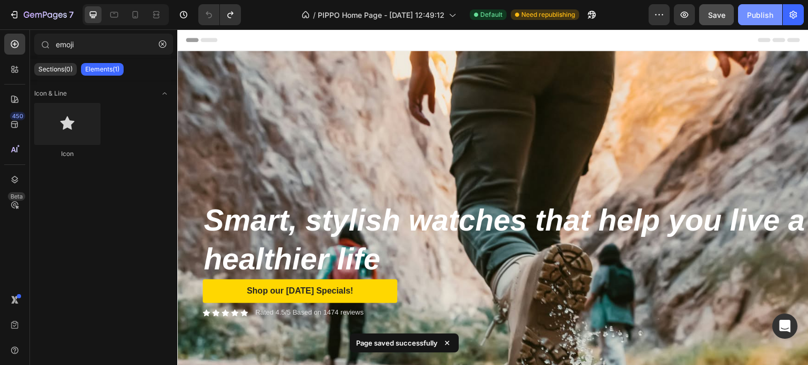
click at [765, 14] on div "Publish" at bounding box center [760, 14] width 26 height 11
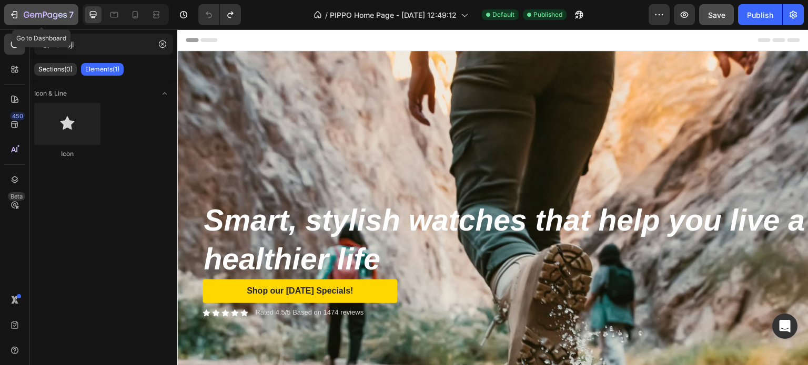
click at [15, 12] on icon "button" at bounding box center [15, 14] width 5 height 7
